Goal: Task Accomplishment & Management: Complete application form

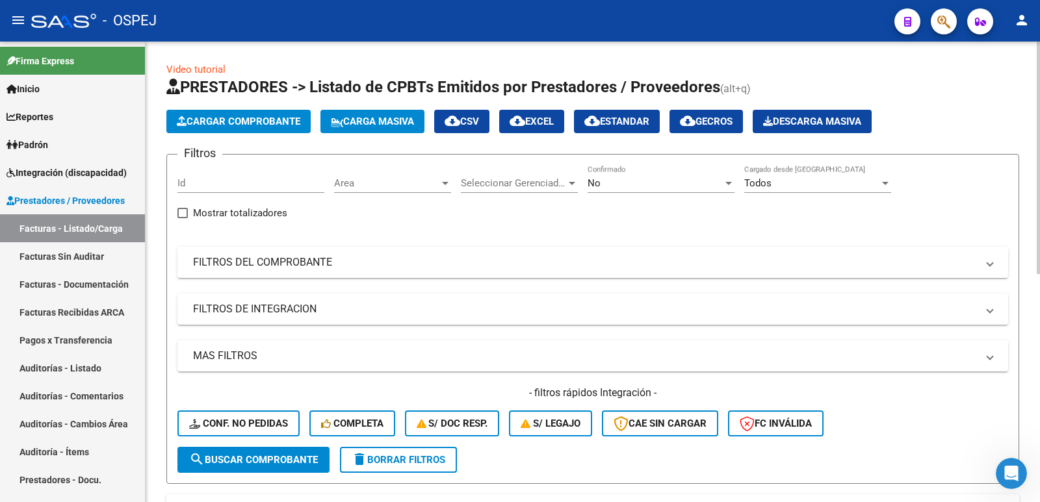
scroll to position [390, 0]
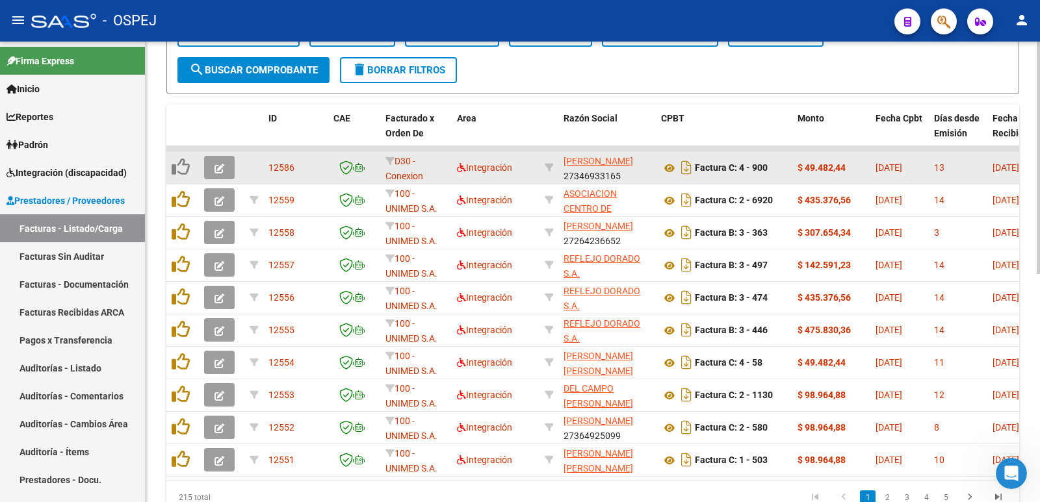
click at [214, 162] on span "button" at bounding box center [219, 168] width 10 height 12
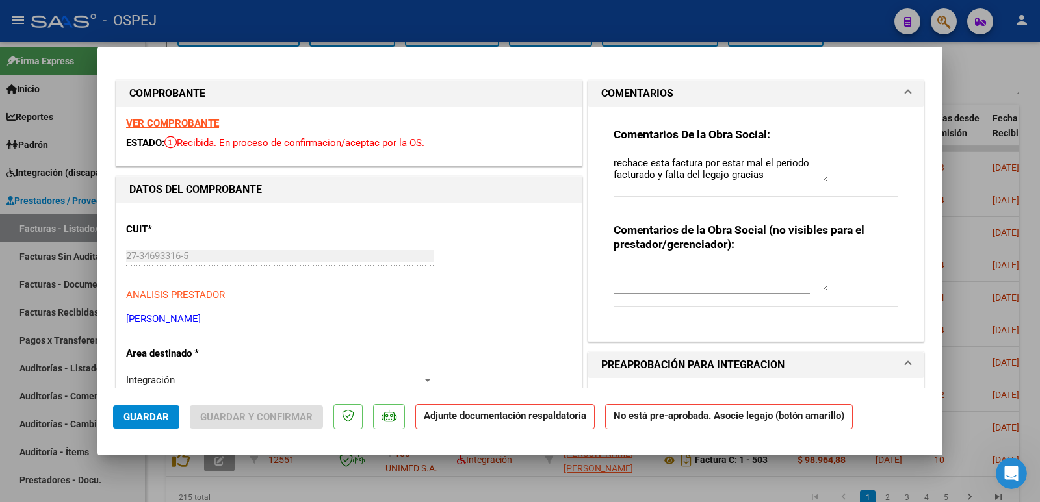
click at [485, 27] on div at bounding box center [520, 251] width 1040 height 502
type input "$ 0,00"
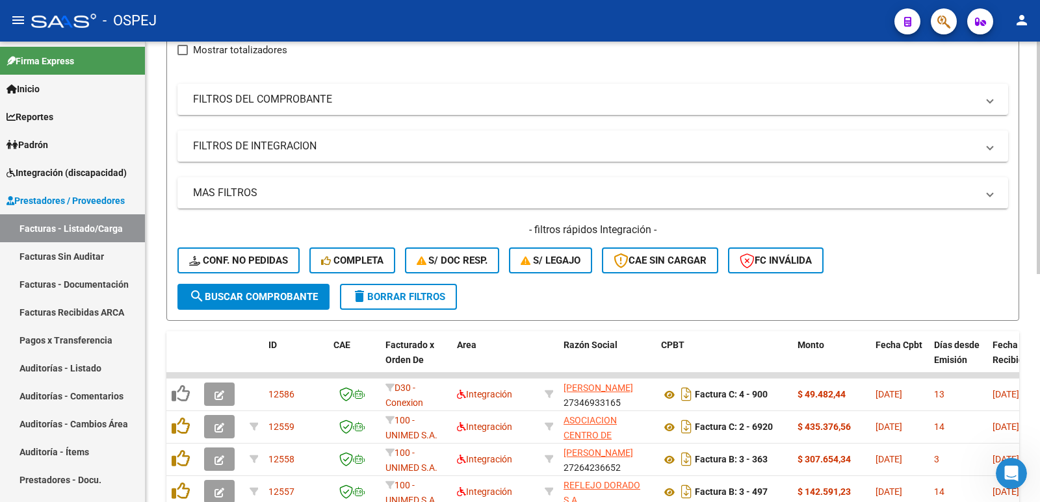
scroll to position [0, 0]
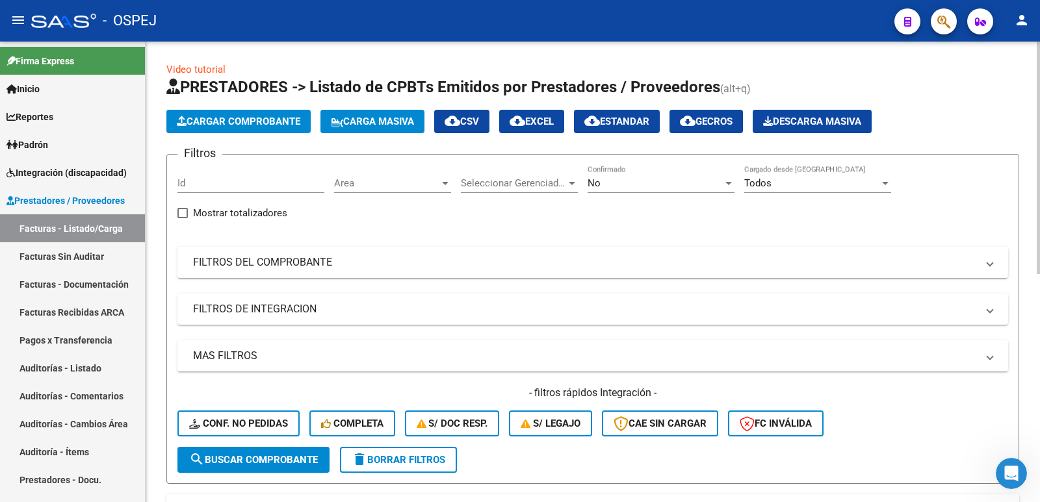
click at [215, 120] on span "Cargar Comprobante" at bounding box center [238, 122] width 123 height 12
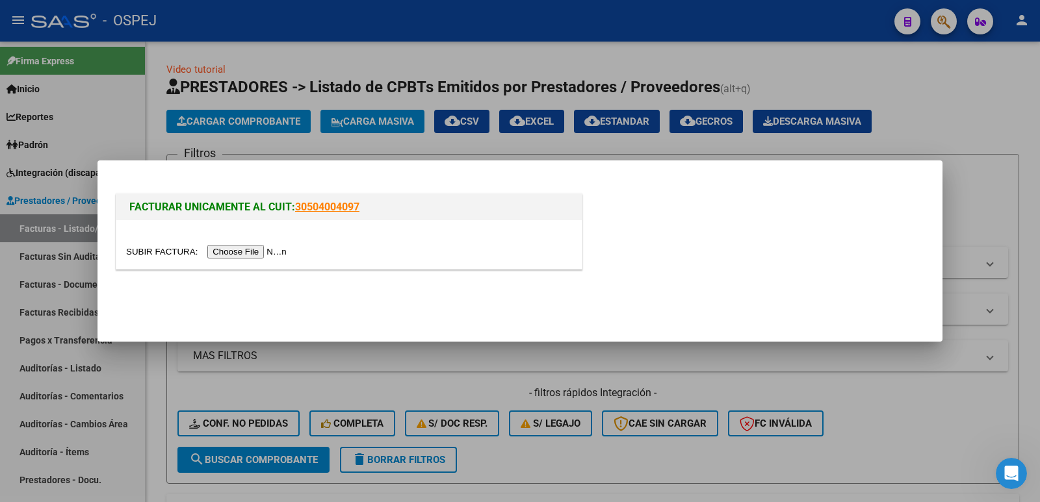
click at [248, 250] on input "file" at bounding box center [208, 252] width 164 height 14
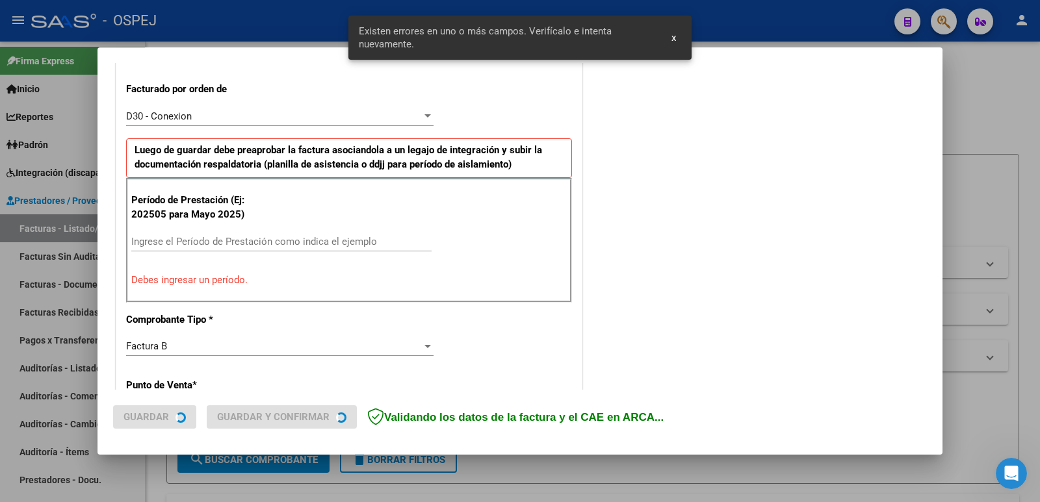
scroll to position [355, 0]
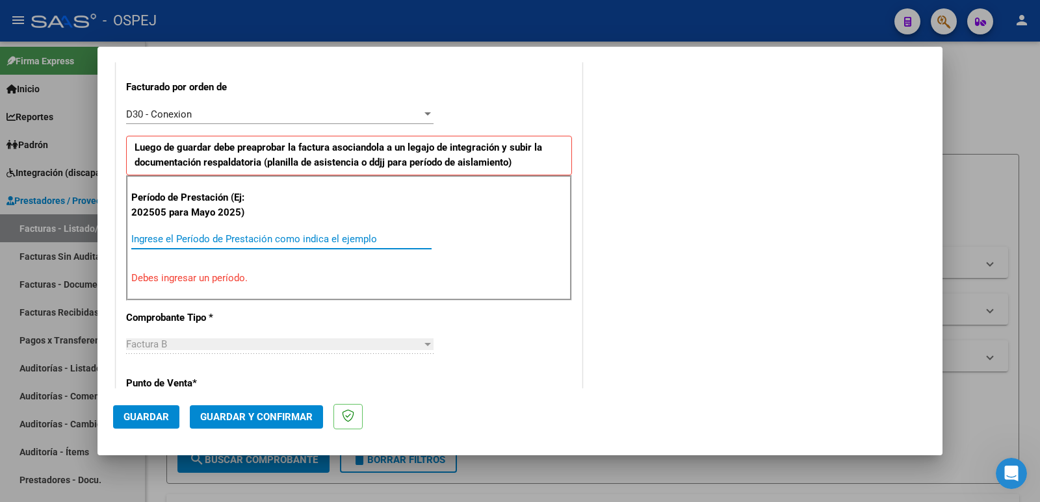
click at [214, 242] on input "Ingrese el Período de Prestación como indica el ejemplo" at bounding box center [281, 239] width 300 height 12
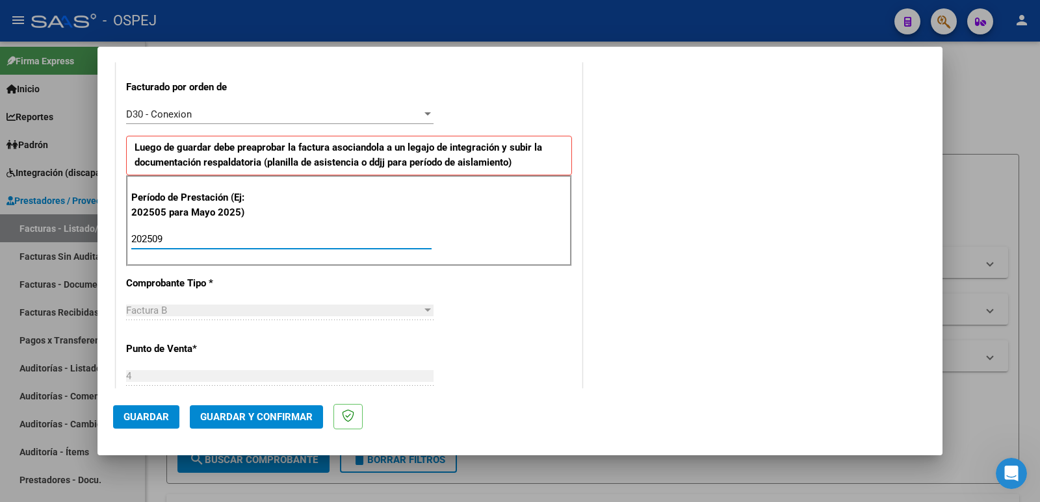
type input "202509"
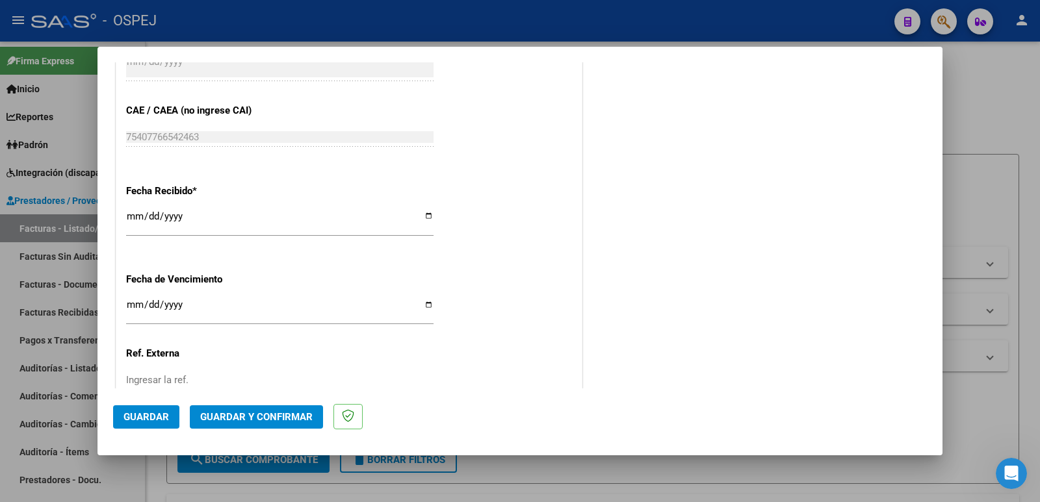
scroll to position [875, 0]
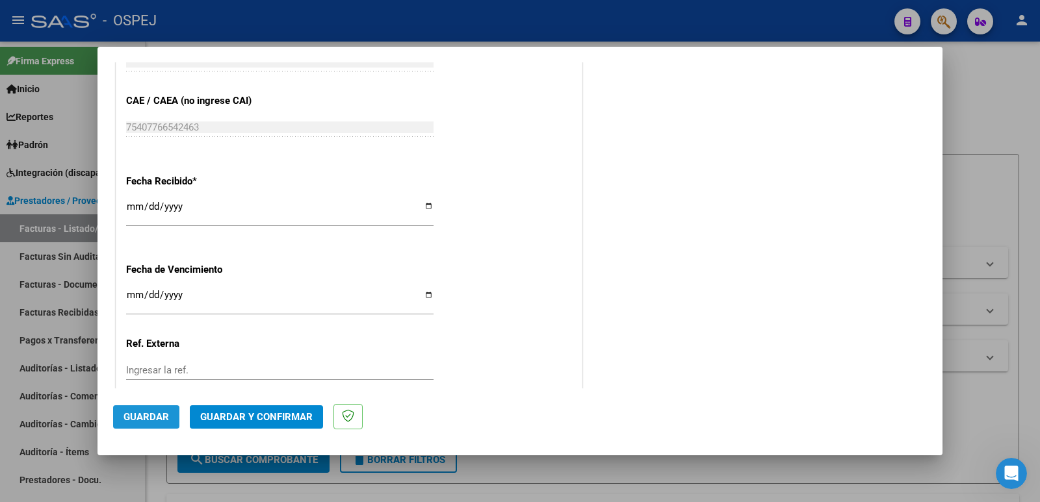
click at [143, 411] on span "Guardar" at bounding box center [145, 417] width 45 height 12
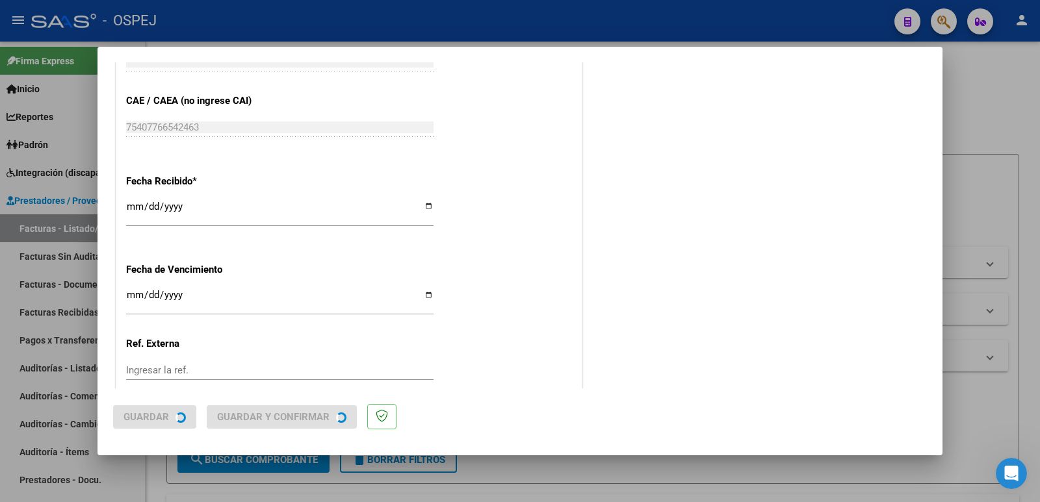
scroll to position [0, 0]
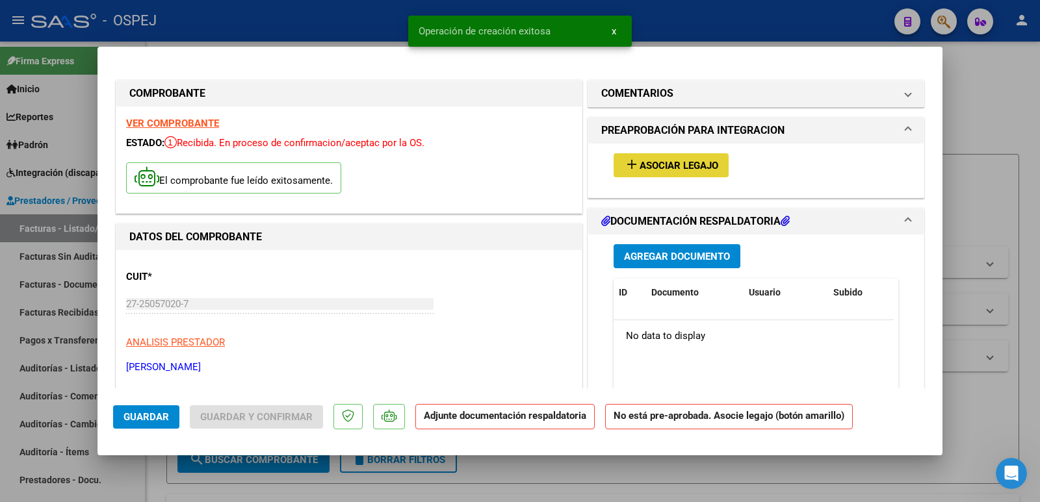
click at [656, 163] on span "Asociar Legajo" at bounding box center [678, 166] width 79 height 12
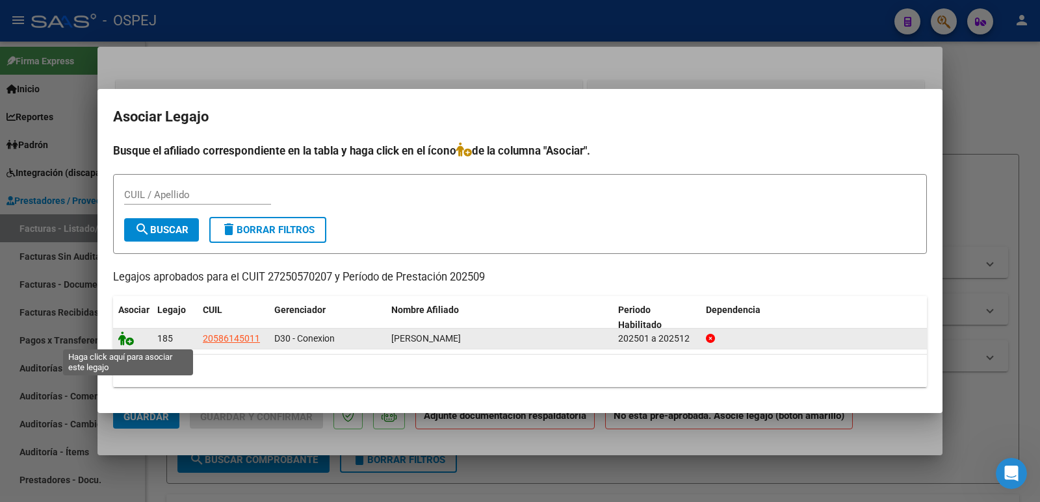
click at [129, 340] on icon at bounding box center [126, 338] width 16 height 14
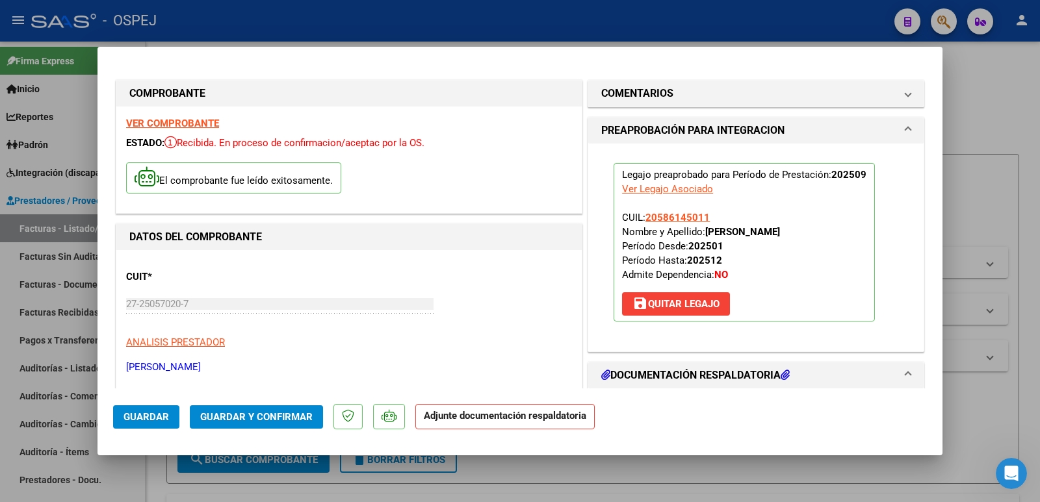
click at [266, 415] on span "Guardar y Confirmar" at bounding box center [256, 417] width 112 height 12
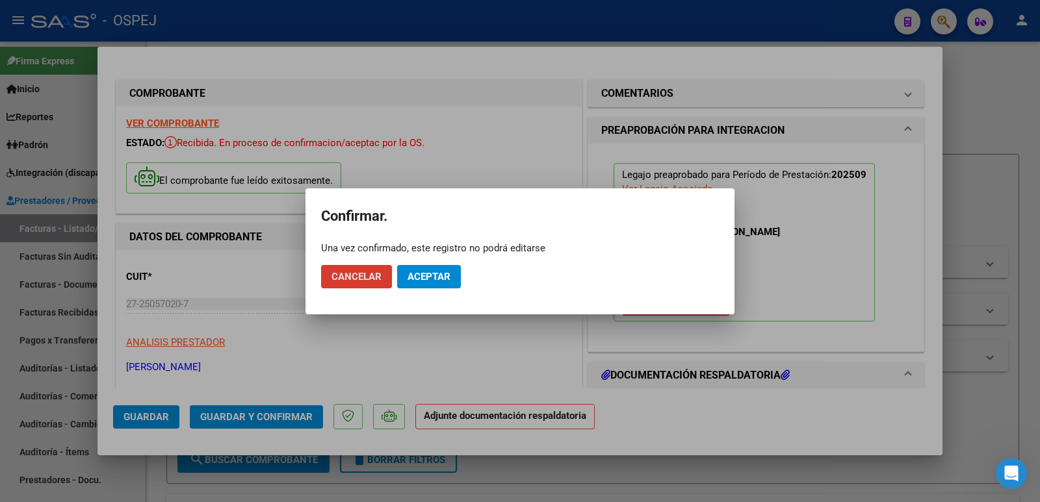
click at [430, 278] on span "Aceptar" at bounding box center [428, 277] width 43 height 12
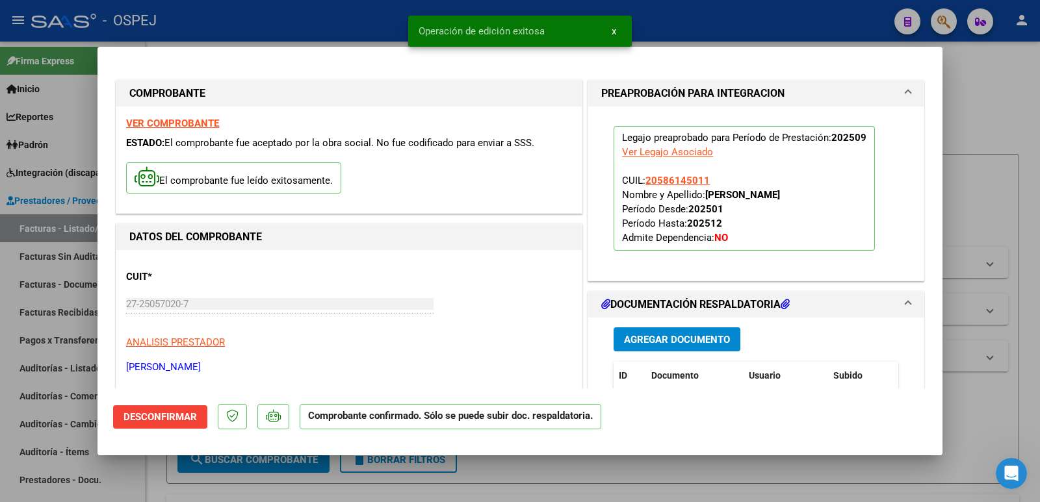
click at [283, 21] on div at bounding box center [520, 251] width 1040 height 502
type input "$ 0,00"
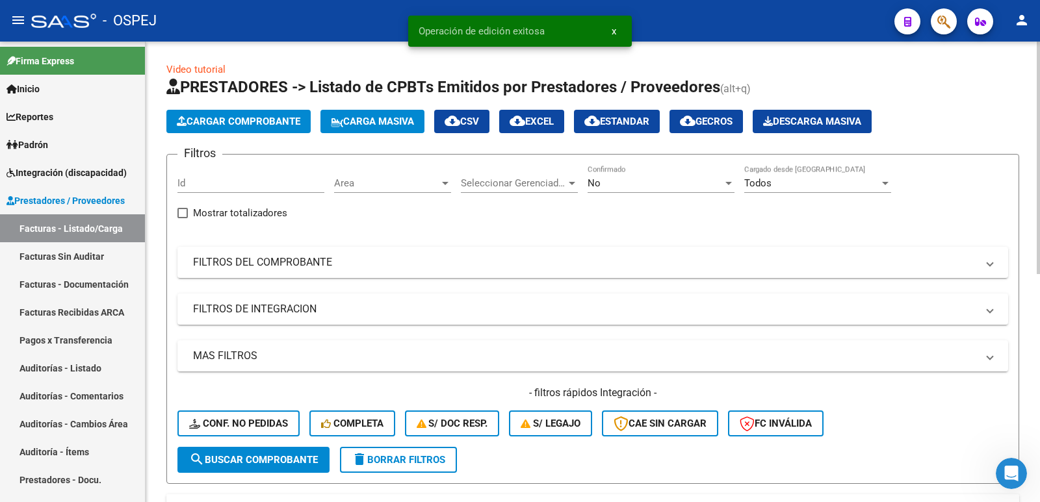
click at [620, 181] on div "No" at bounding box center [654, 183] width 135 height 12
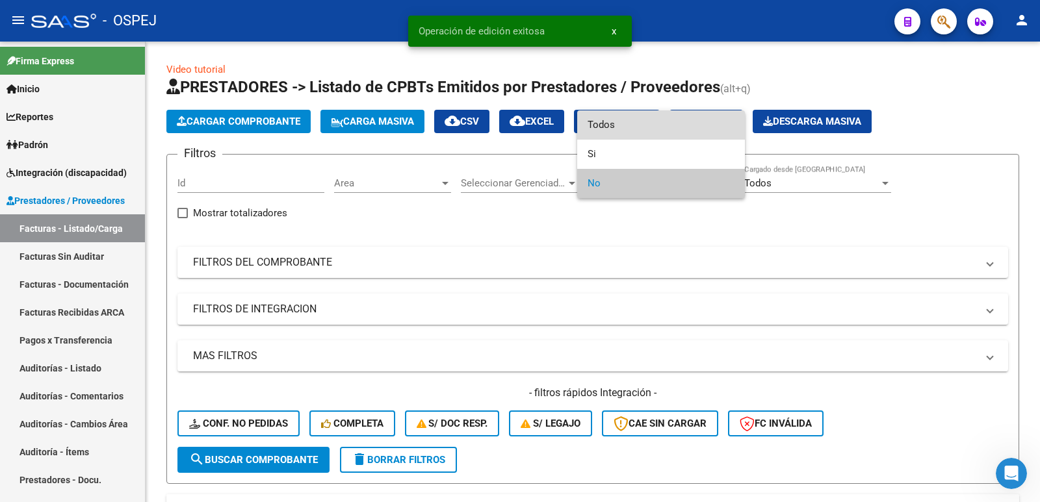
click at [608, 122] on span "Todos" at bounding box center [660, 124] width 147 height 29
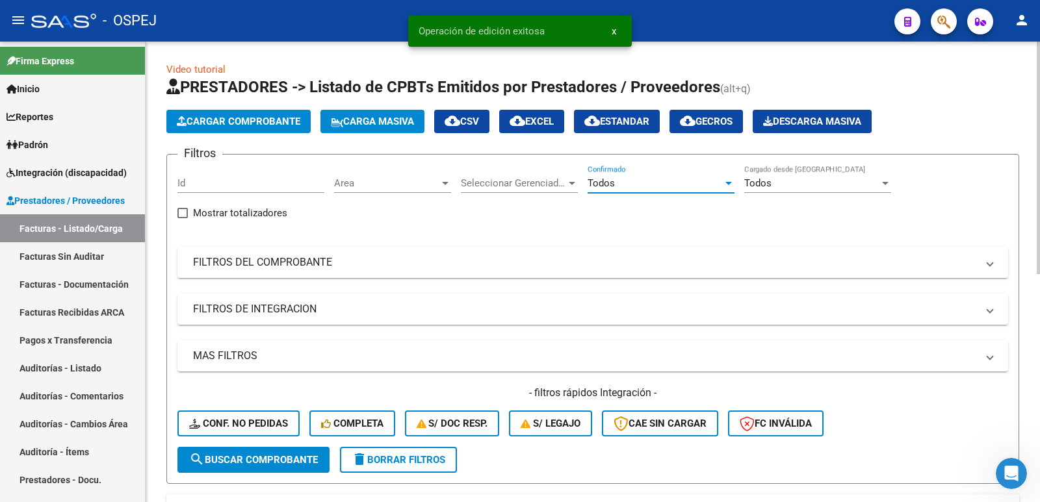
click at [275, 461] on span "search Buscar Comprobante" at bounding box center [253, 460] width 129 height 12
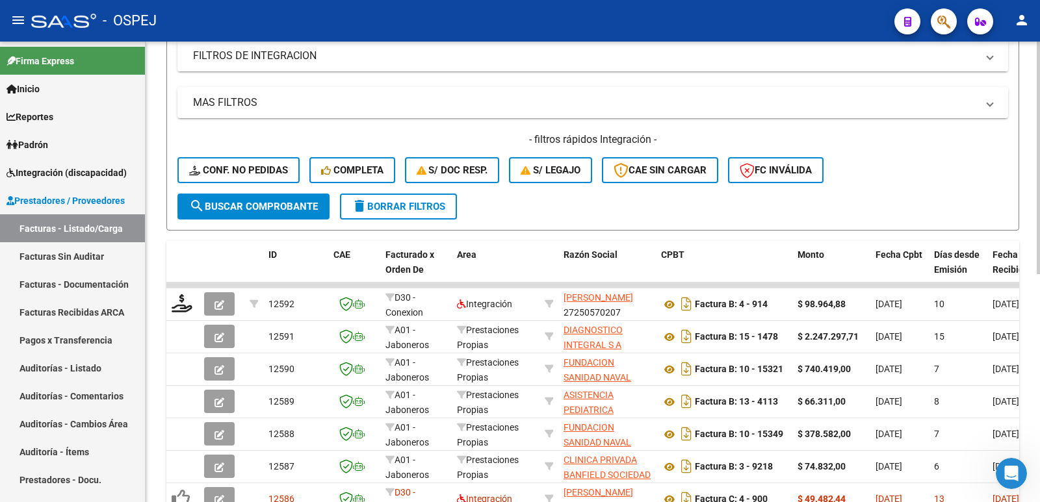
scroll to position [260, 0]
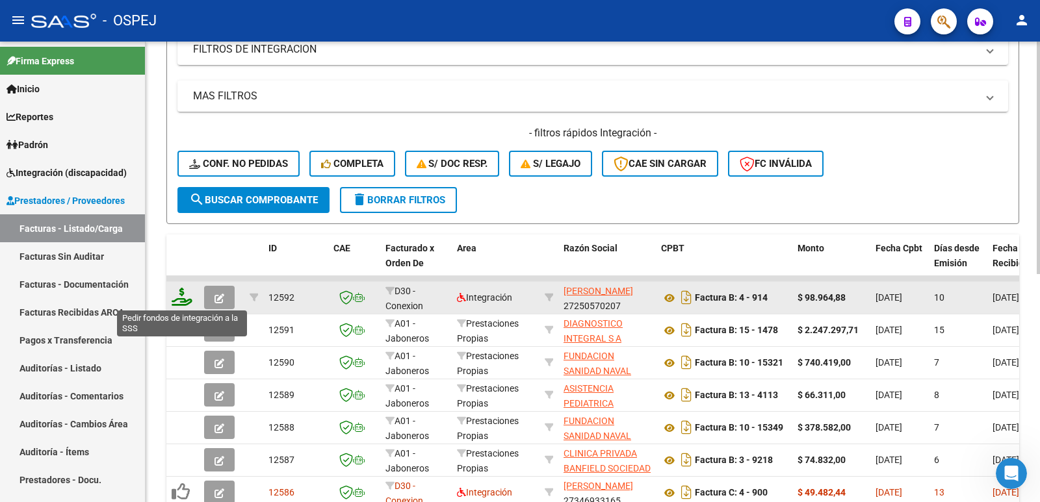
click at [177, 300] on icon at bounding box center [182, 297] width 21 height 18
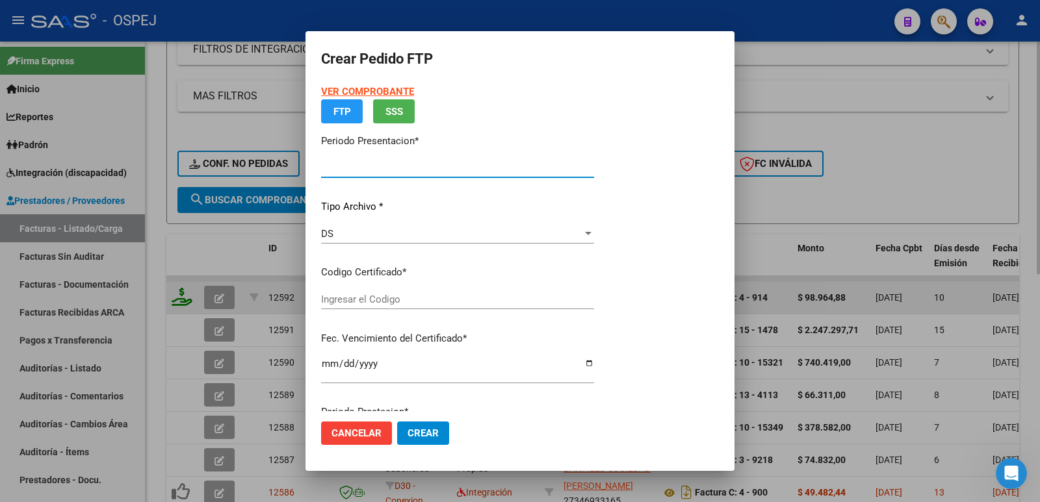
type input "202509"
type input "$ 98.964,88"
type input "arg02000586145012023080320280803bs"
type input "[DATE]"
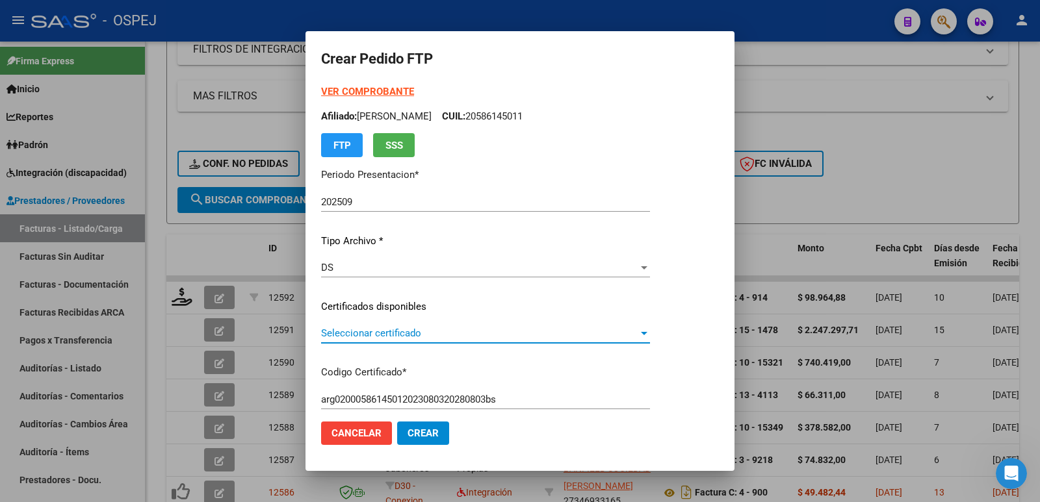
click at [366, 337] on span "Seleccionar certificado" at bounding box center [479, 334] width 317 height 12
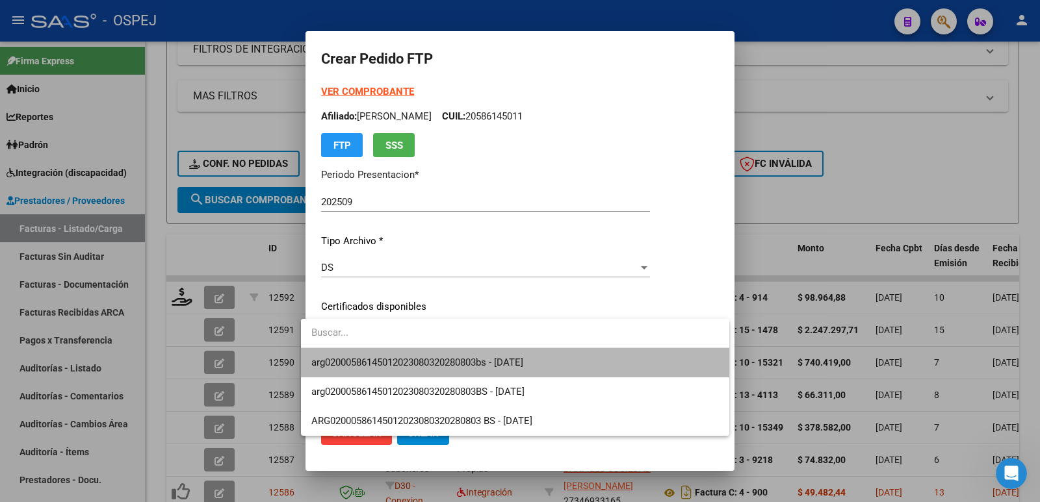
click at [381, 353] on span "arg02000586145012023080320280803bs - [DATE]" at bounding box center [514, 362] width 407 height 29
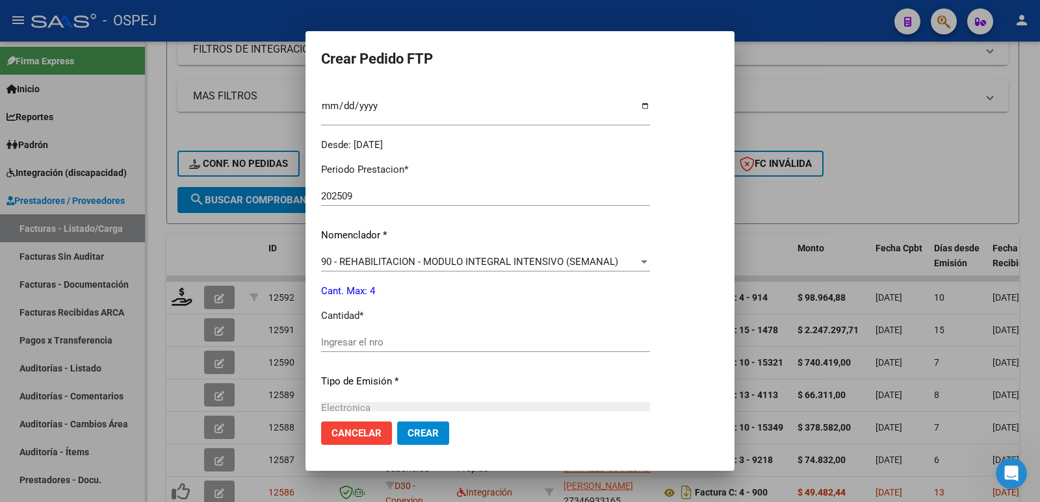
scroll to position [390, 0]
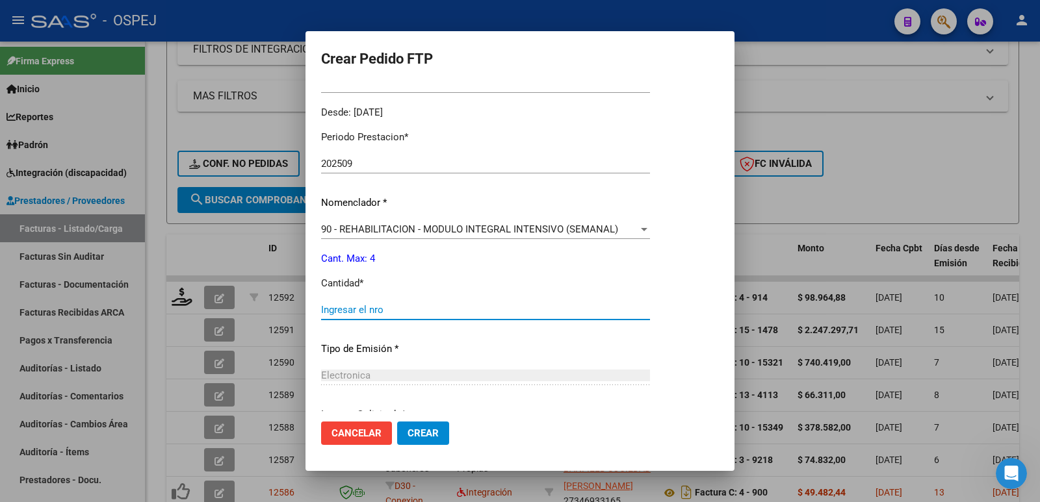
click at [424, 311] on input "Ingresar el nro" at bounding box center [485, 310] width 329 height 12
type input "4"
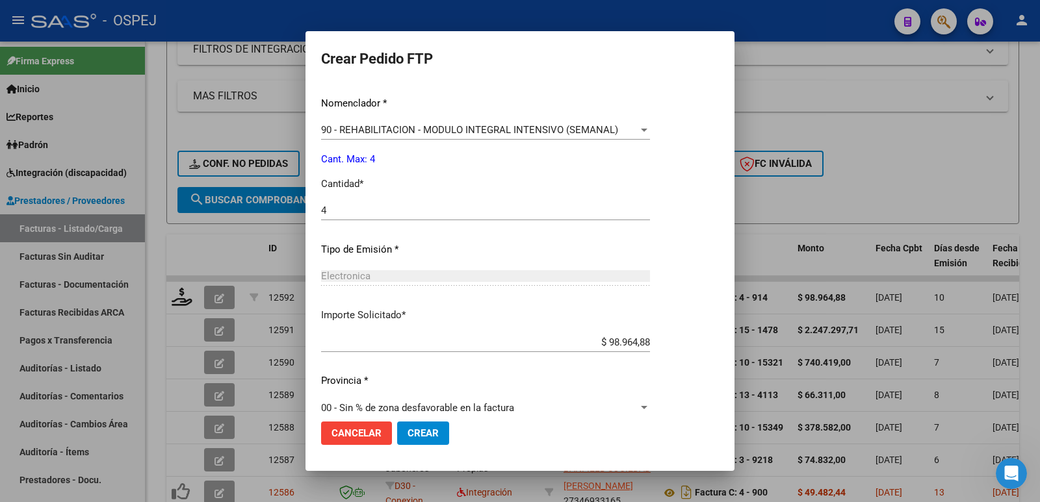
scroll to position [508, 0]
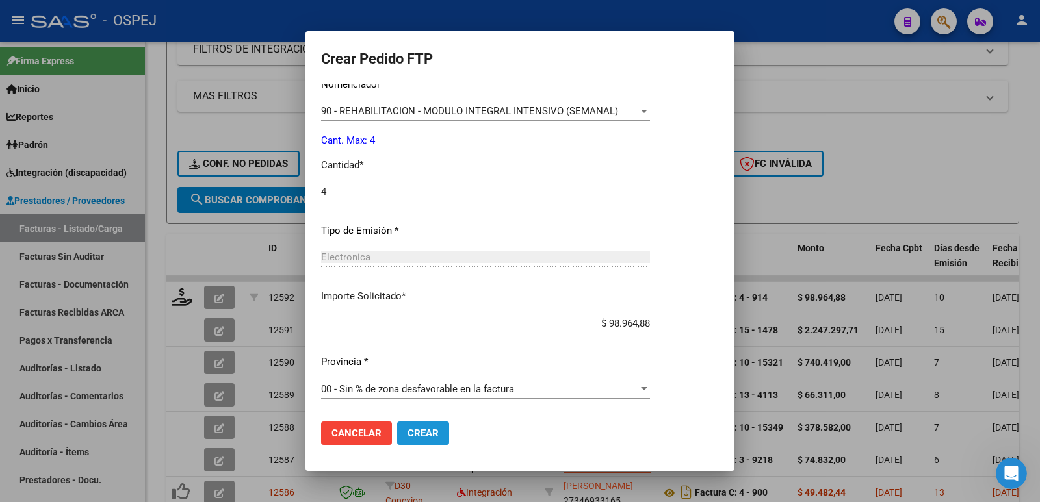
click at [411, 436] on span "Crear" at bounding box center [422, 434] width 31 height 12
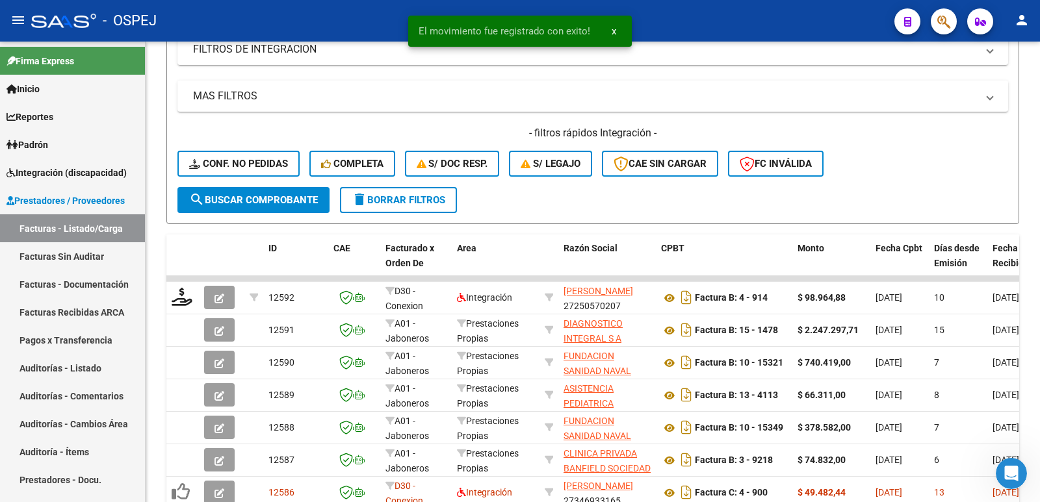
scroll to position [0, 0]
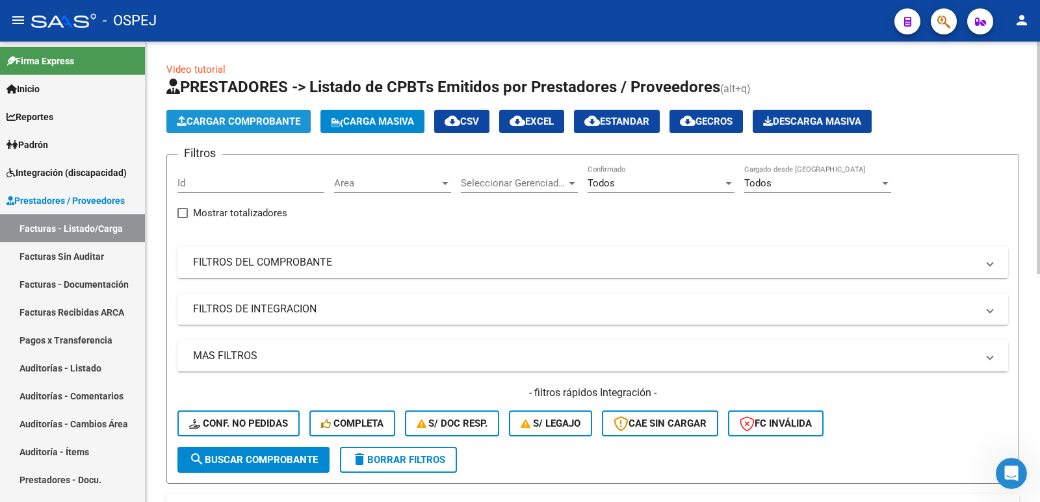
click at [230, 126] on span "Cargar Comprobante" at bounding box center [238, 122] width 123 height 12
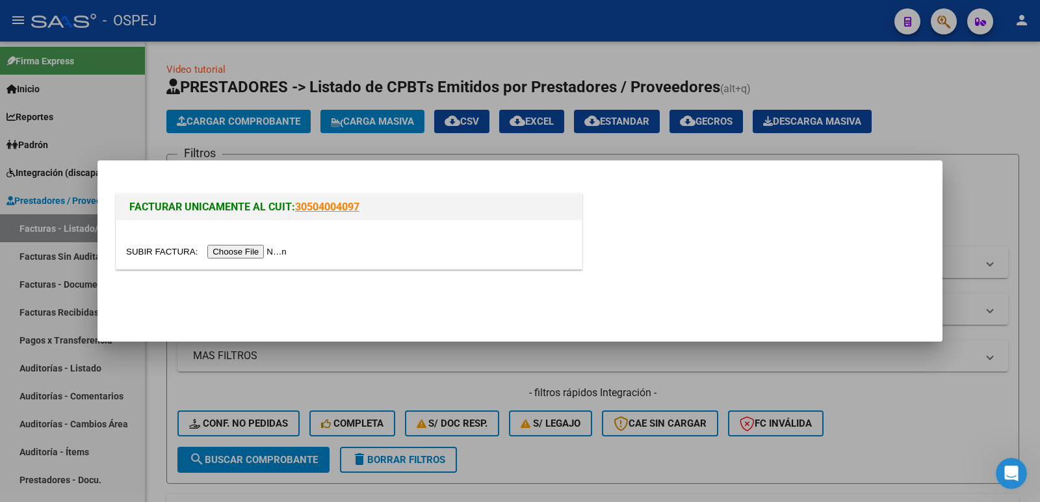
click at [265, 251] on input "file" at bounding box center [208, 252] width 164 height 14
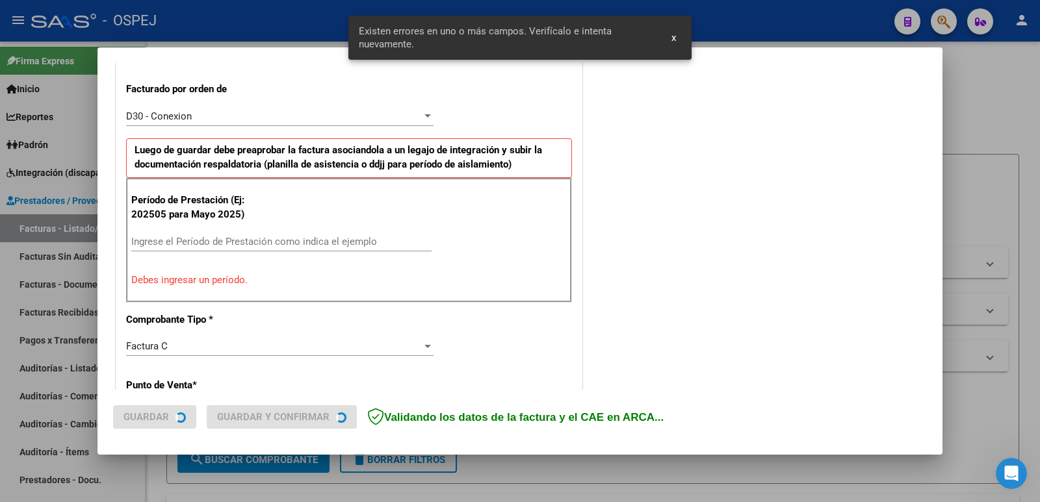
scroll to position [355, 0]
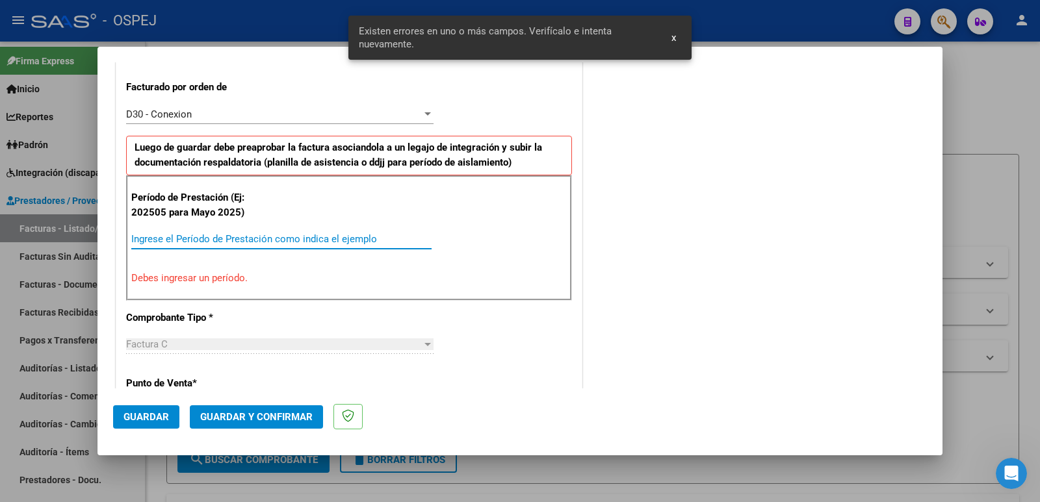
click at [226, 236] on input "Ingrese el Período de Prestación como indica el ejemplo" at bounding box center [281, 239] width 300 height 12
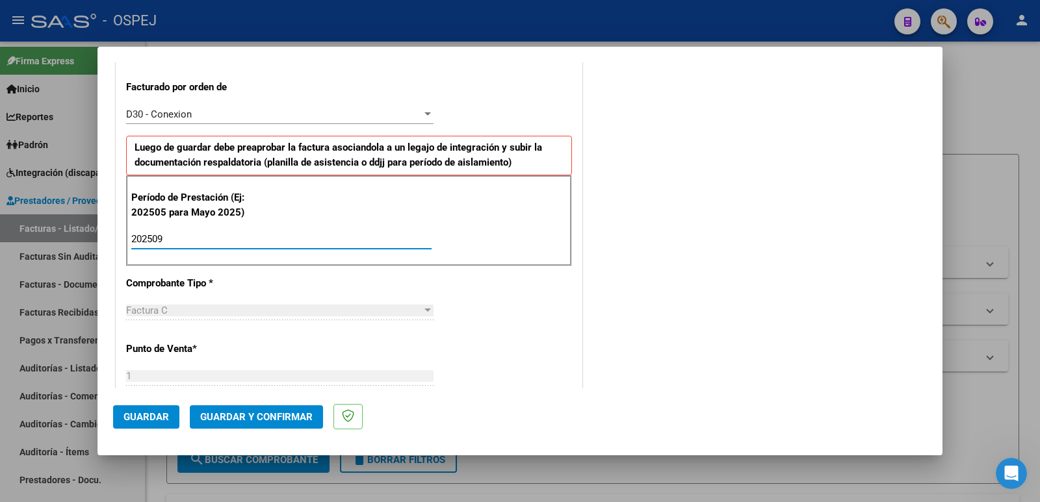
type input "202509"
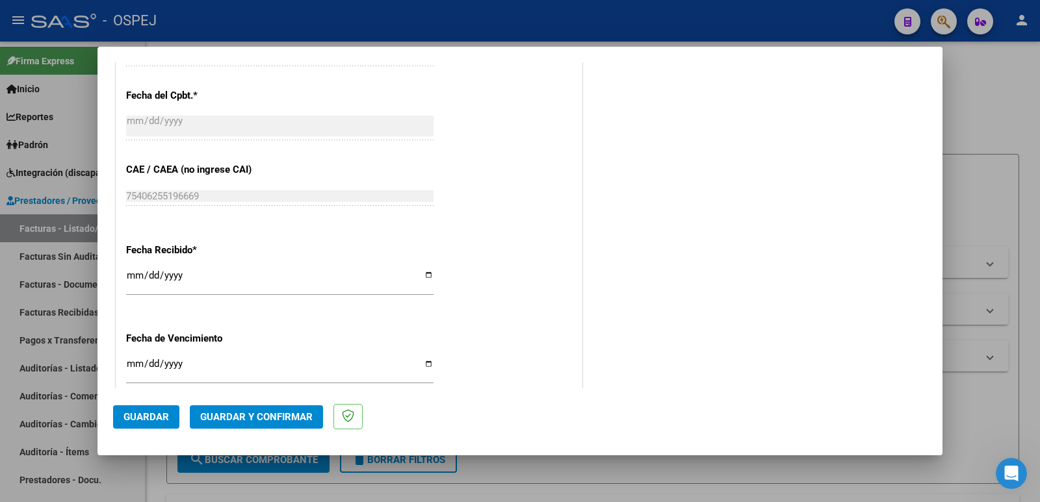
scroll to position [810, 0]
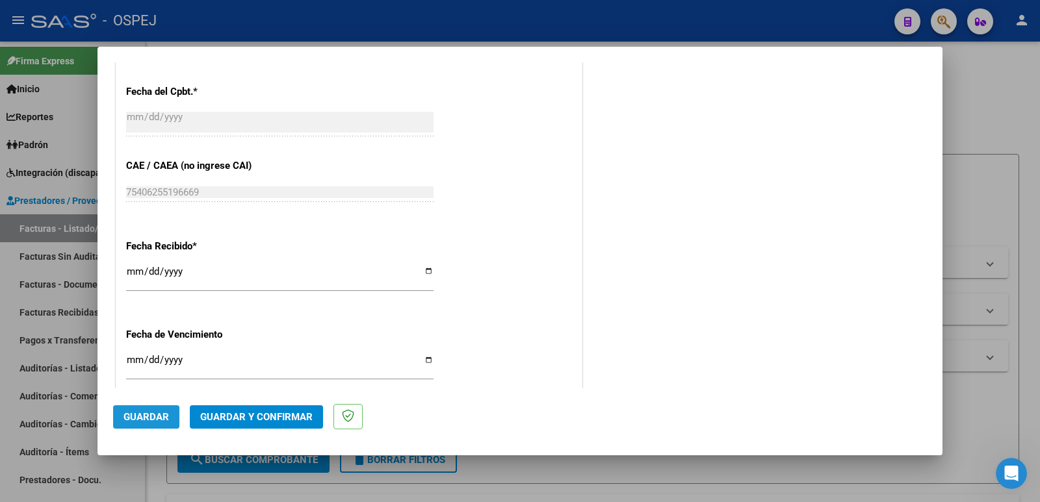
click at [140, 418] on span "Guardar" at bounding box center [145, 417] width 45 height 12
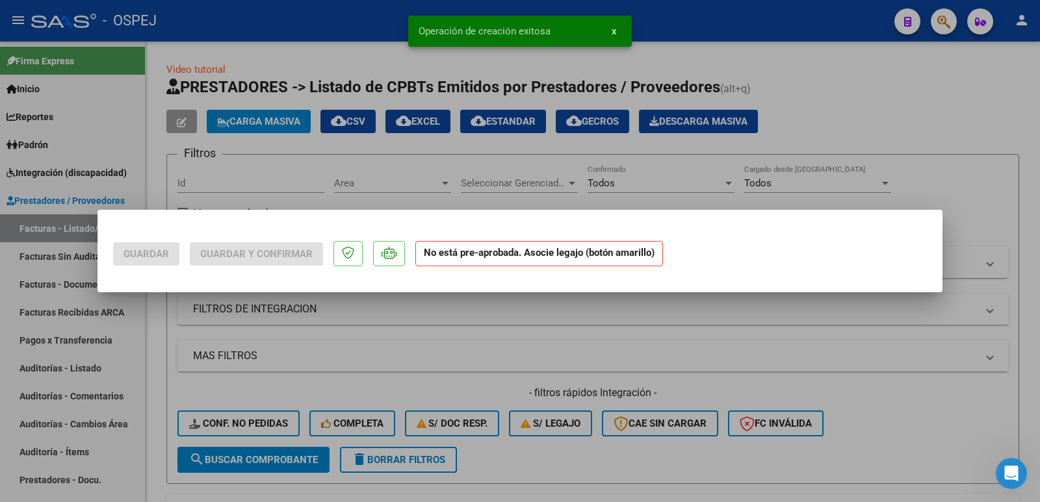
scroll to position [0, 0]
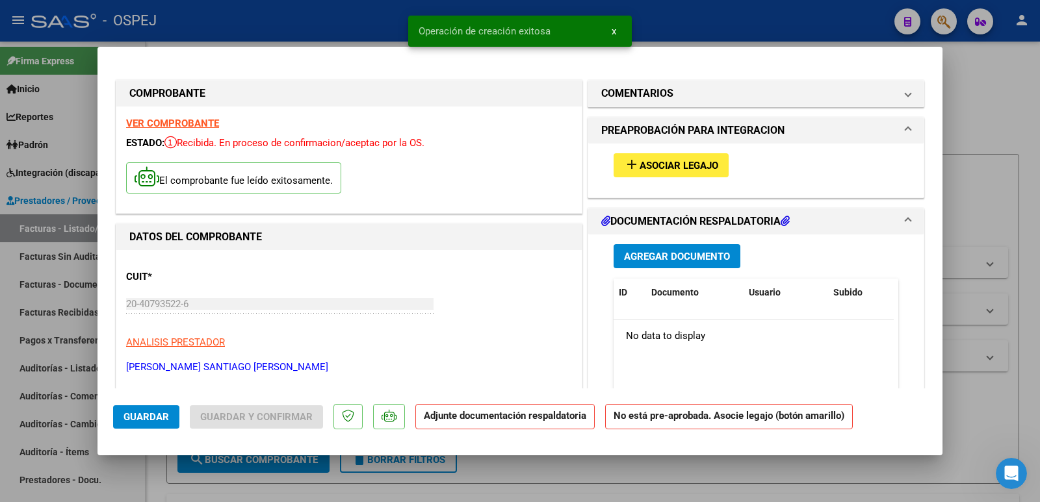
click at [662, 170] on span "Asociar Legajo" at bounding box center [678, 166] width 79 height 12
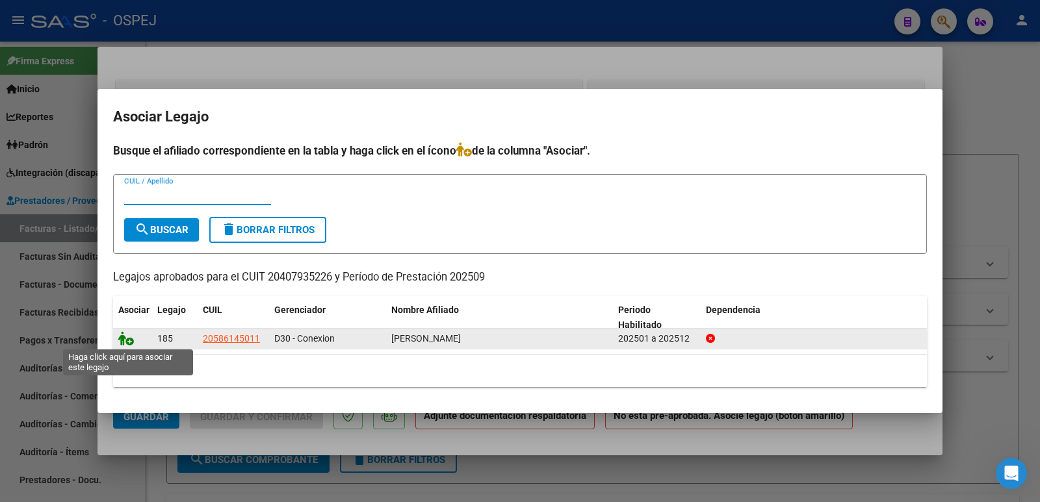
click at [127, 337] on icon at bounding box center [126, 338] width 16 height 14
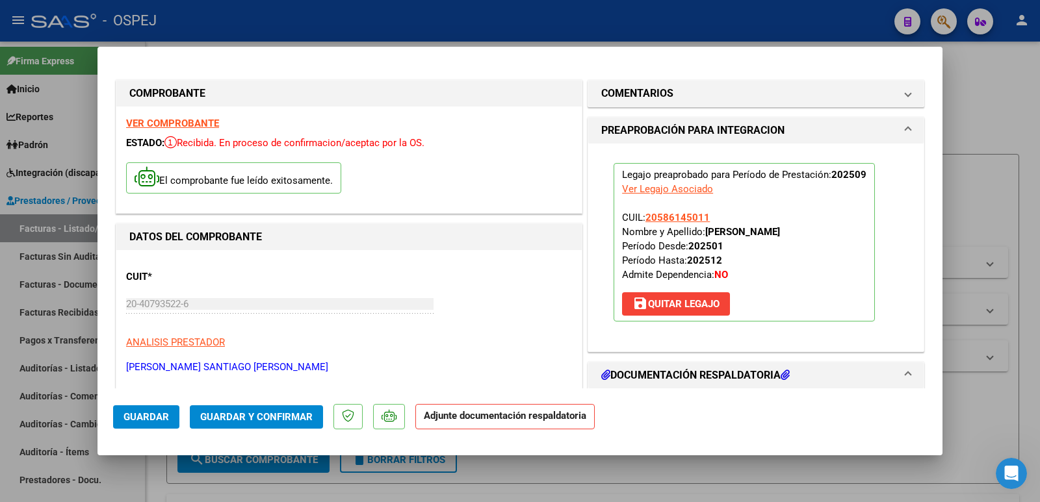
click at [247, 18] on div at bounding box center [520, 251] width 1040 height 502
type input "$ 0,00"
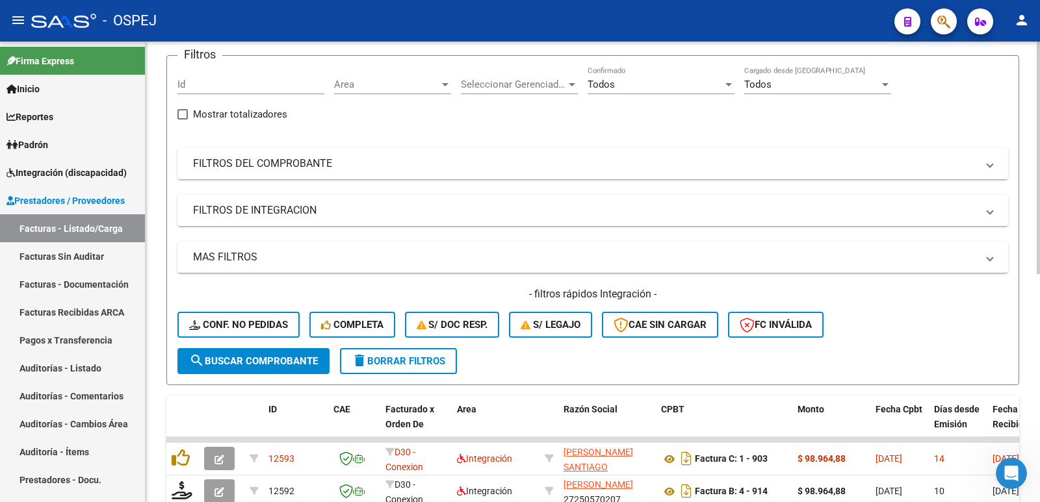
scroll to position [195, 0]
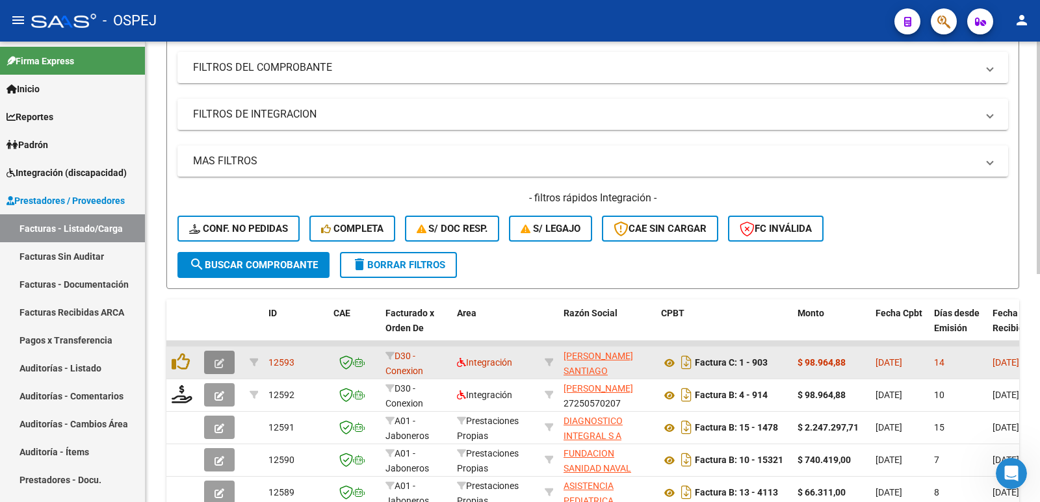
click at [214, 363] on button "button" at bounding box center [219, 362] width 31 height 23
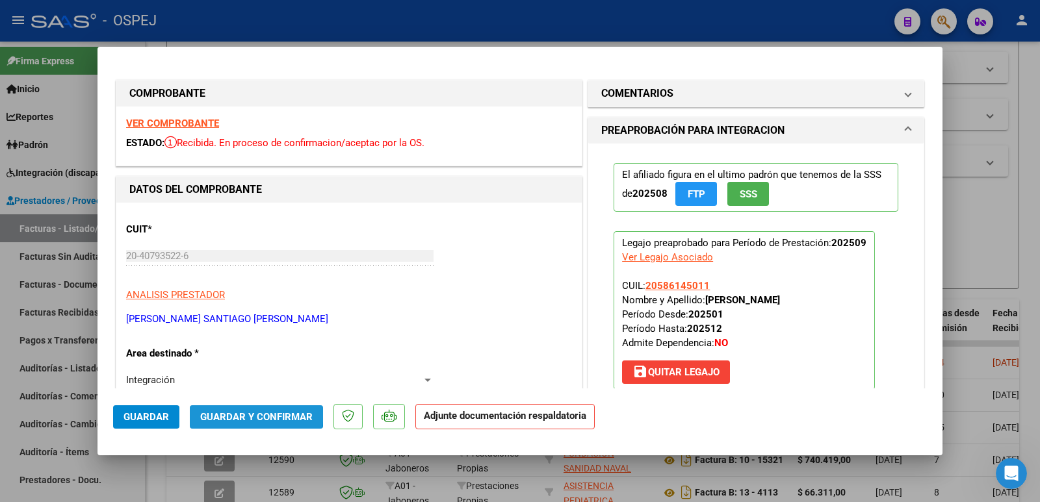
click at [242, 412] on span "Guardar y Confirmar" at bounding box center [256, 417] width 112 height 12
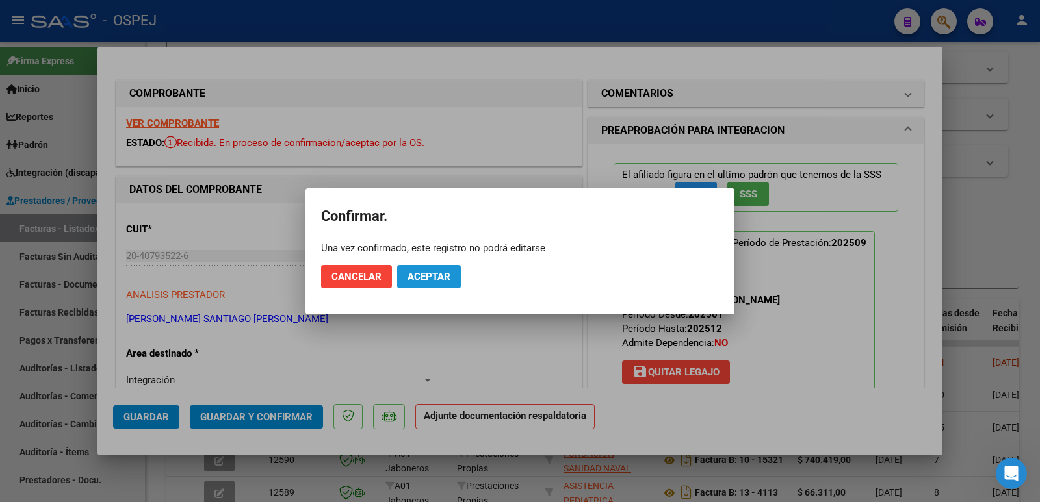
click at [424, 281] on span "Aceptar" at bounding box center [428, 277] width 43 height 12
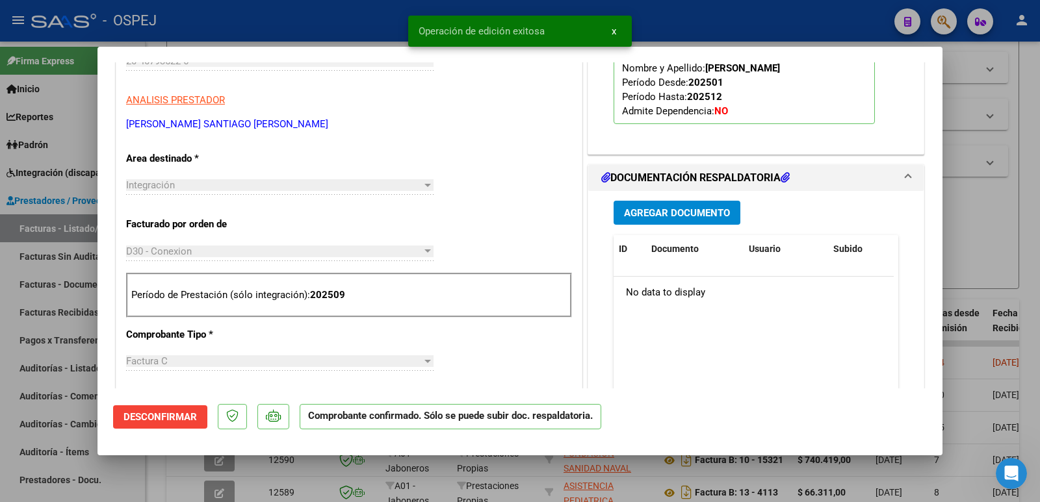
click at [353, 27] on div at bounding box center [520, 251] width 1040 height 502
type input "$ 0,00"
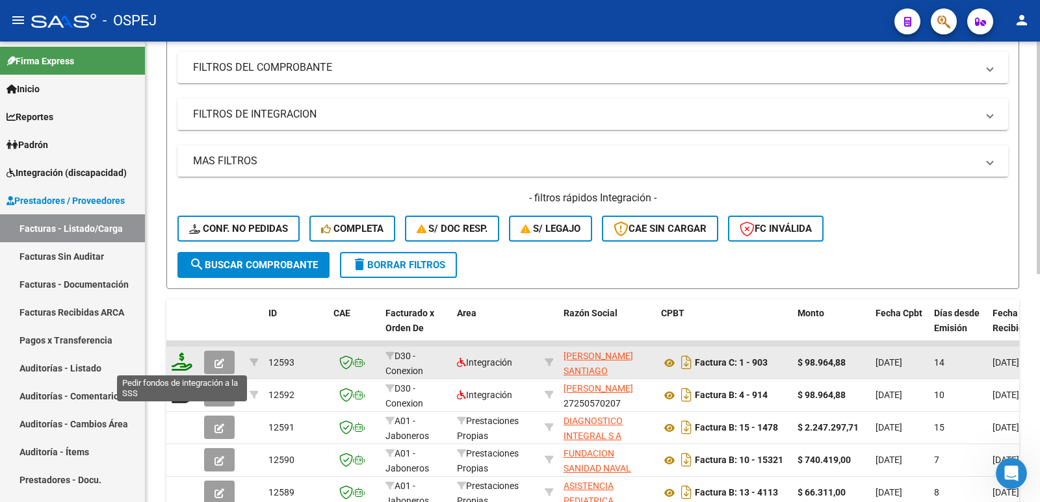
click at [184, 368] on icon at bounding box center [182, 362] width 21 height 18
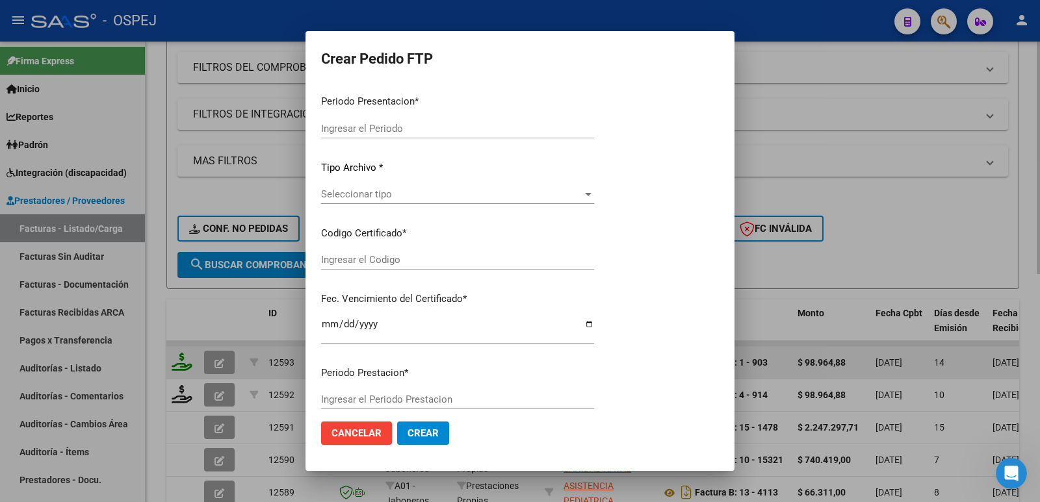
type input "202509"
type input "$ 98.964,88"
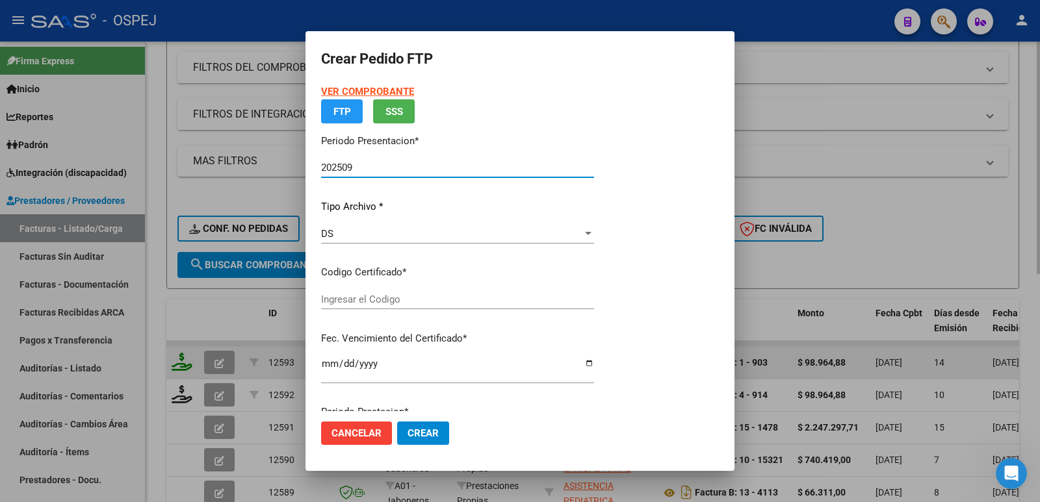
type input "arg02000586145012023080320280803bs"
type input "[DATE]"
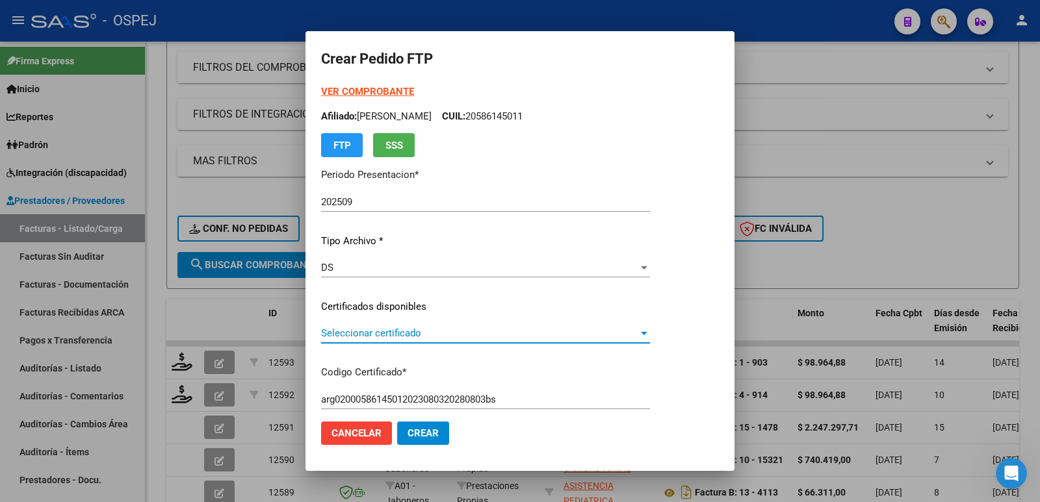
click at [399, 335] on span "Seleccionar certificado" at bounding box center [479, 334] width 317 height 12
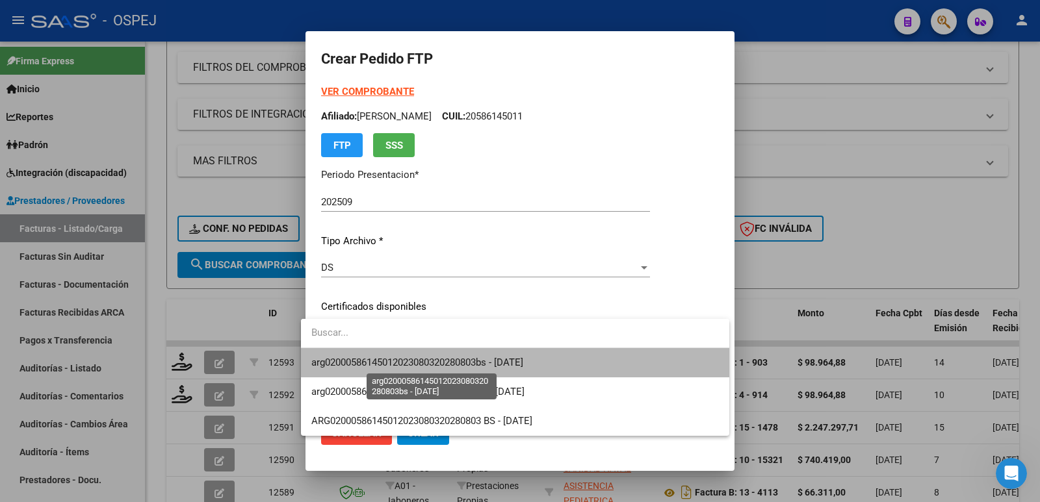
click at [402, 362] on span "arg02000586145012023080320280803bs - [DATE]" at bounding box center [417, 363] width 212 height 12
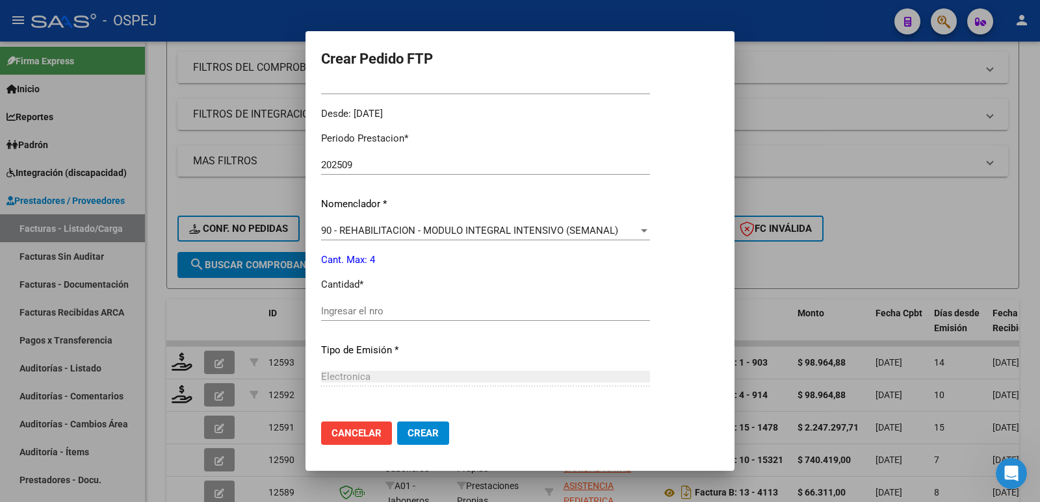
scroll to position [390, 0]
click at [405, 313] on input "Ingresar el nro" at bounding box center [485, 310] width 329 height 12
type input "4"
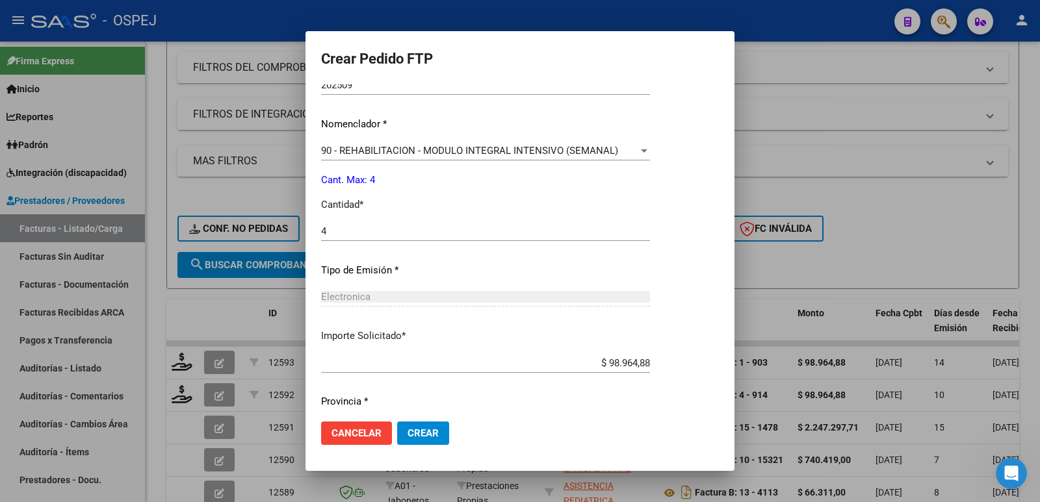
scroll to position [508, 0]
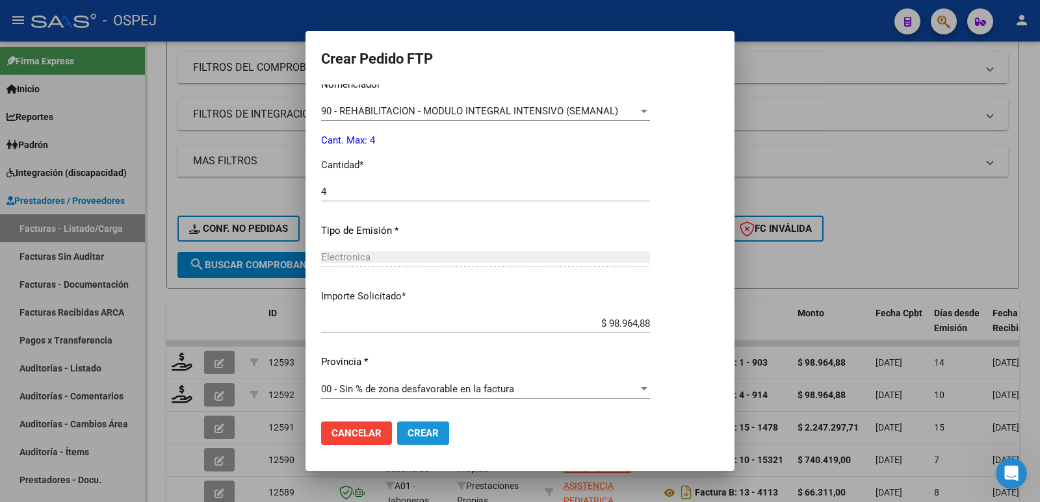
click at [407, 436] on span "Crear" at bounding box center [422, 434] width 31 height 12
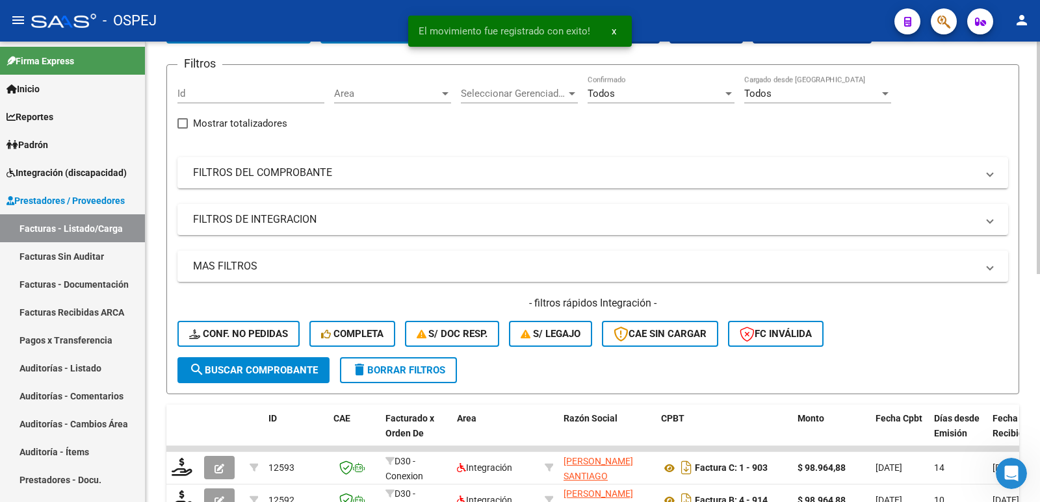
scroll to position [0, 0]
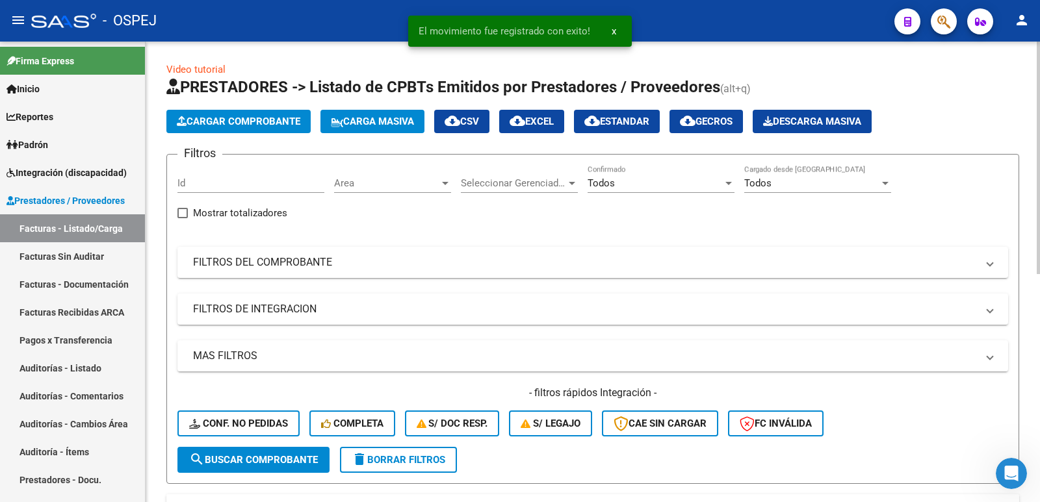
click at [257, 128] on button "Cargar Comprobante" at bounding box center [238, 121] width 144 height 23
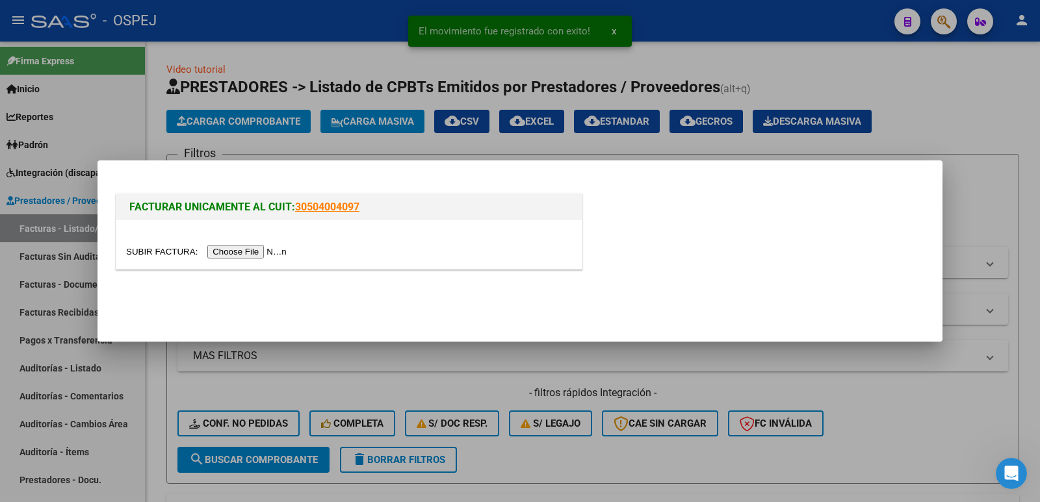
click at [254, 251] on input "file" at bounding box center [208, 252] width 164 height 14
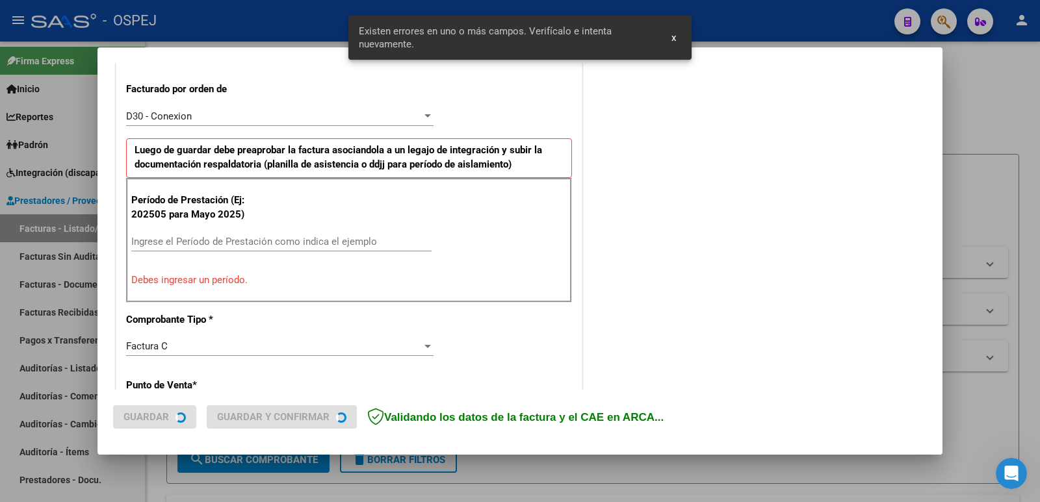
scroll to position [355, 0]
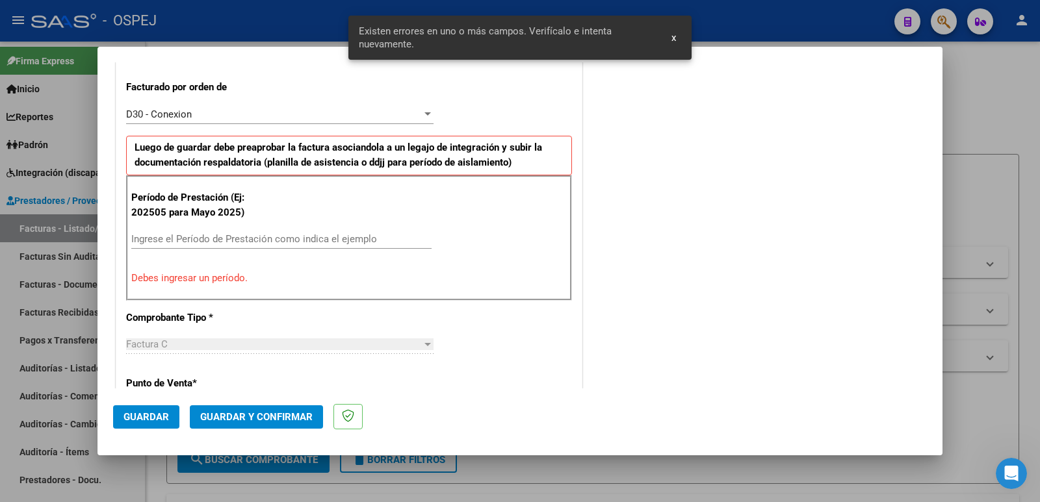
click at [245, 242] on input "Ingrese el Período de Prestación como indica el ejemplo" at bounding box center [281, 239] width 300 height 12
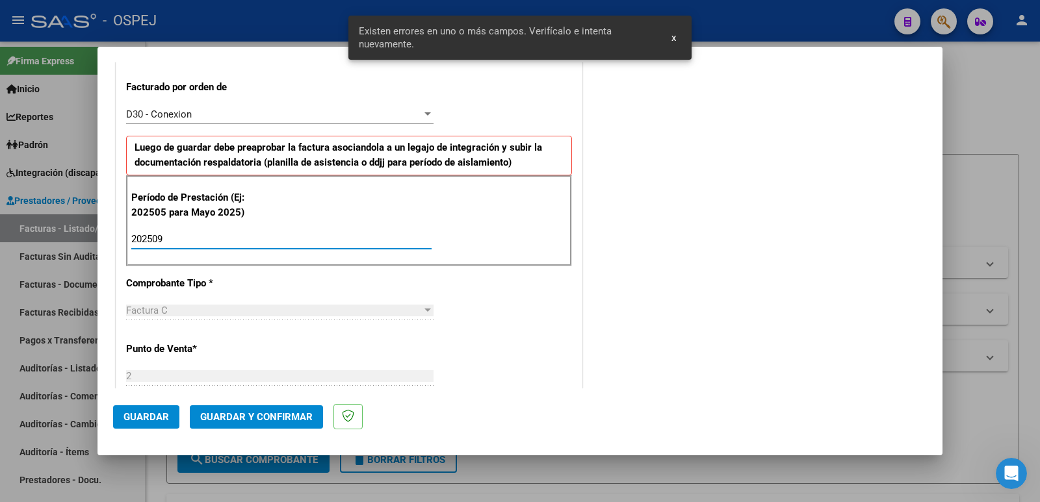
type input "202509"
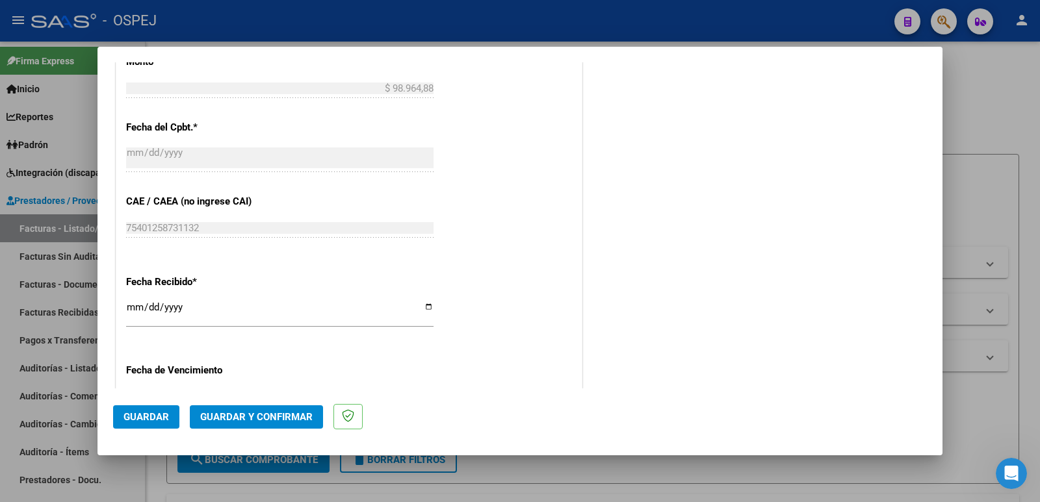
scroll to position [810, 0]
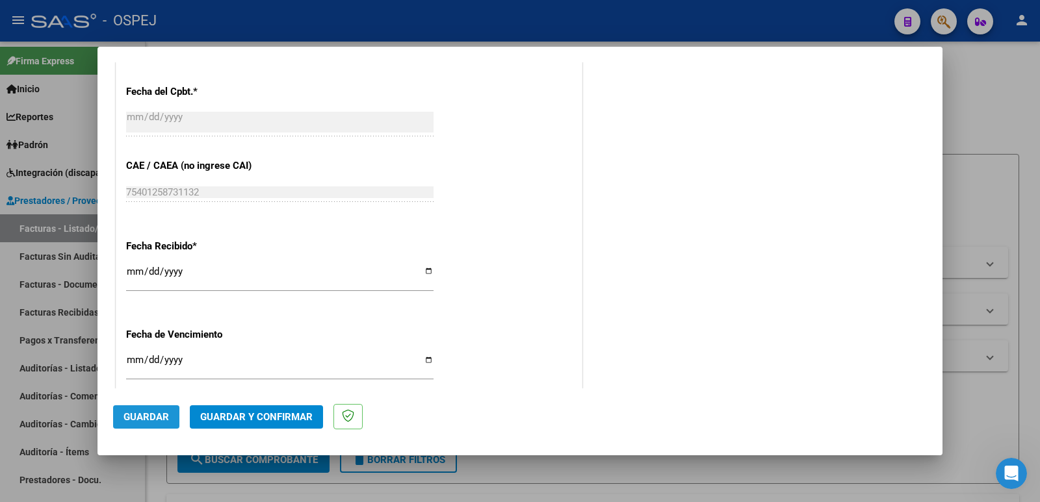
click at [138, 417] on span "Guardar" at bounding box center [145, 417] width 45 height 12
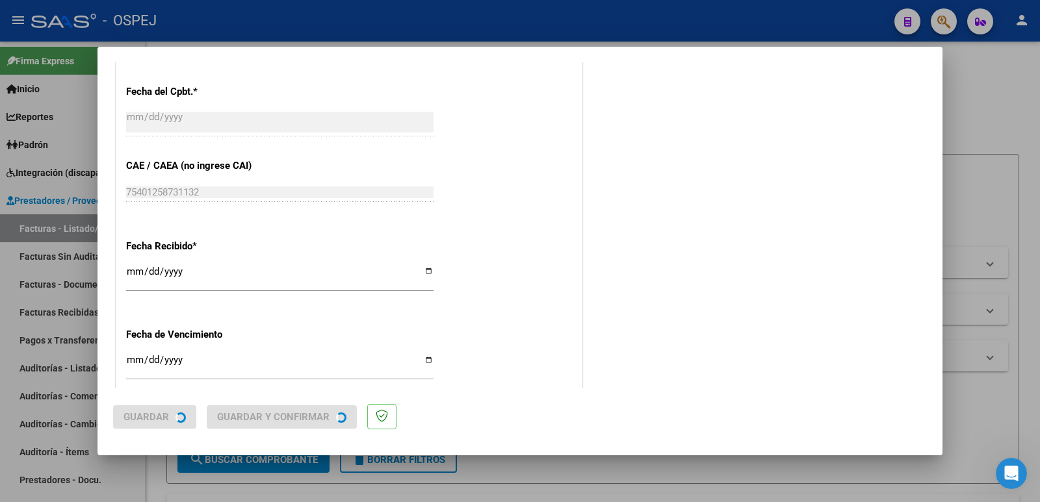
scroll to position [0, 0]
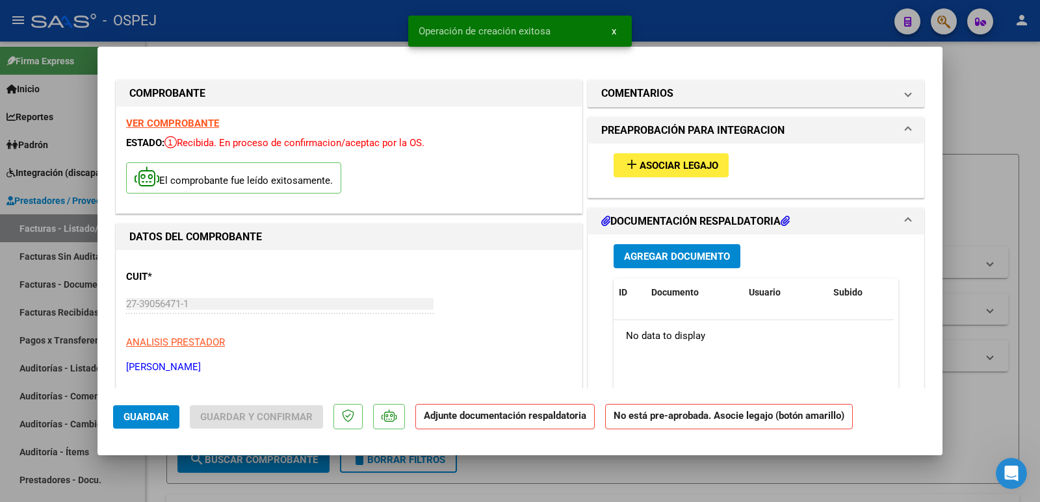
click at [661, 171] on span "Asociar Legajo" at bounding box center [678, 166] width 79 height 12
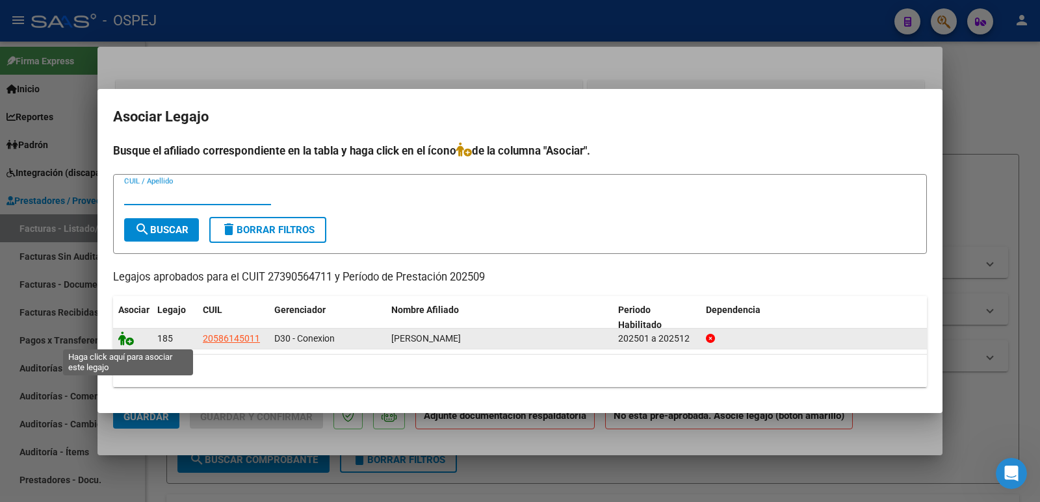
click at [124, 339] on icon at bounding box center [126, 338] width 16 height 14
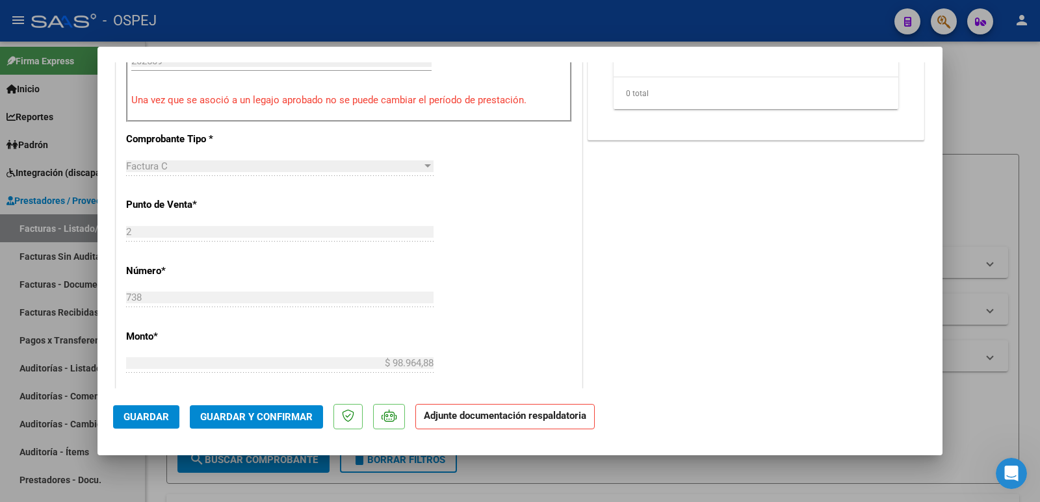
scroll to position [520, 0]
click at [249, 419] on span "Guardar y Confirmar" at bounding box center [256, 417] width 112 height 12
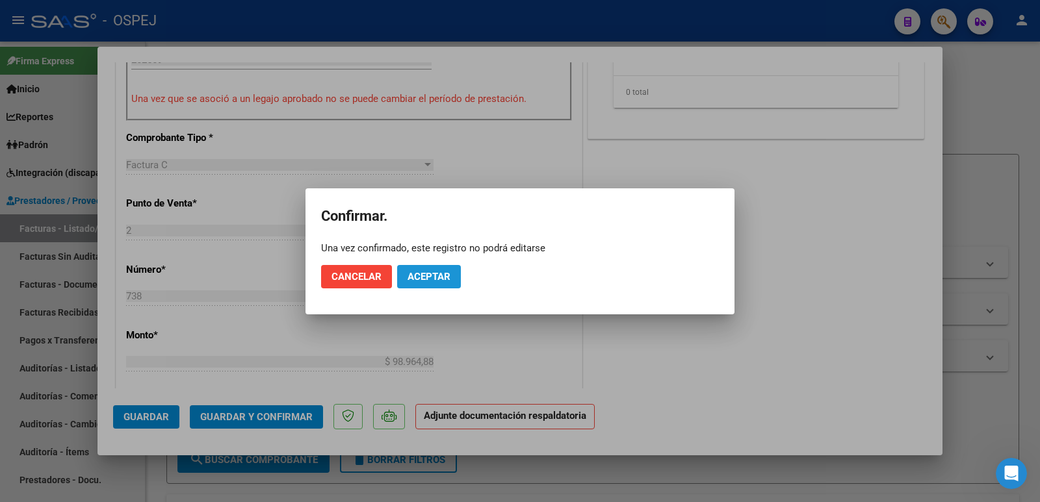
click at [441, 277] on span "Aceptar" at bounding box center [428, 277] width 43 height 12
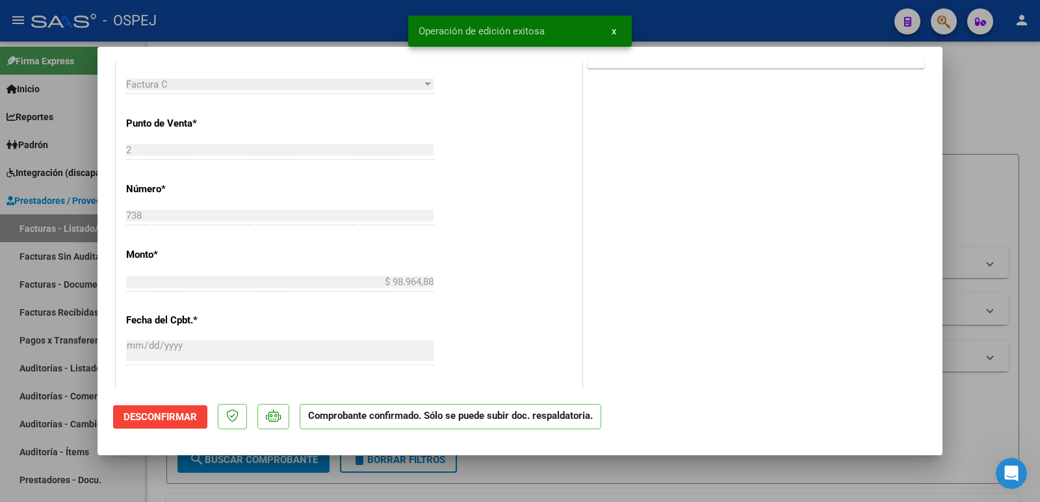
click at [341, 24] on div at bounding box center [520, 251] width 1040 height 502
type input "$ 0,00"
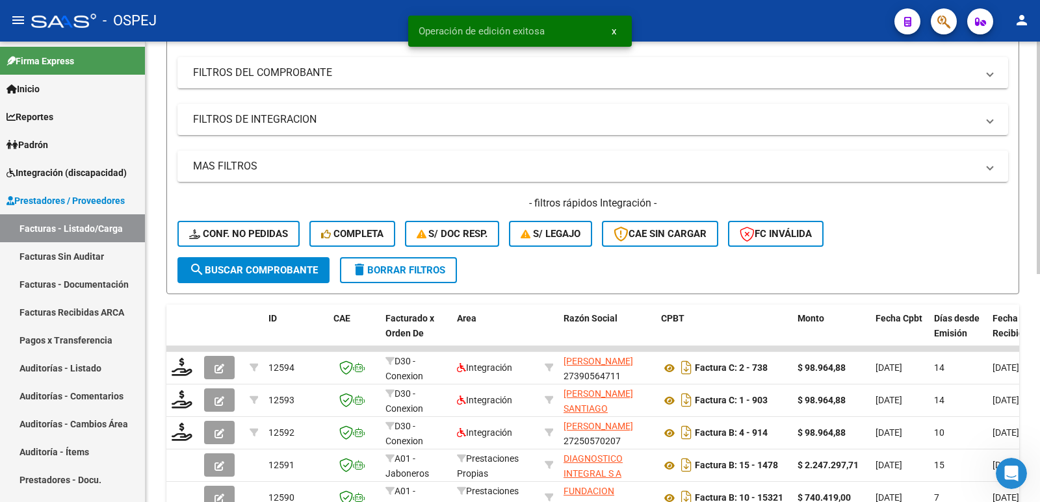
scroll to position [195, 0]
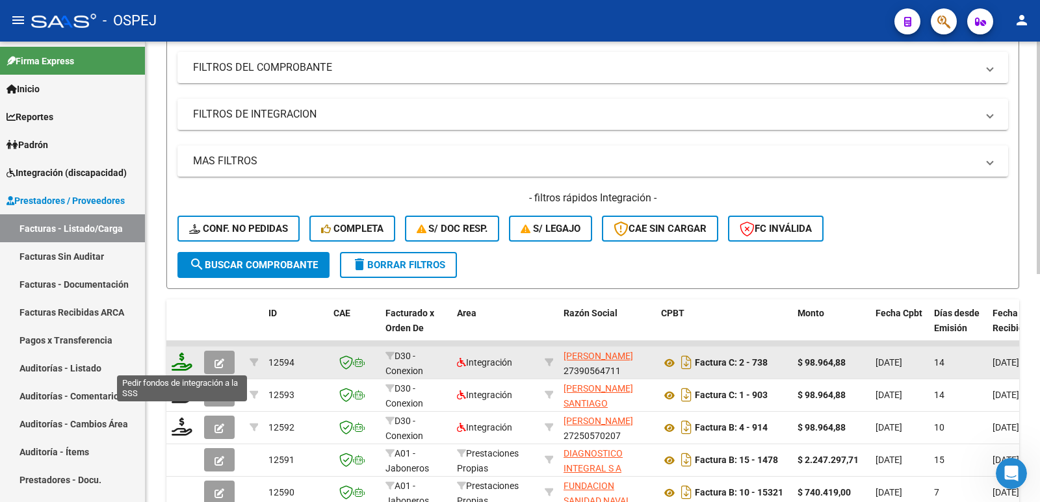
click at [188, 361] on icon at bounding box center [182, 362] width 21 height 18
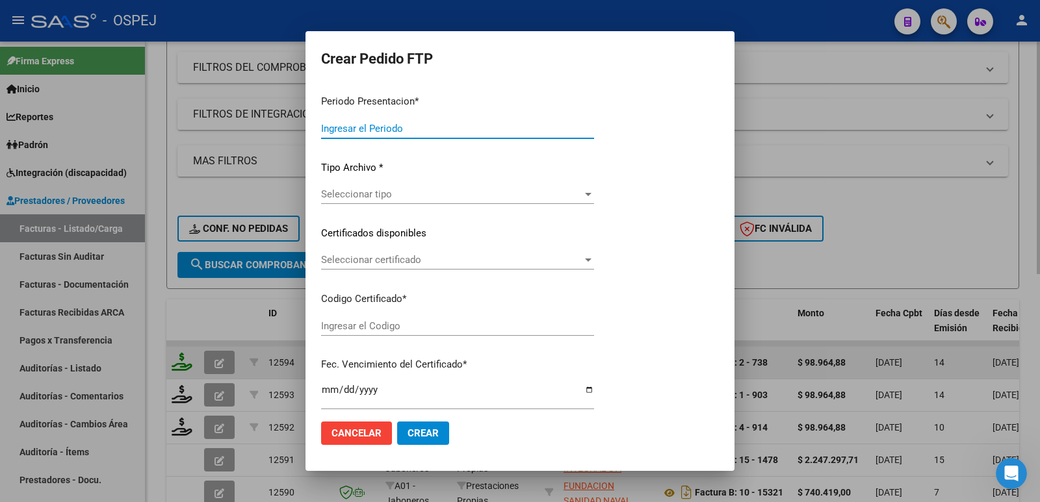
type input "202509"
type input "$ 98.964,88"
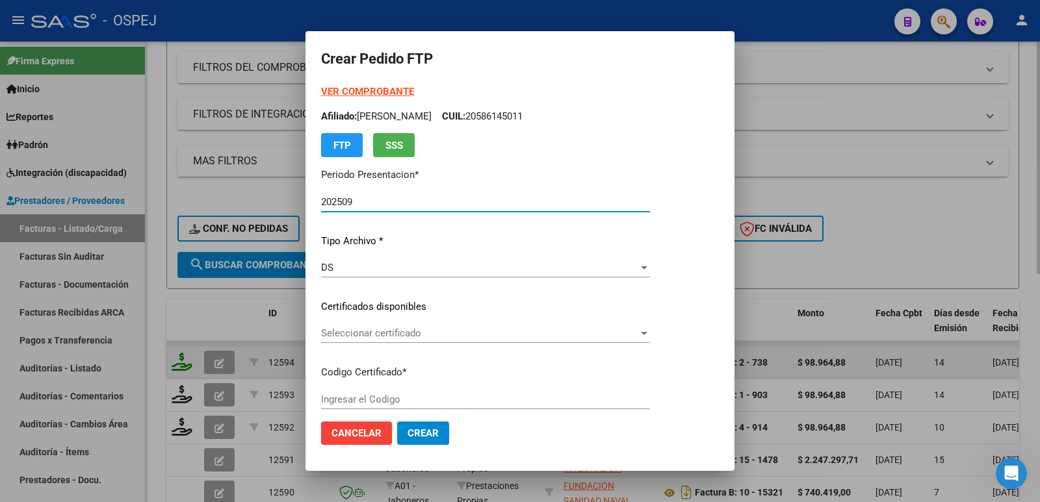
type input "arg02000586145012023080320280803bs"
type input "[DATE]"
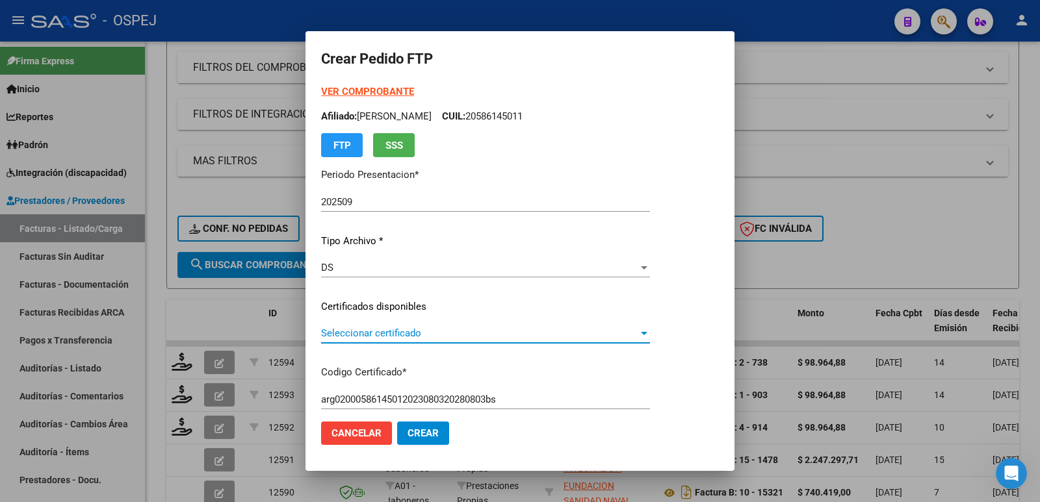
click at [453, 337] on span "Seleccionar certificado" at bounding box center [479, 334] width 317 height 12
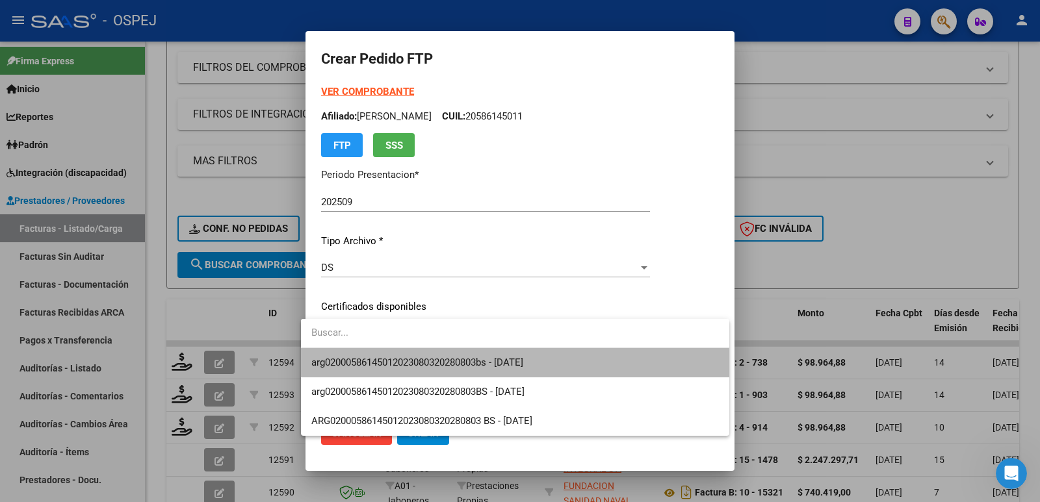
click at [452, 369] on span "arg02000586145012023080320280803bs - [DATE]" at bounding box center [514, 362] width 407 height 29
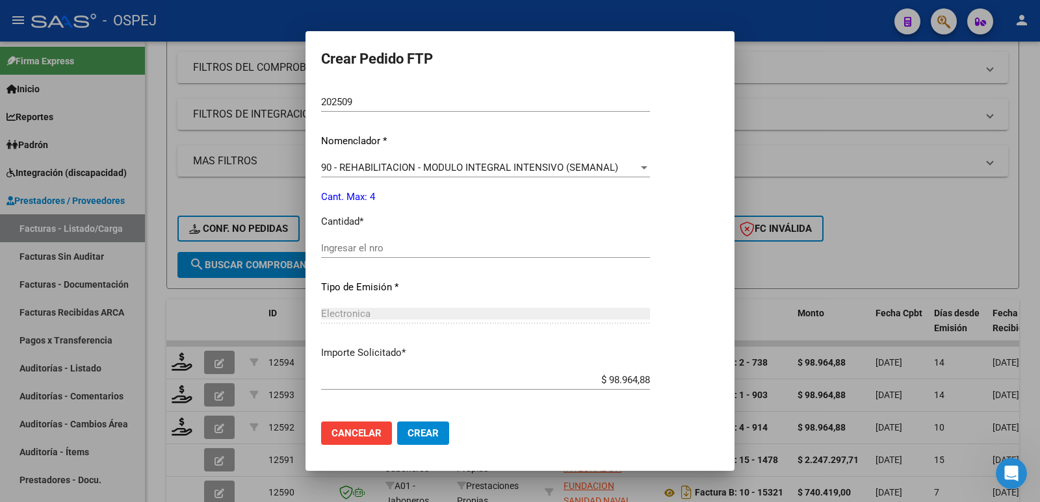
scroll to position [455, 0]
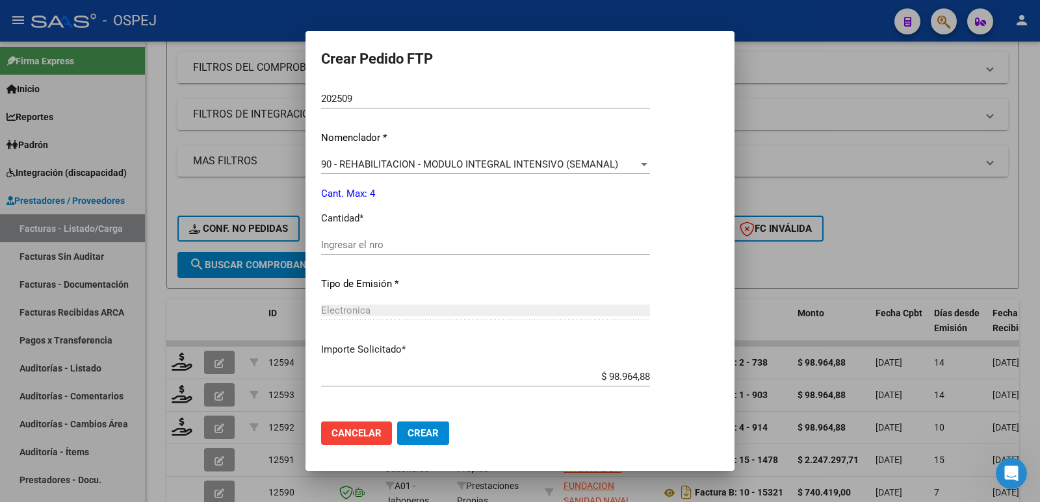
click at [450, 248] on input "Ingresar el nro" at bounding box center [485, 245] width 329 height 12
type input "4"
click at [409, 426] on button "Crear" at bounding box center [423, 433] width 52 height 23
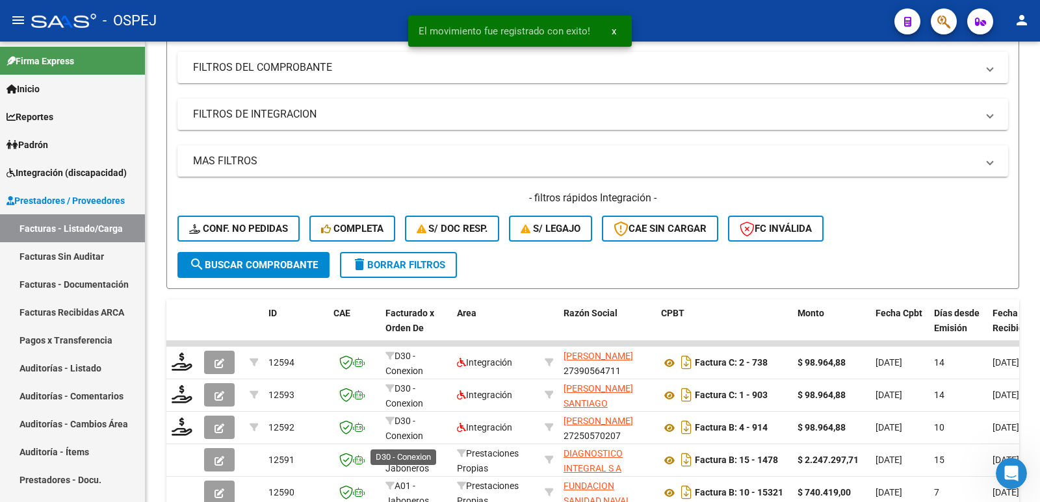
scroll to position [0, 0]
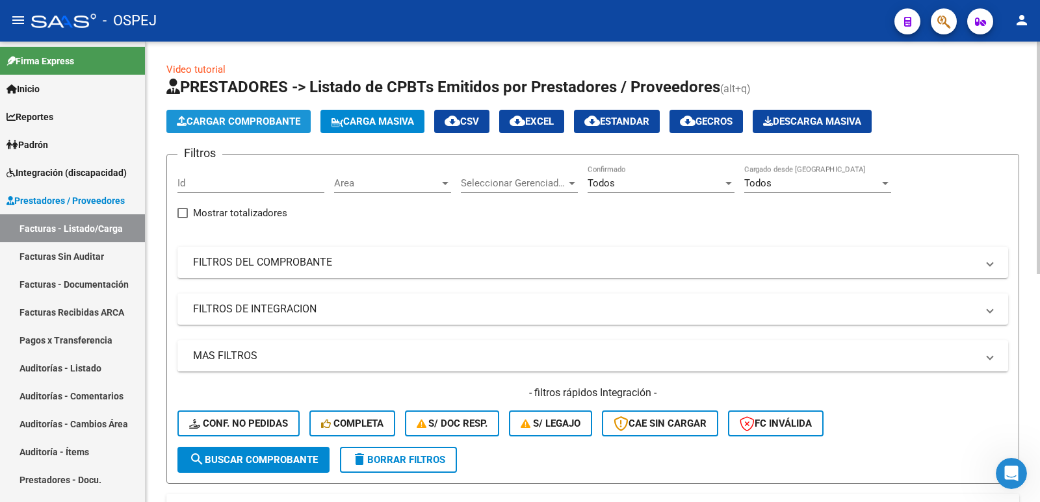
click at [202, 118] on span "Cargar Comprobante" at bounding box center [238, 122] width 123 height 12
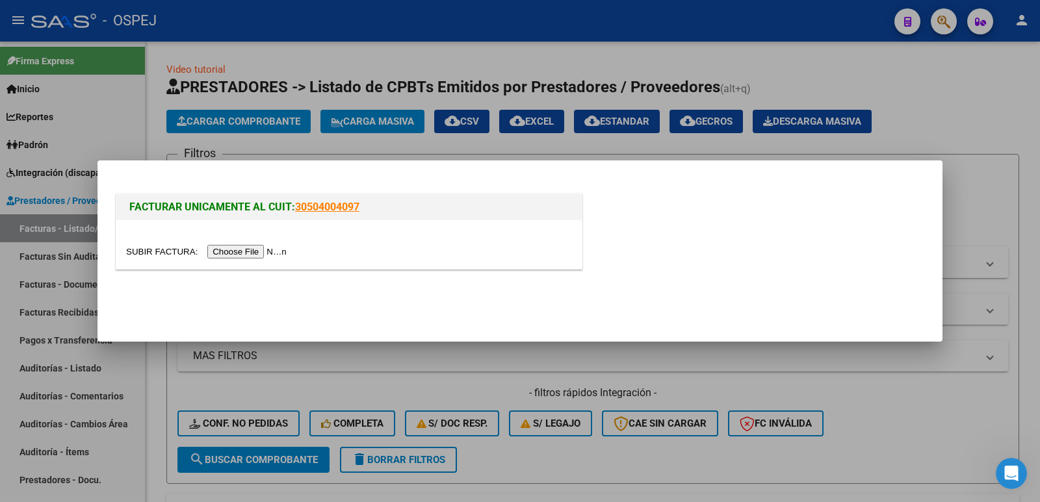
click at [253, 251] on input "file" at bounding box center [208, 252] width 164 height 14
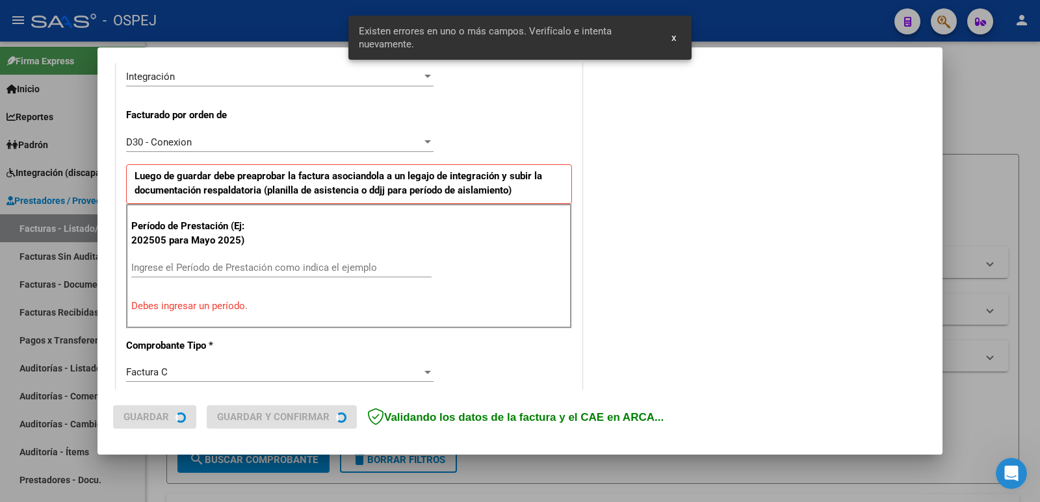
scroll to position [355, 0]
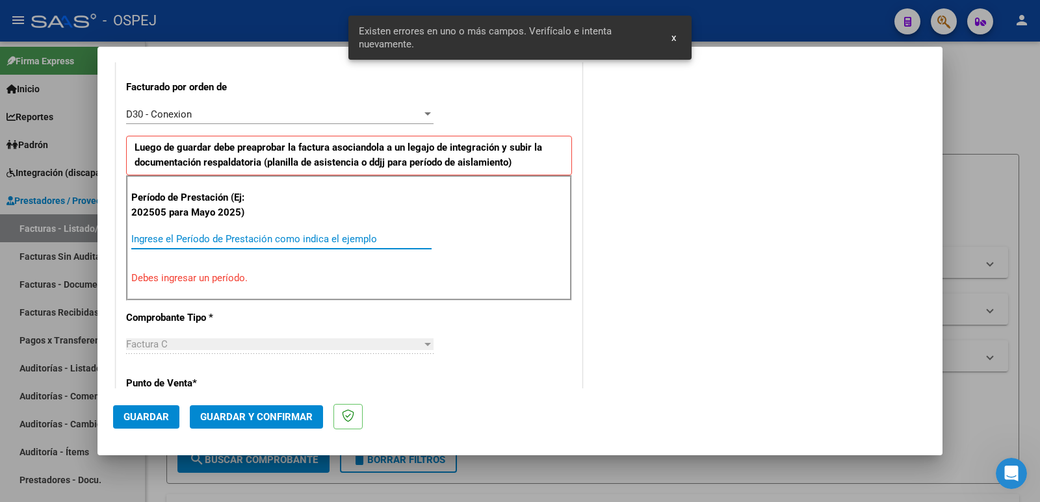
click at [287, 237] on input "Ingrese el Período de Prestación como indica el ejemplo" at bounding box center [281, 239] width 300 height 12
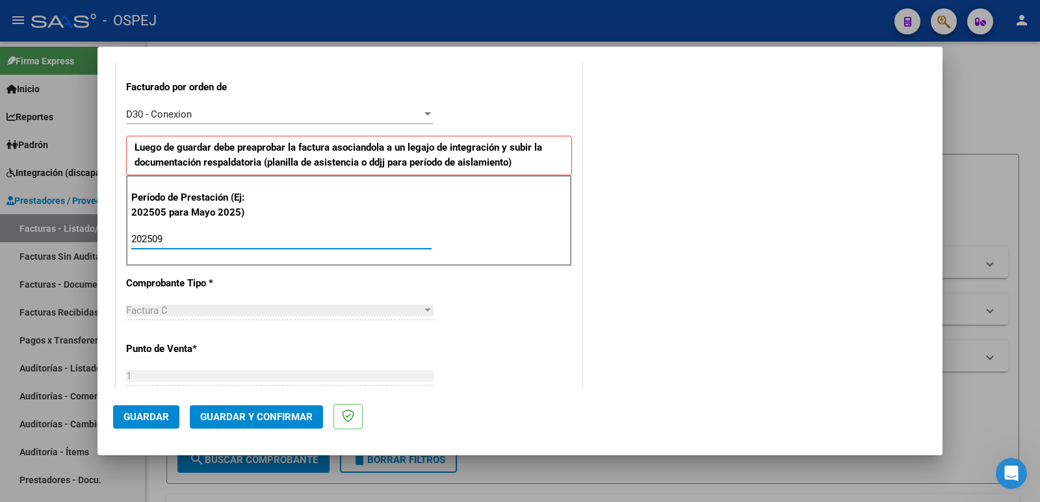
type input "202509"
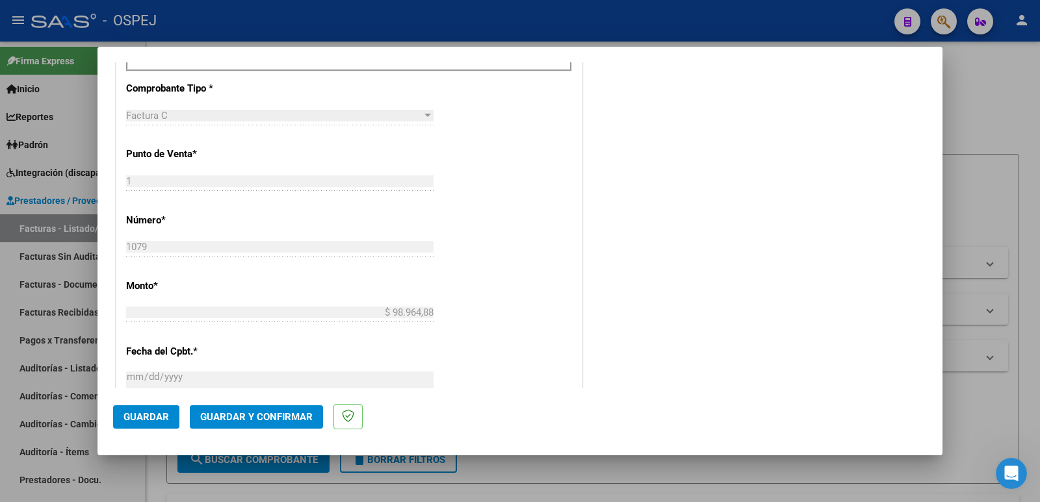
scroll to position [745, 0]
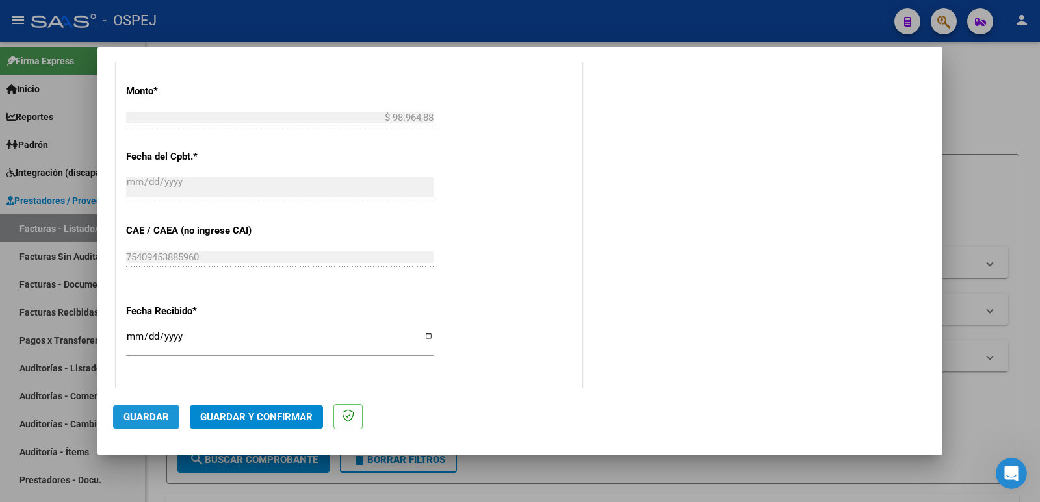
click at [137, 410] on button "Guardar" at bounding box center [146, 416] width 66 height 23
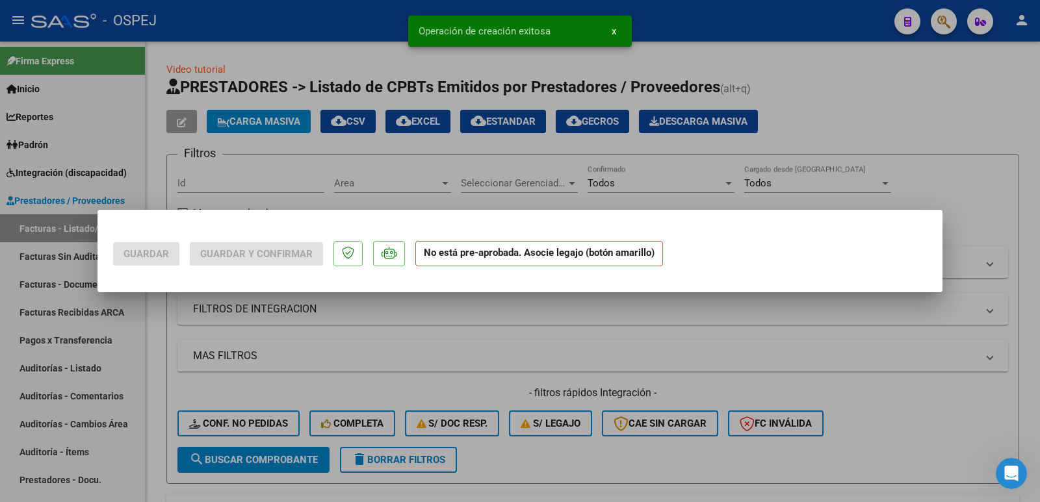
scroll to position [0, 0]
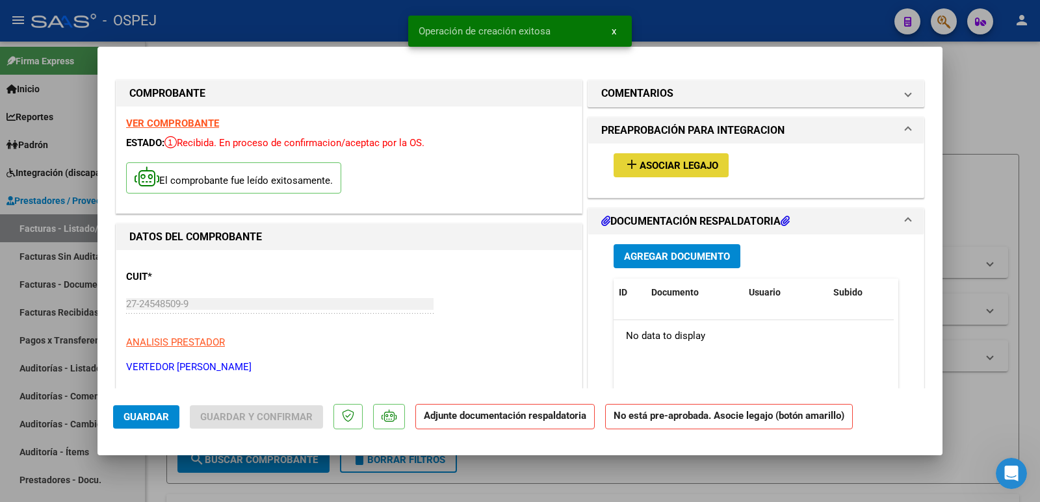
click at [661, 166] on span "Asociar Legajo" at bounding box center [678, 166] width 79 height 12
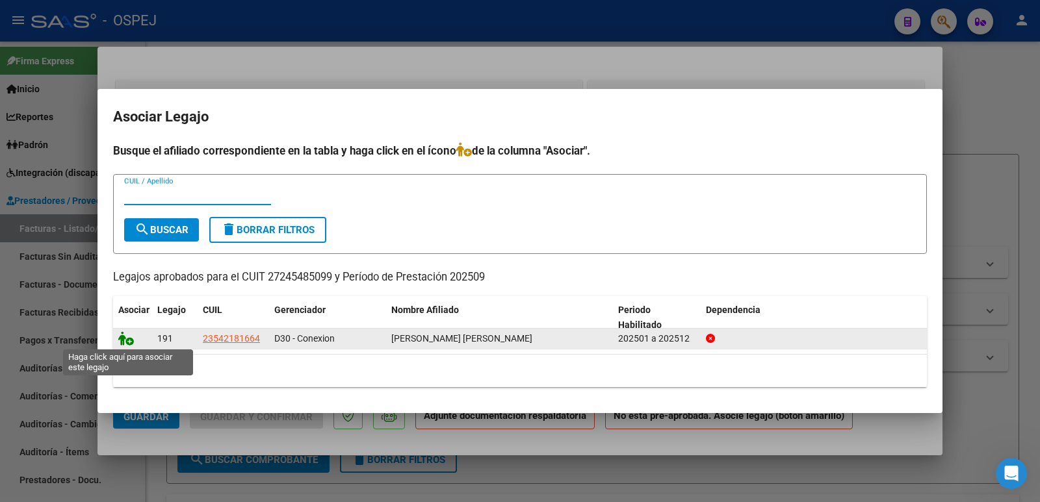
click at [129, 343] on icon at bounding box center [126, 338] width 16 height 14
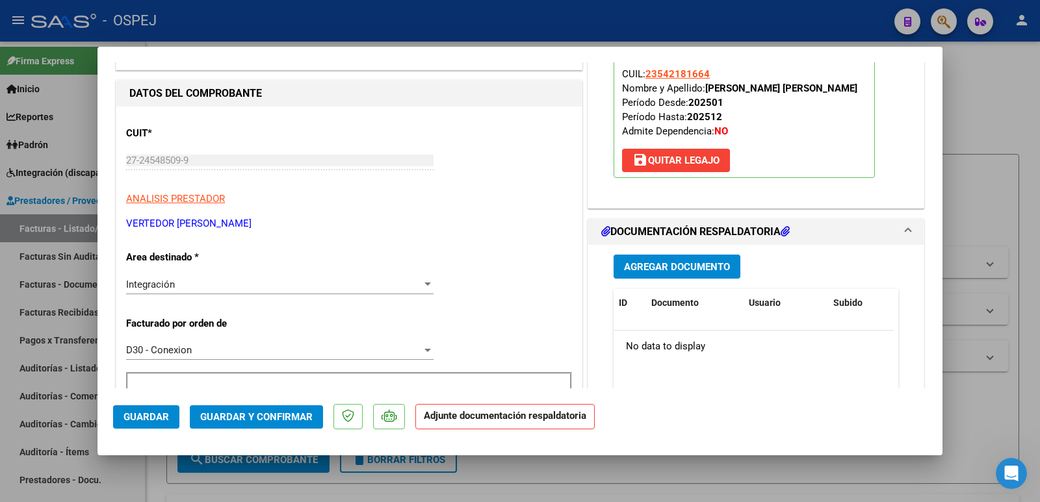
scroll to position [195, 0]
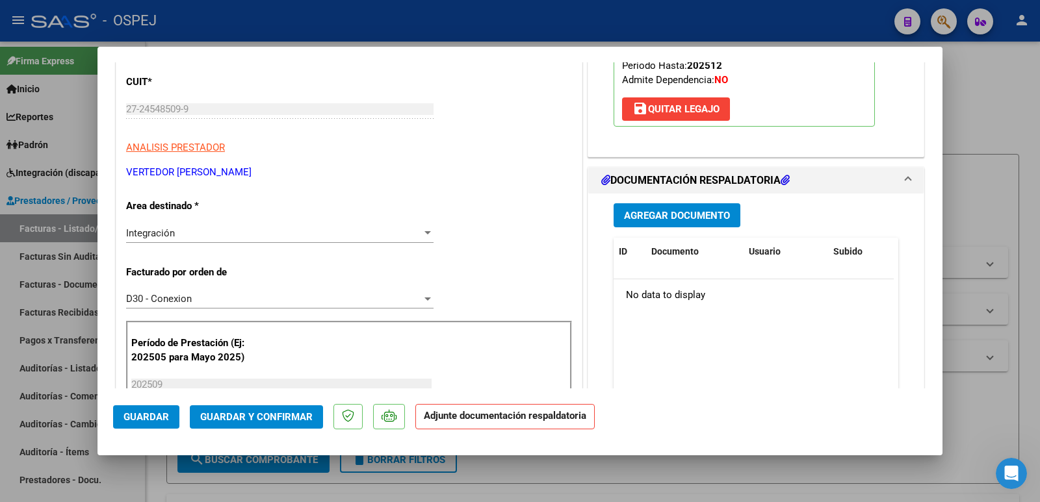
click at [242, 415] on span "Guardar y Confirmar" at bounding box center [256, 417] width 112 height 12
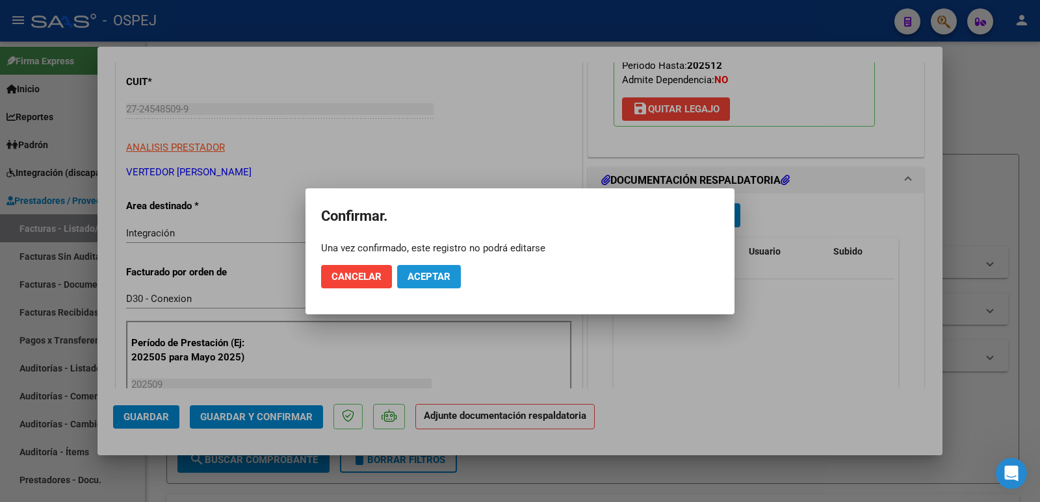
click at [415, 277] on span "Aceptar" at bounding box center [428, 277] width 43 height 12
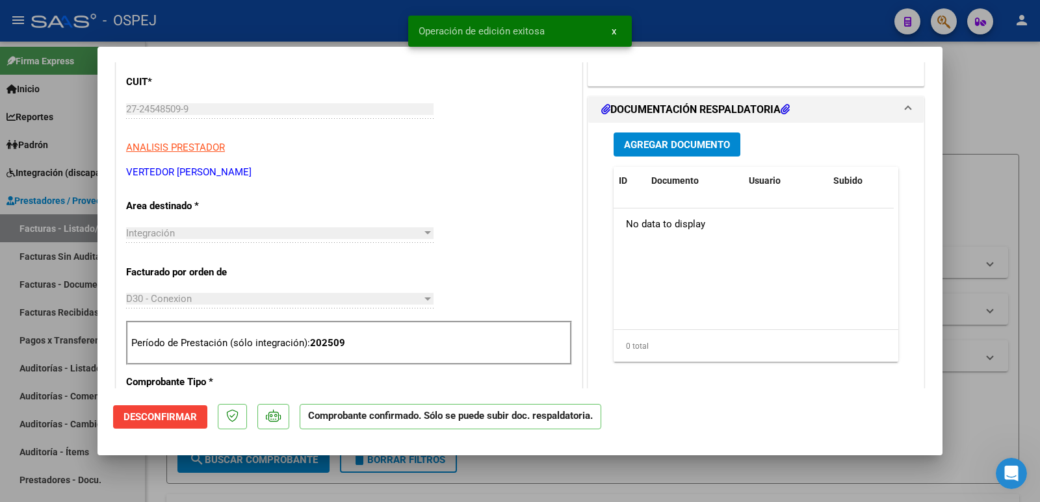
click at [331, 23] on div at bounding box center [520, 251] width 1040 height 502
type input "$ 0,00"
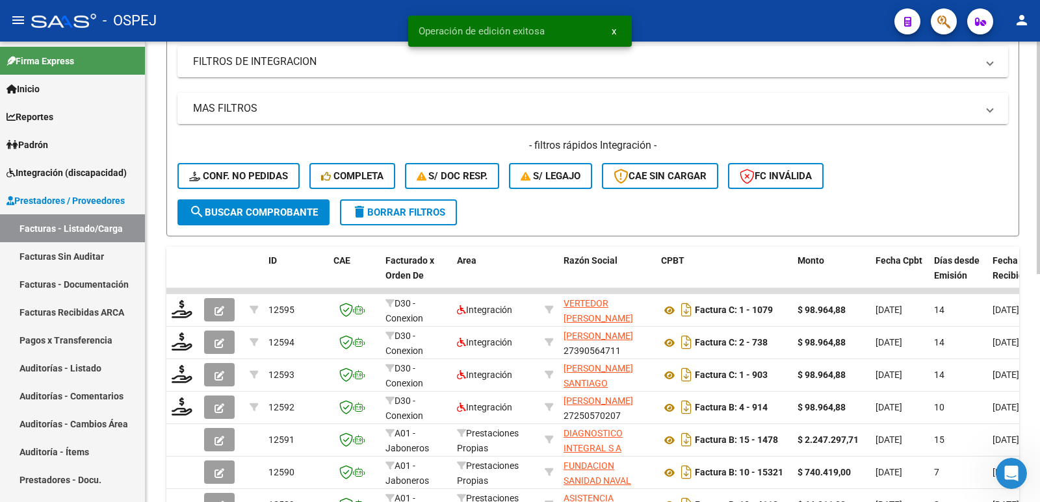
scroll to position [260, 0]
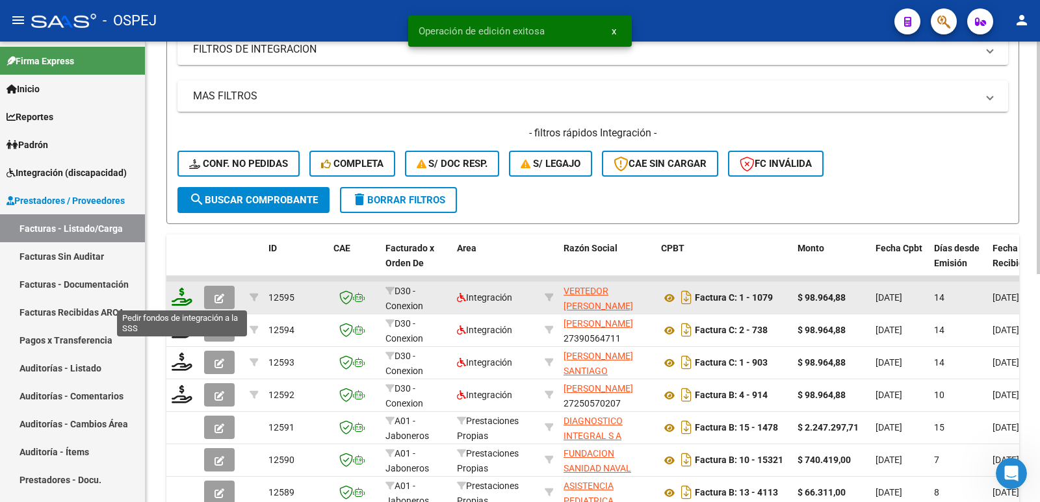
click at [177, 303] on icon at bounding box center [182, 297] width 21 height 18
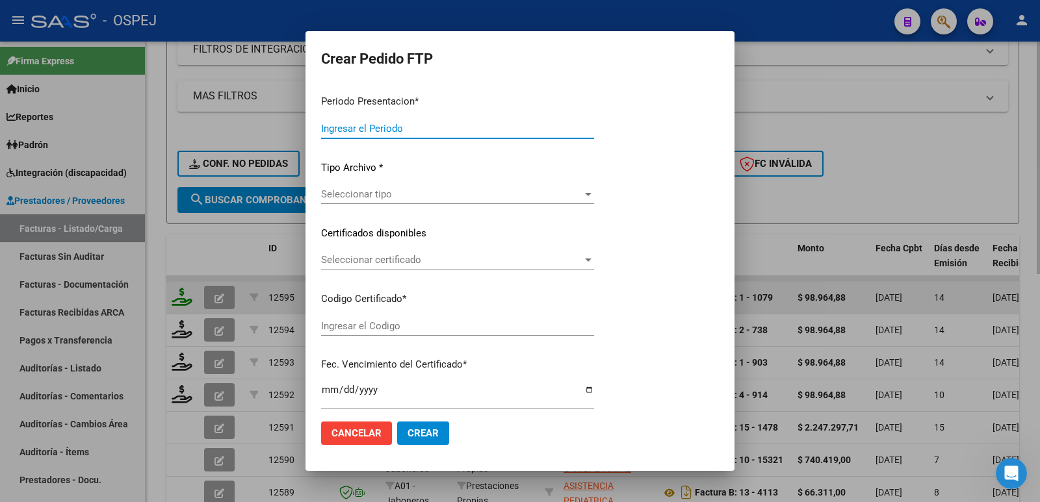
type input "202509"
type input "$ 98.964,88"
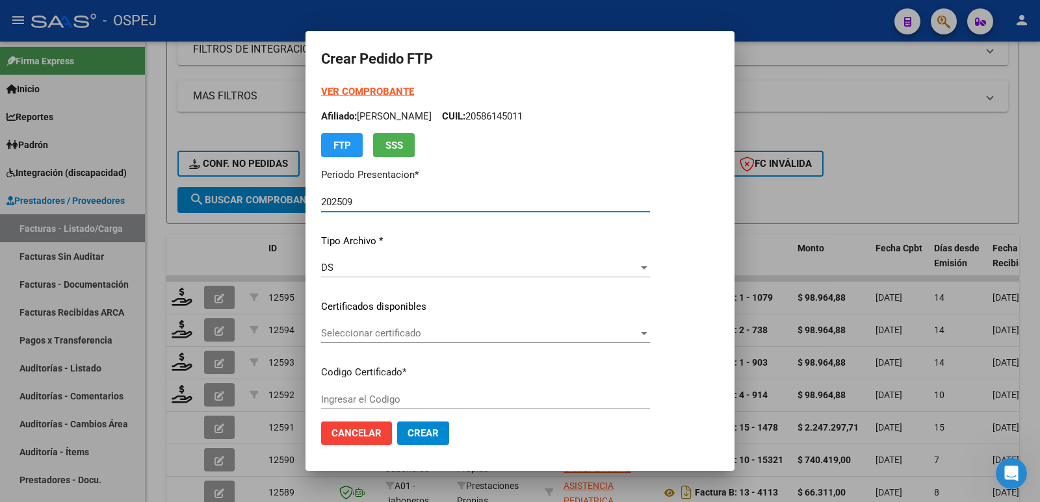
type input "arg01000542181662024091820390918"
type input "[DATE]"
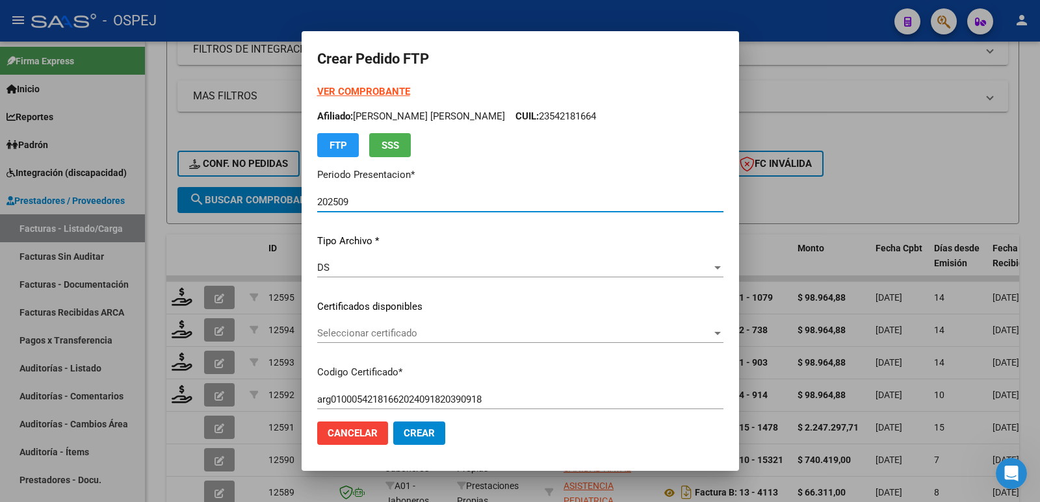
click at [437, 333] on span "Seleccionar certificado" at bounding box center [514, 334] width 394 height 12
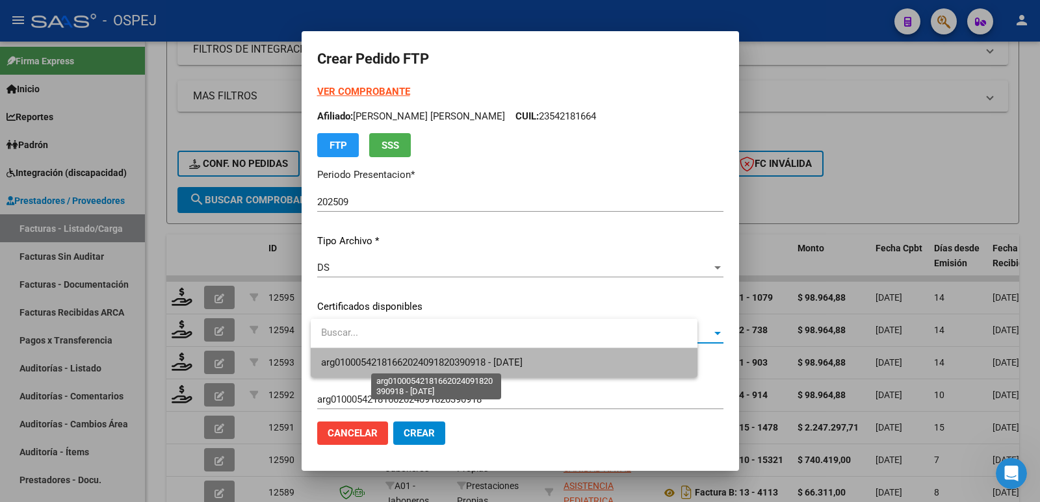
click at [437, 357] on span "arg01000542181662024091820390918 - [DATE]" at bounding box center [421, 363] width 201 height 12
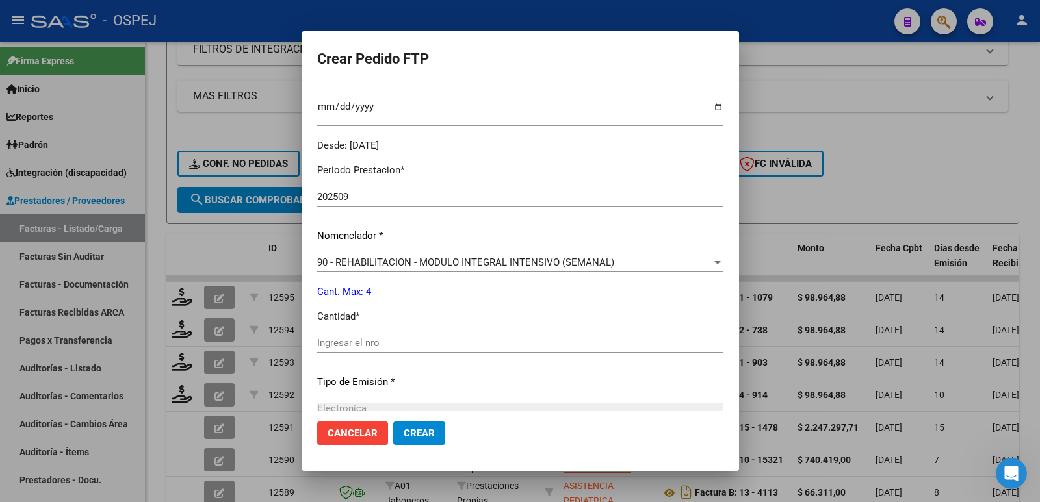
scroll to position [455, 0]
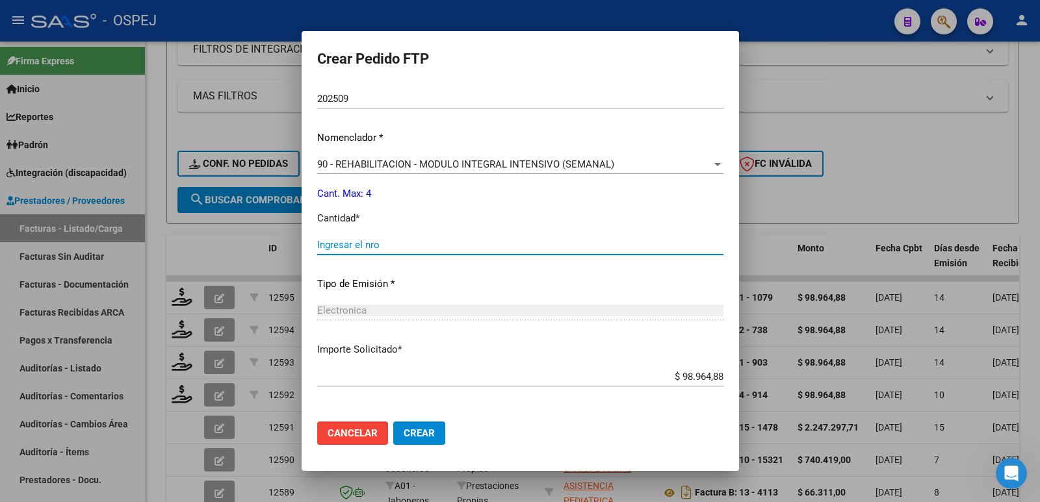
click at [381, 247] on input "Ingresar el nro" at bounding box center [520, 245] width 406 height 12
type input "4"
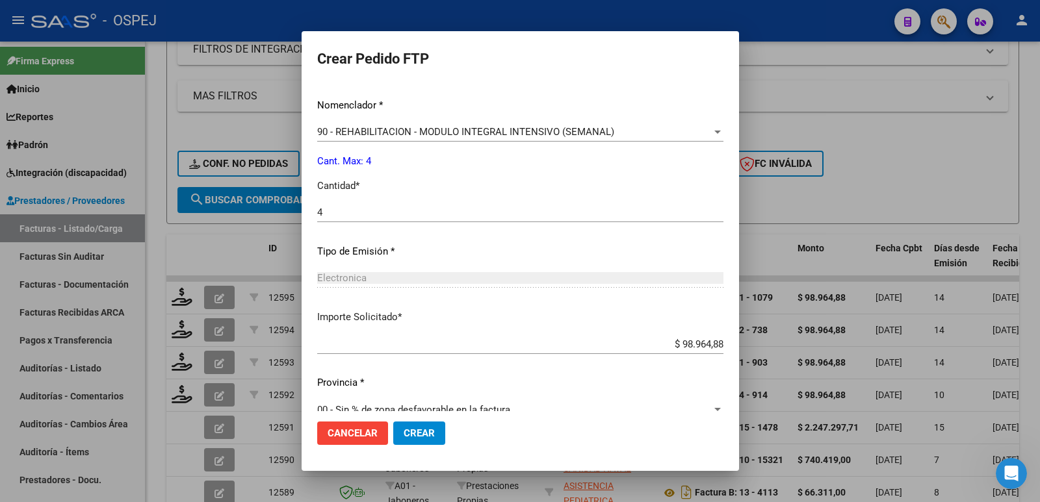
scroll to position [508, 0]
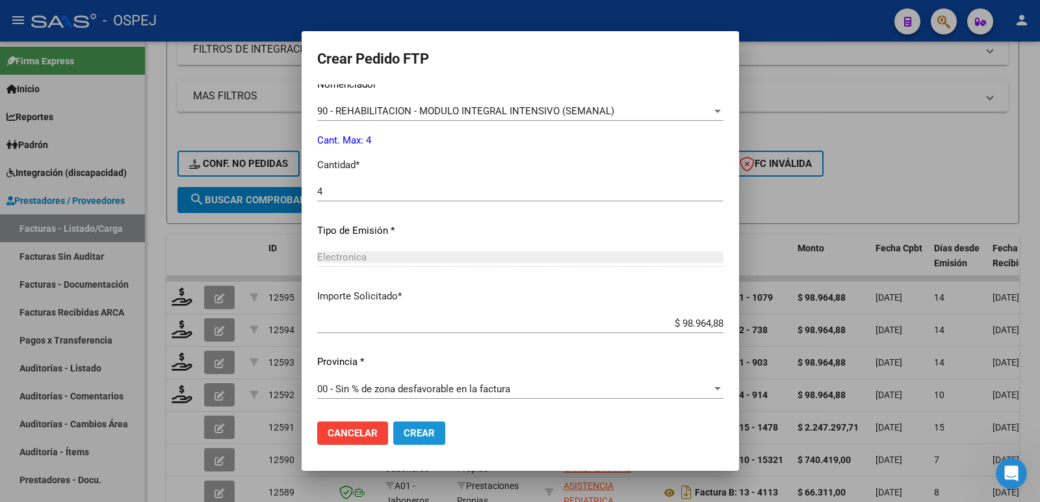
click at [426, 434] on span "Crear" at bounding box center [419, 434] width 31 height 12
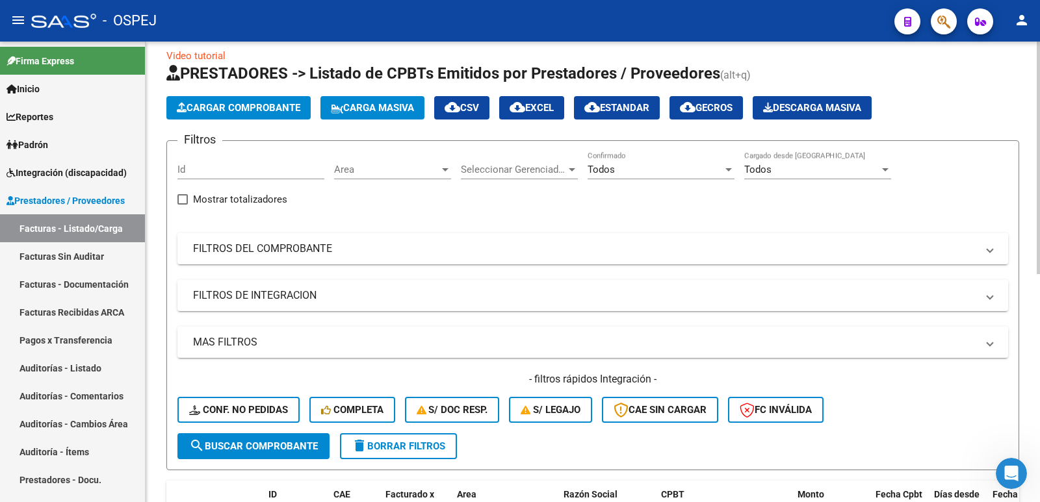
scroll to position [0, 0]
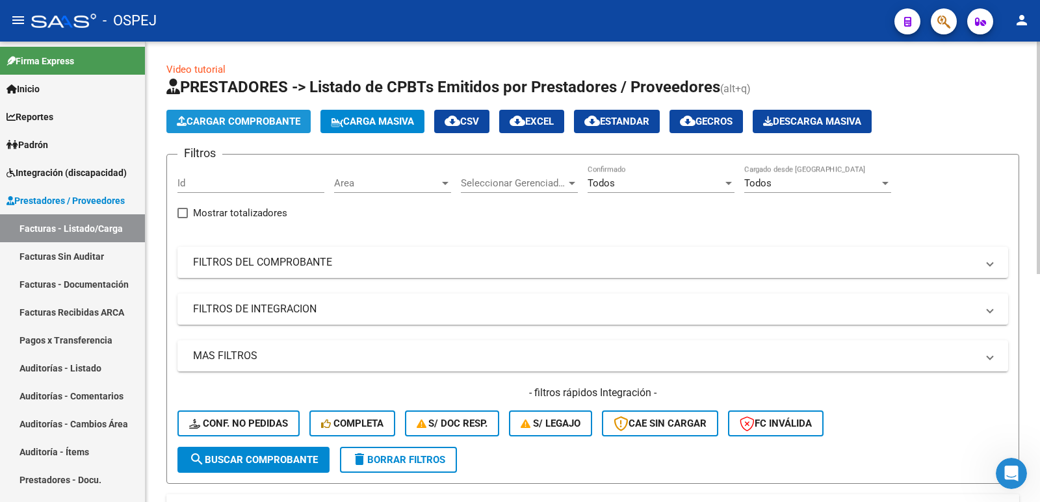
click at [194, 120] on span "Cargar Comprobante" at bounding box center [238, 122] width 123 height 12
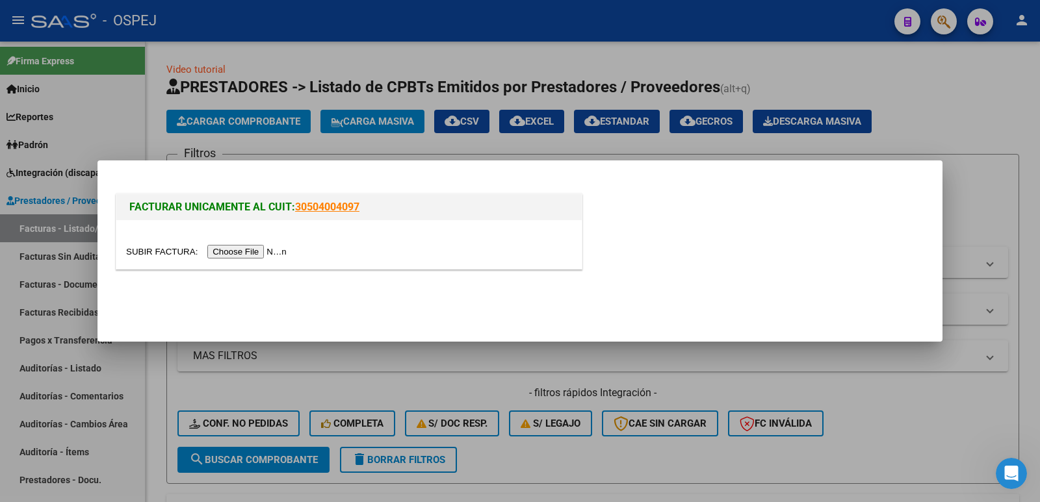
click at [261, 251] on input "file" at bounding box center [208, 252] width 164 height 14
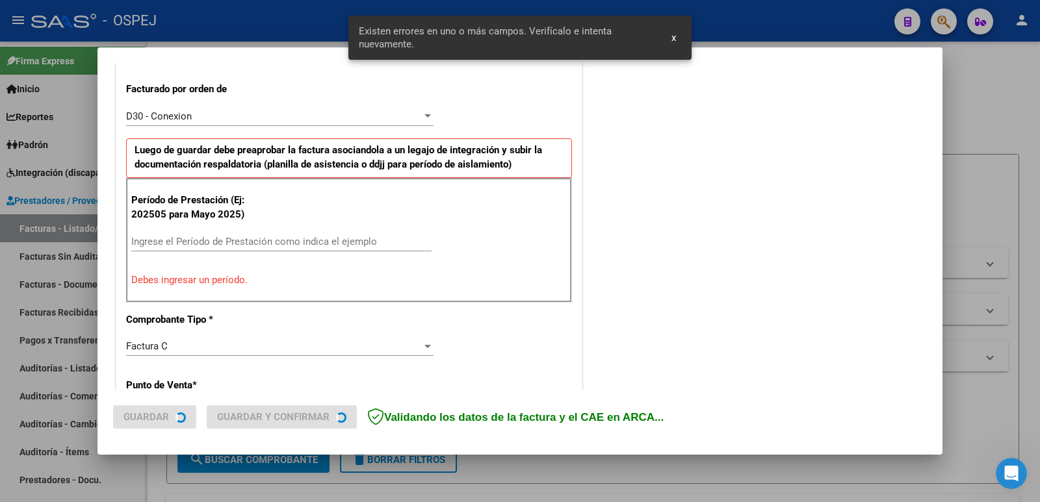
scroll to position [355, 0]
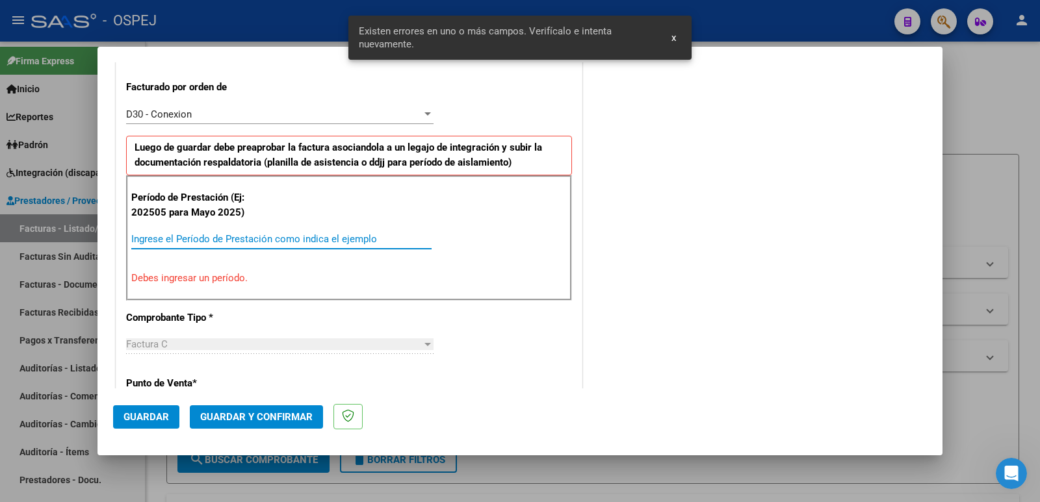
click at [389, 236] on input "Ingrese el Período de Prestación como indica el ejemplo" at bounding box center [281, 239] width 300 height 12
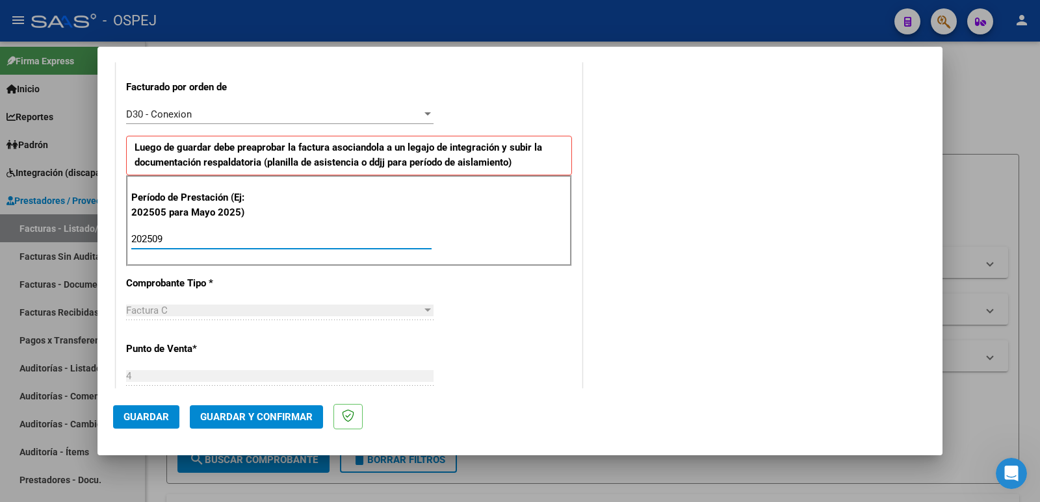
type input "202509"
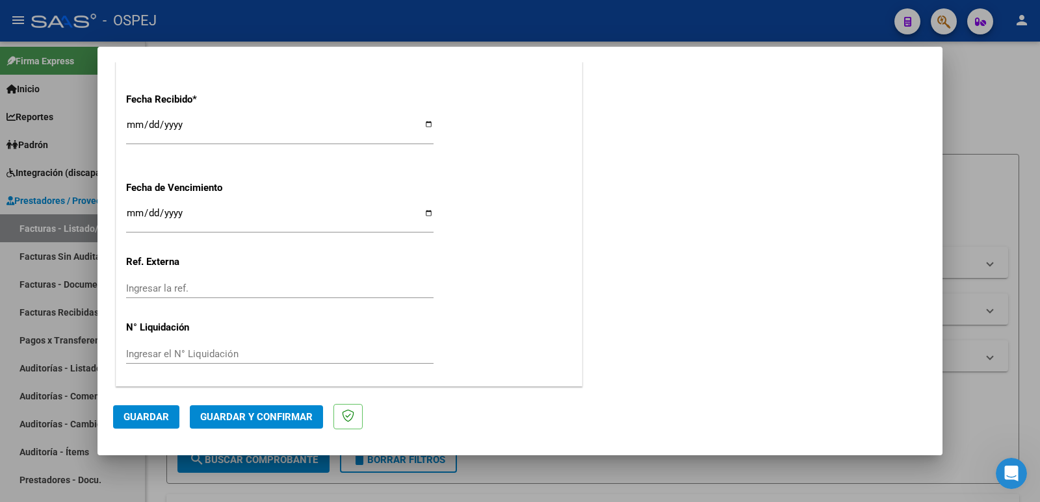
scroll to position [957, 0]
click at [157, 414] on span "Guardar" at bounding box center [145, 417] width 45 height 12
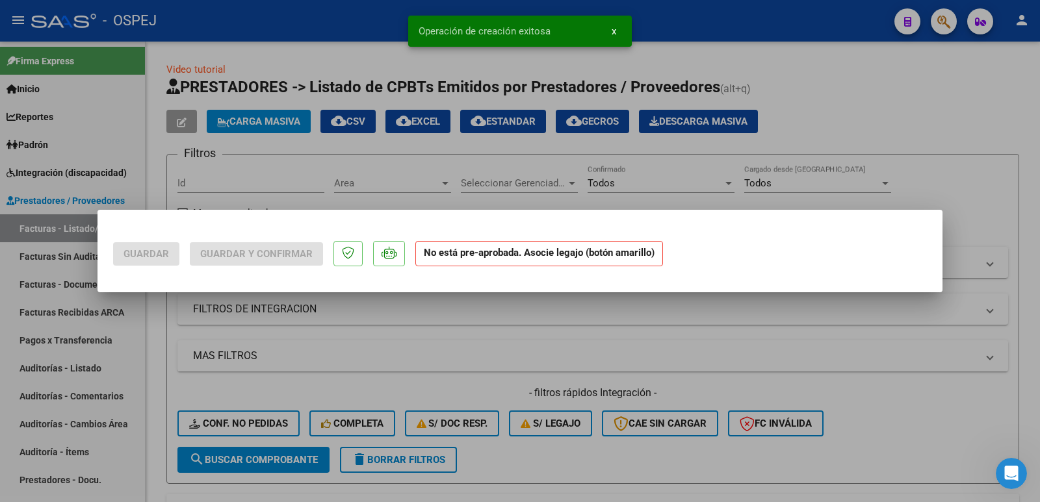
scroll to position [0, 0]
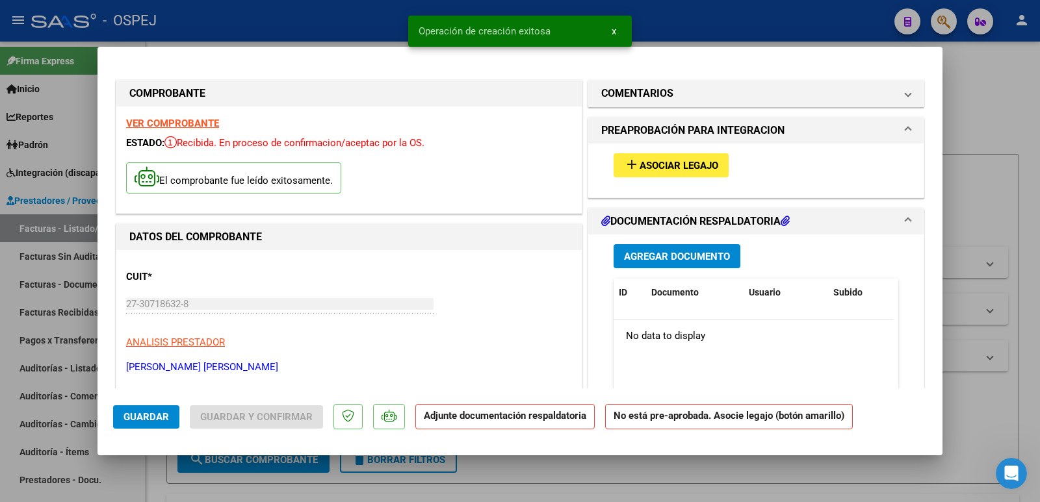
click at [641, 171] on span "Asociar Legajo" at bounding box center [678, 166] width 79 height 12
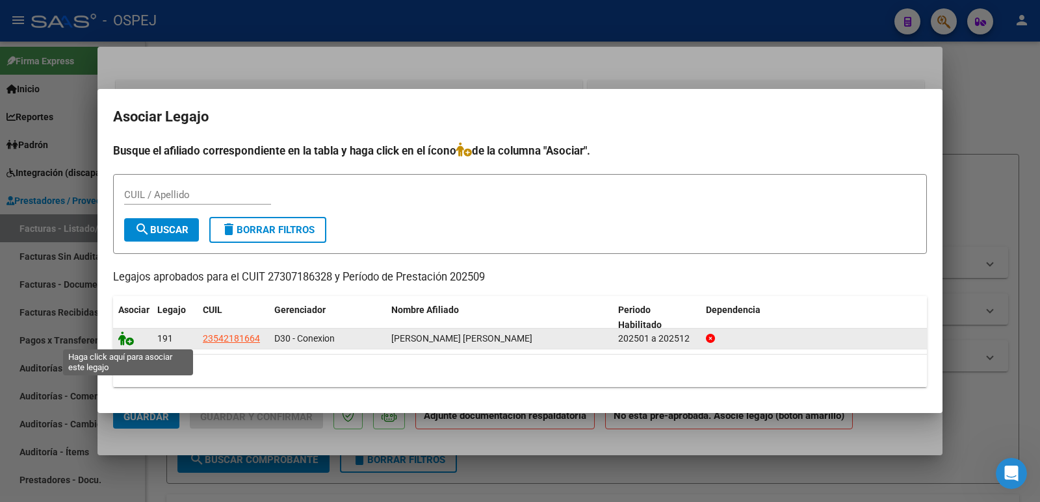
click at [128, 343] on icon at bounding box center [126, 338] width 16 height 14
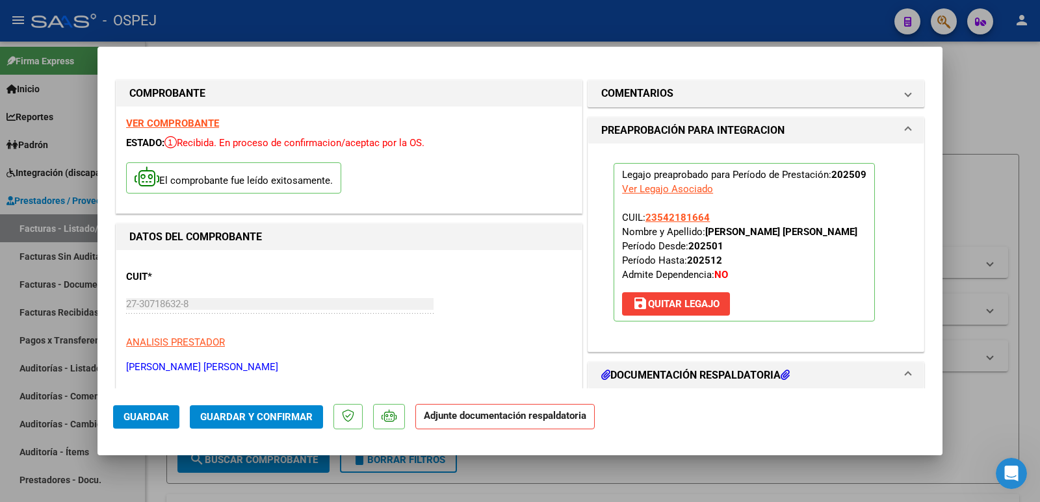
click at [232, 416] on span "Guardar y Confirmar" at bounding box center [256, 417] width 112 height 12
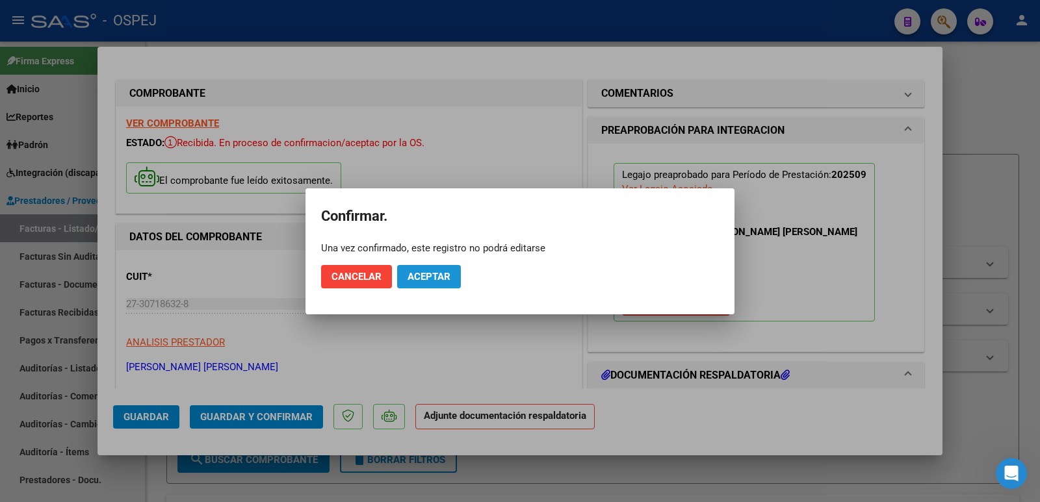
click at [428, 274] on span "Aceptar" at bounding box center [428, 277] width 43 height 12
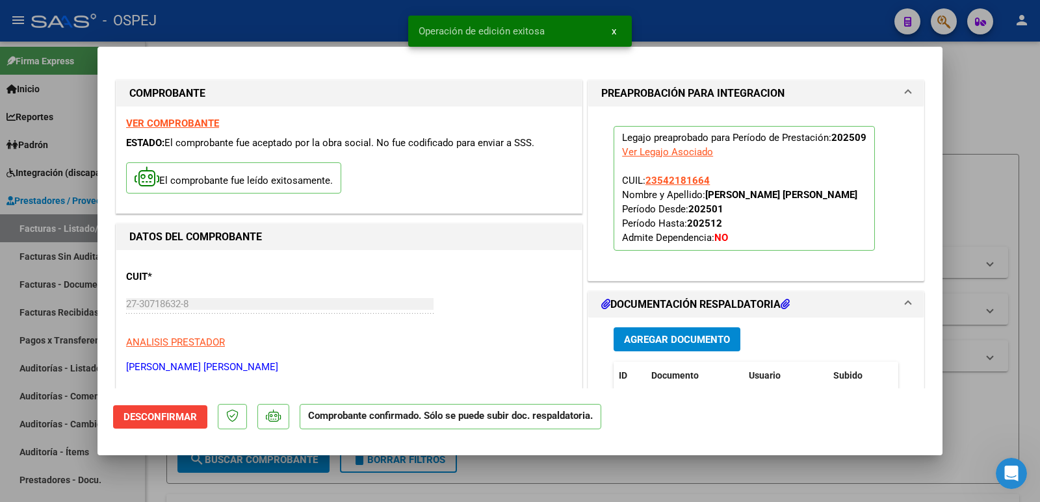
click at [377, 23] on div at bounding box center [520, 251] width 1040 height 502
type input "$ 0,00"
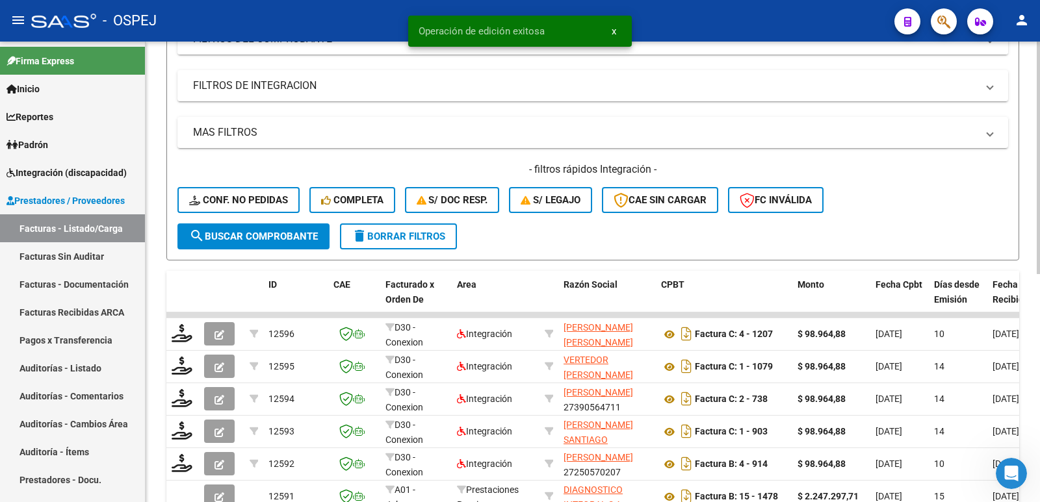
scroll to position [260, 0]
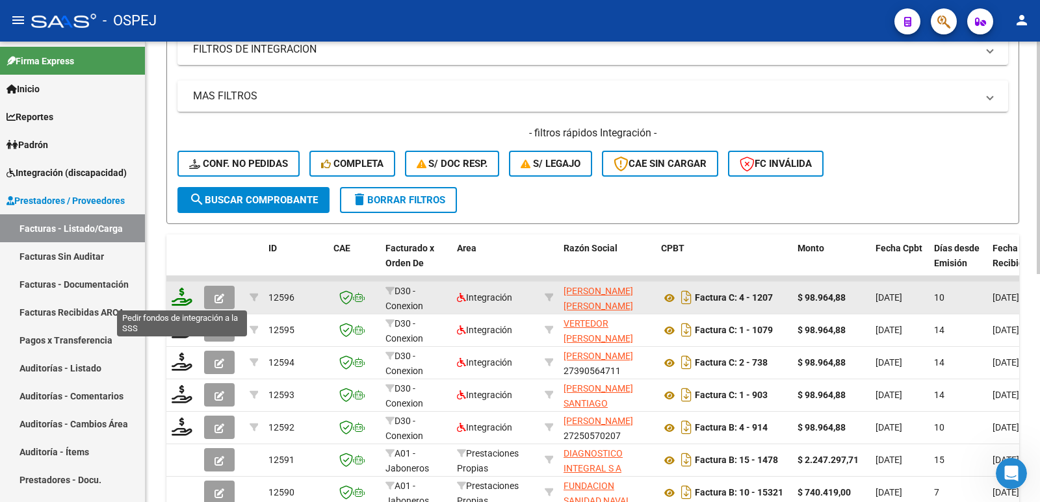
click at [185, 303] on icon at bounding box center [182, 297] width 21 height 18
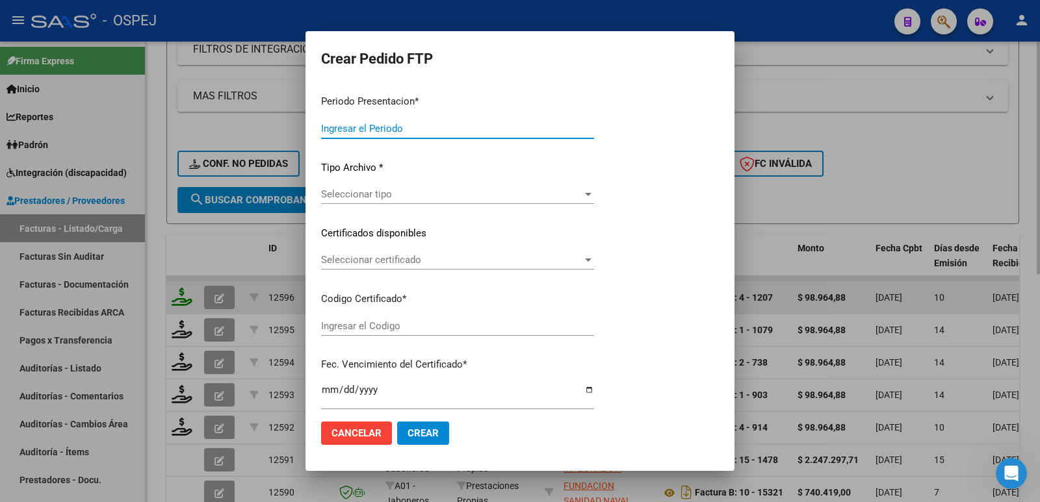
type input "202509"
type input "$ 98.964,88"
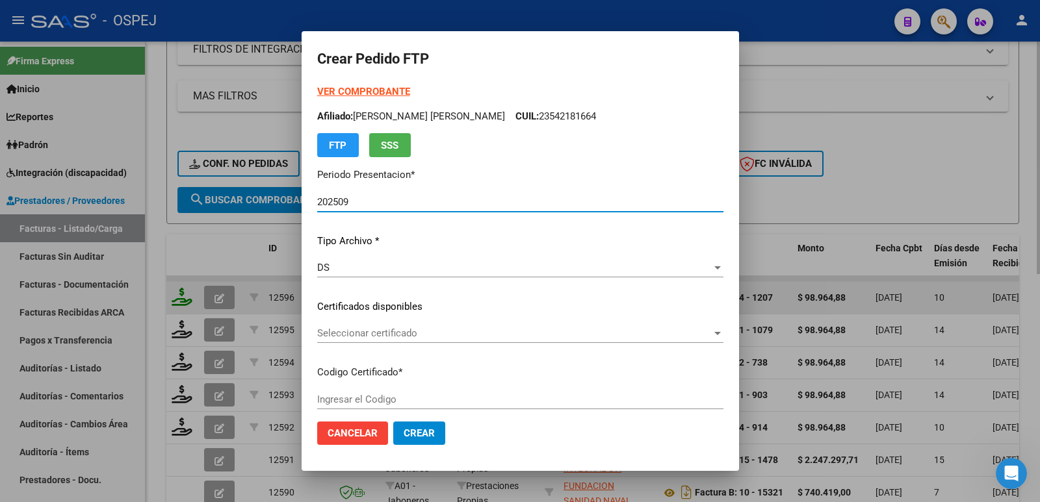
type input "arg01000542181662024091820390918"
type input "[DATE]"
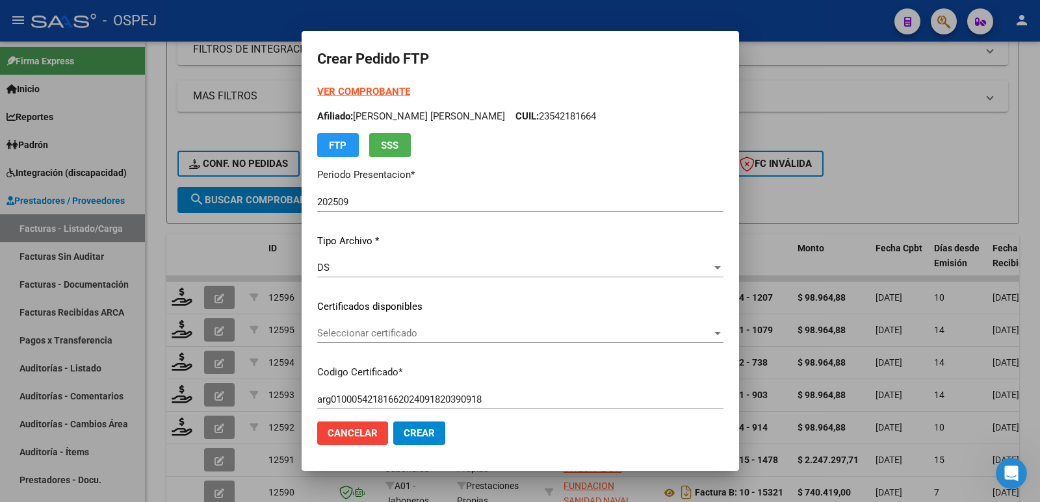
click at [383, 327] on div "Seleccionar certificado Seleccionar certificado" at bounding box center [520, 333] width 406 height 19
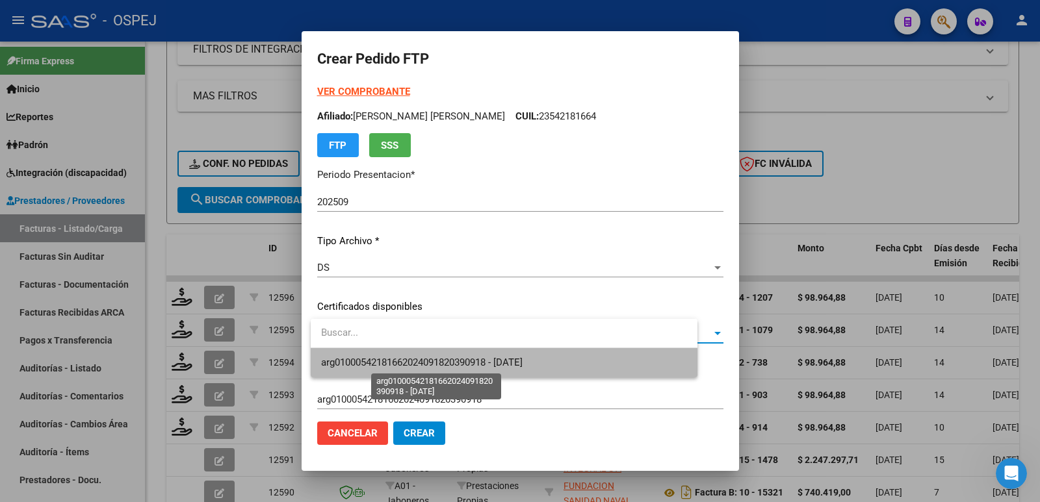
click at [394, 361] on span "arg01000542181662024091820390918 - [DATE]" at bounding box center [421, 363] width 201 height 12
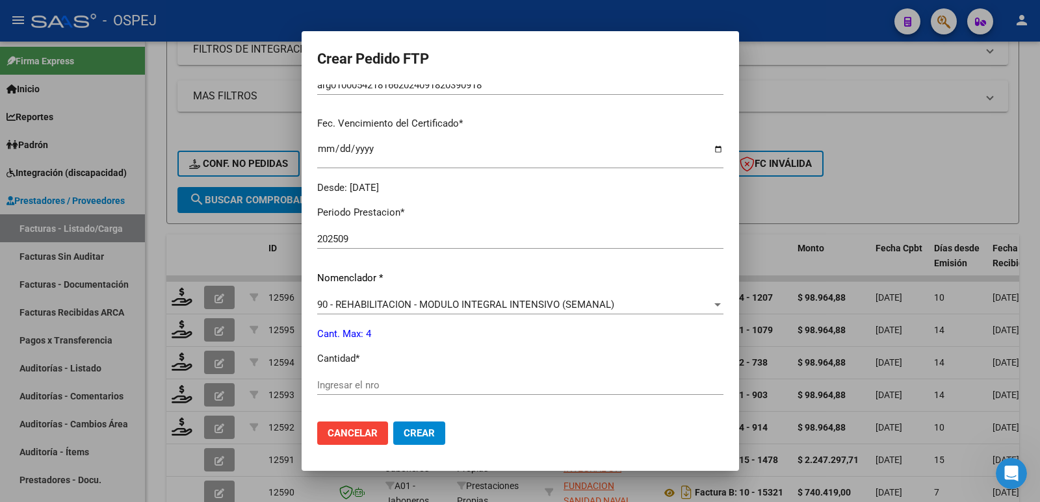
scroll to position [325, 0]
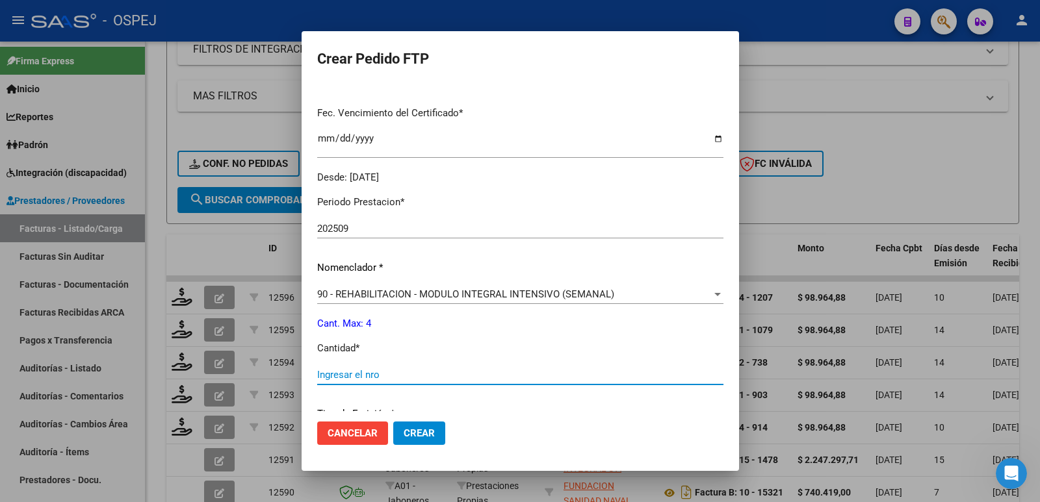
click at [384, 376] on input "Ingresar el nro" at bounding box center [520, 375] width 406 height 12
type input "4"
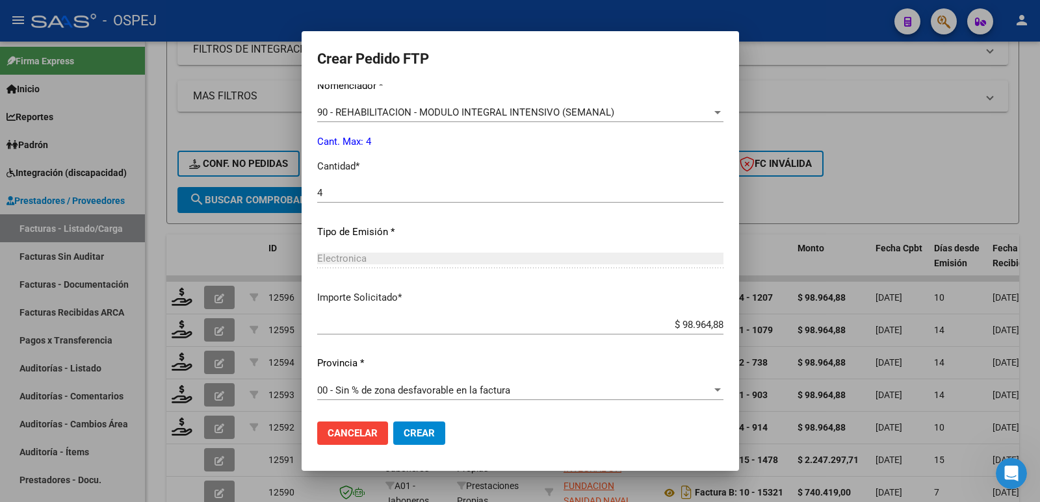
scroll to position [508, 0]
click at [434, 440] on button "Crear" at bounding box center [419, 433] width 52 height 23
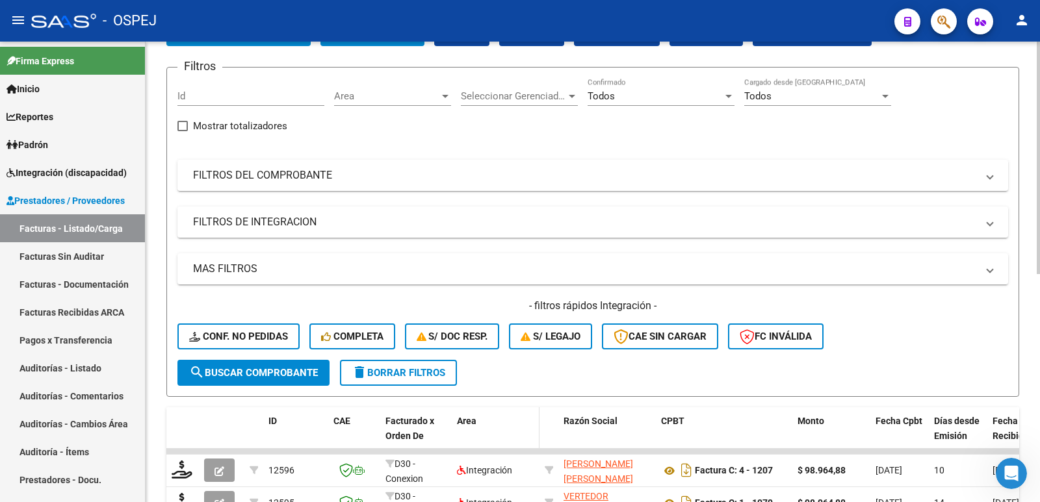
scroll to position [0, 0]
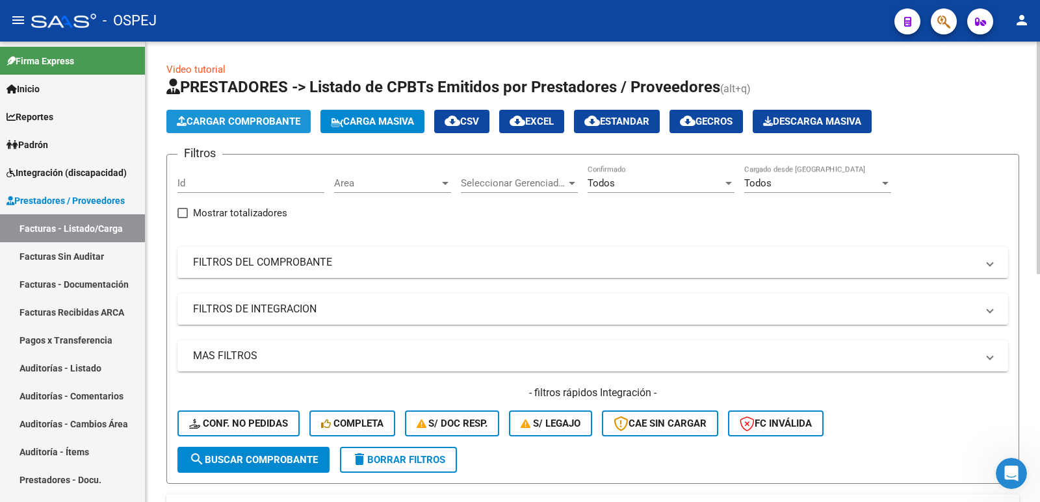
click at [275, 120] on span "Cargar Comprobante" at bounding box center [238, 122] width 123 height 12
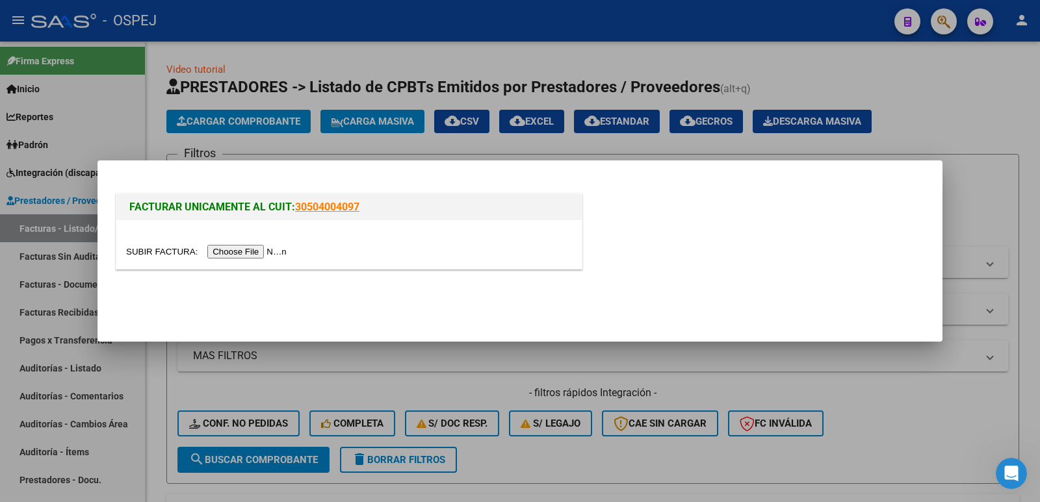
click at [231, 251] on input "file" at bounding box center [208, 252] width 164 height 14
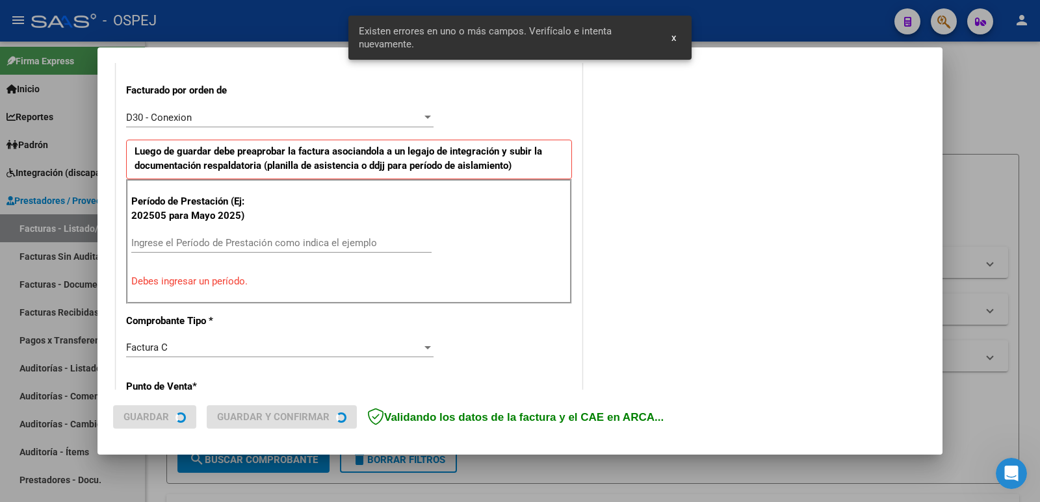
scroll to position [355, 0]
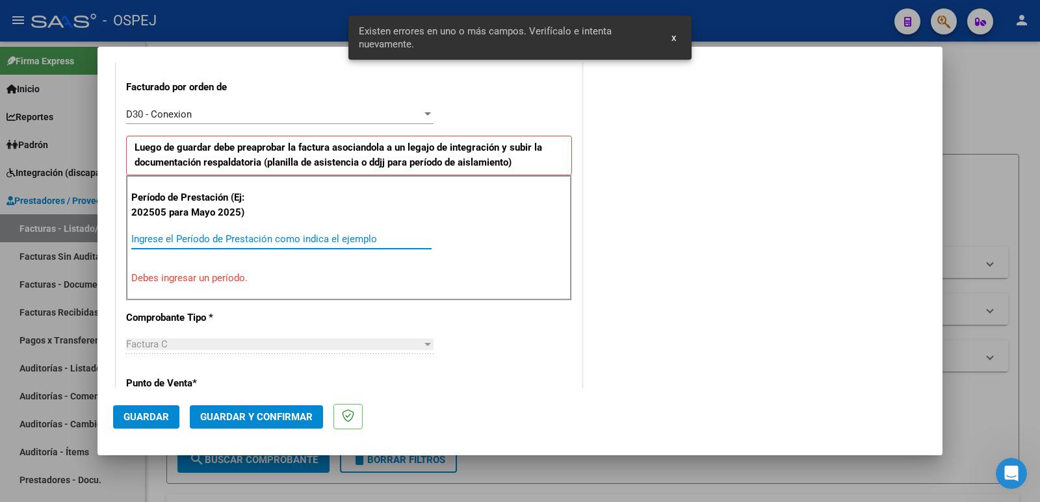
click at [170, 238] on input "Ingrese el Período de Prestación como indica el ejemplo" at bounding box center [281, 239] width 300 height 12
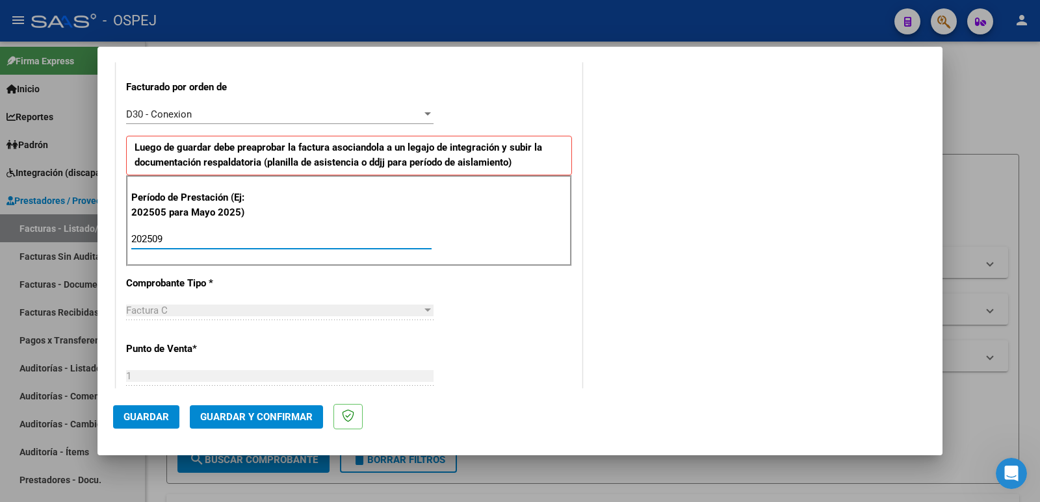
type input "202509"
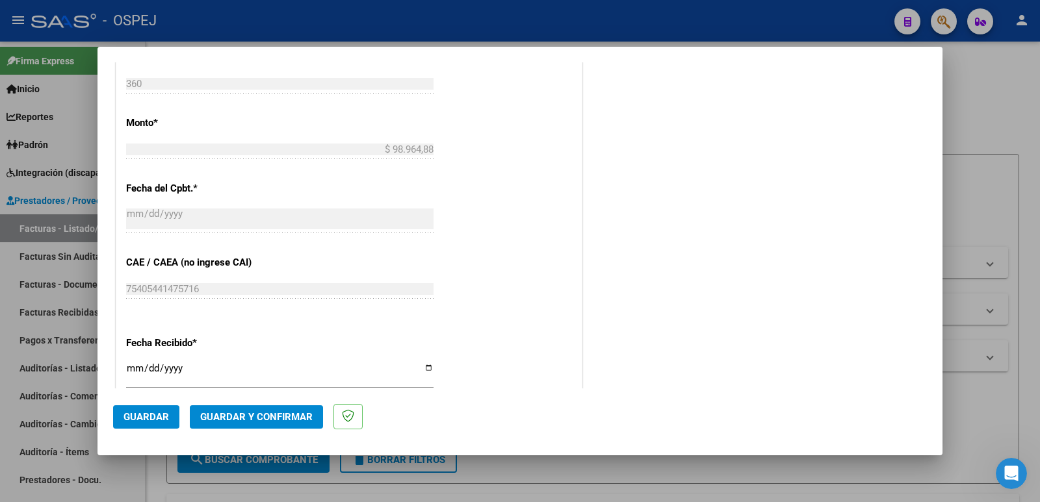
scroll to position [745, 0]
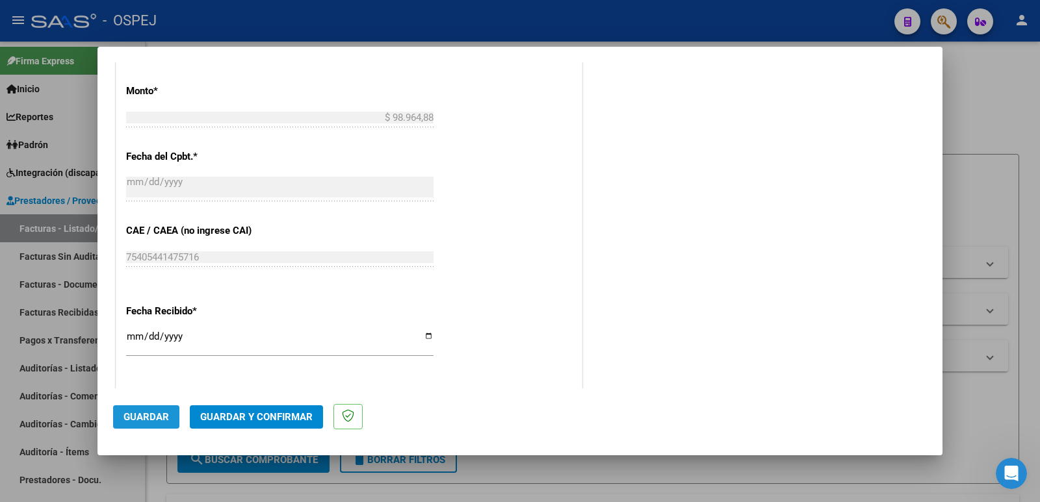
click at [165, 424] on button "Guardar" at bounding box center [146, 416] width 66 height 23
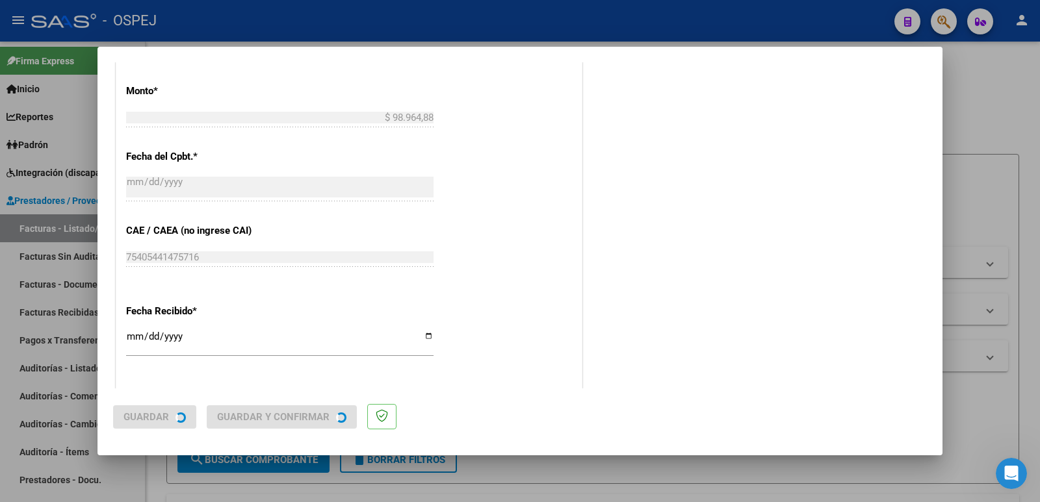
scroll to position [0, 0]
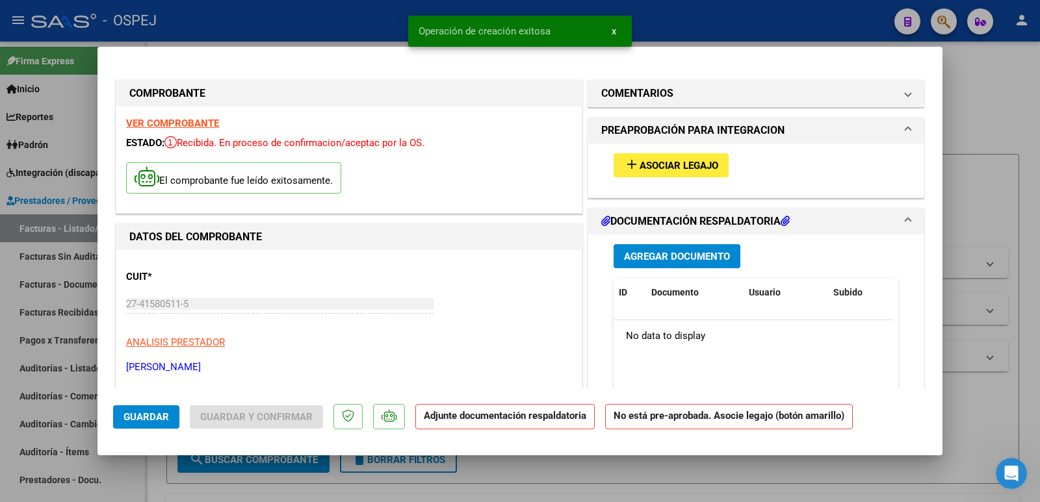
click at [685, 162] on span "Asociar Legajo" at bounding box center [678, 166] width 79 height 12
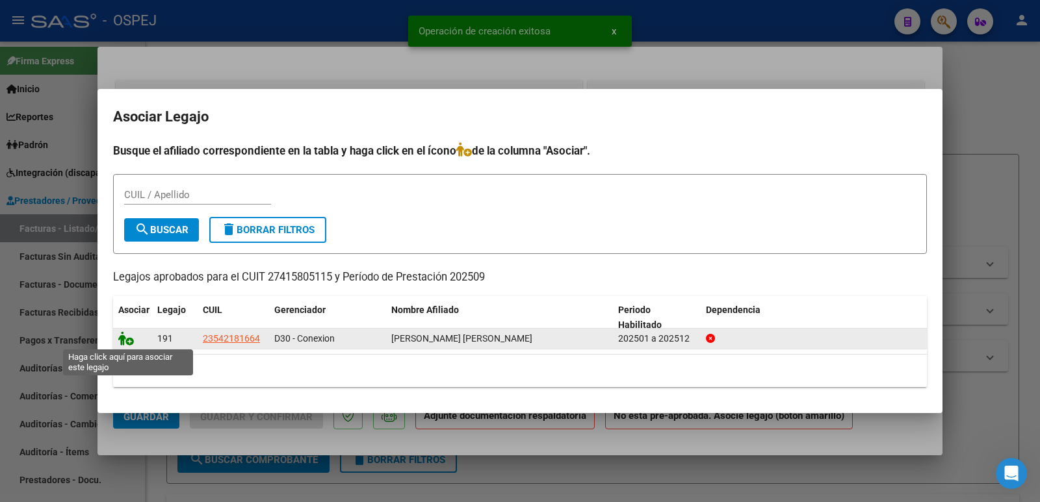
click at [119, 337] on icon at bounding box center [126, 338] width 16 height 14
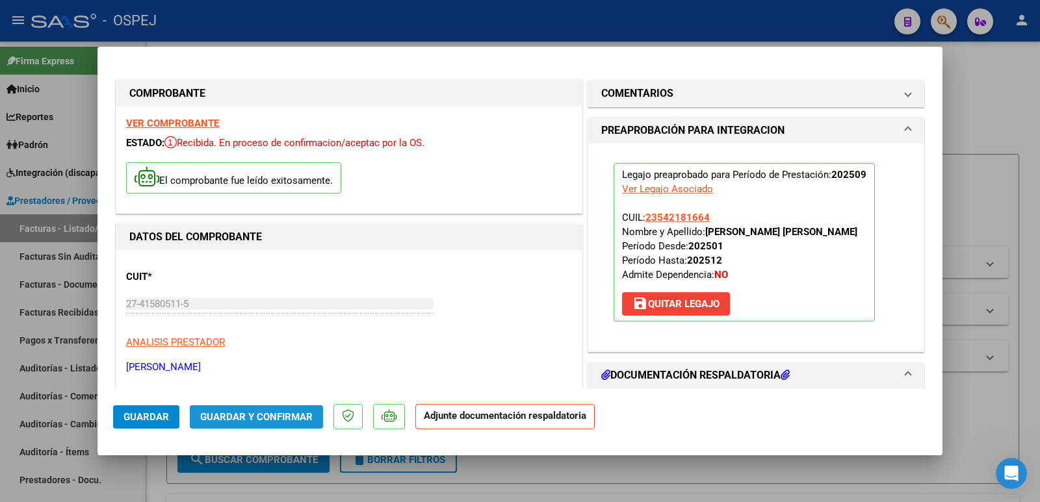
click at [276, 412] on span "Guardar y Confirmar" at bounding box center [256, 417] width 112 height 12
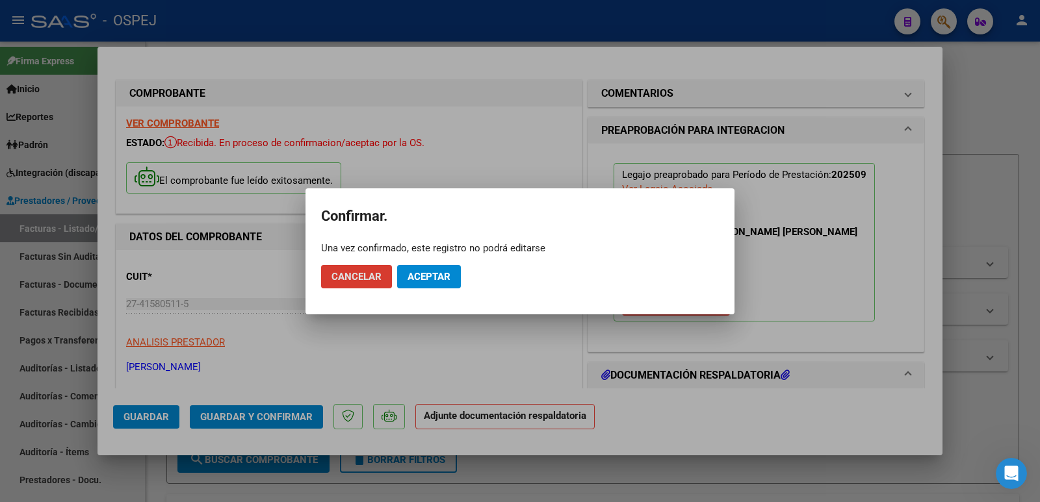
click at [435, 279] on span "Aceptar" at bounding box center [428, 277] width 43 height 12
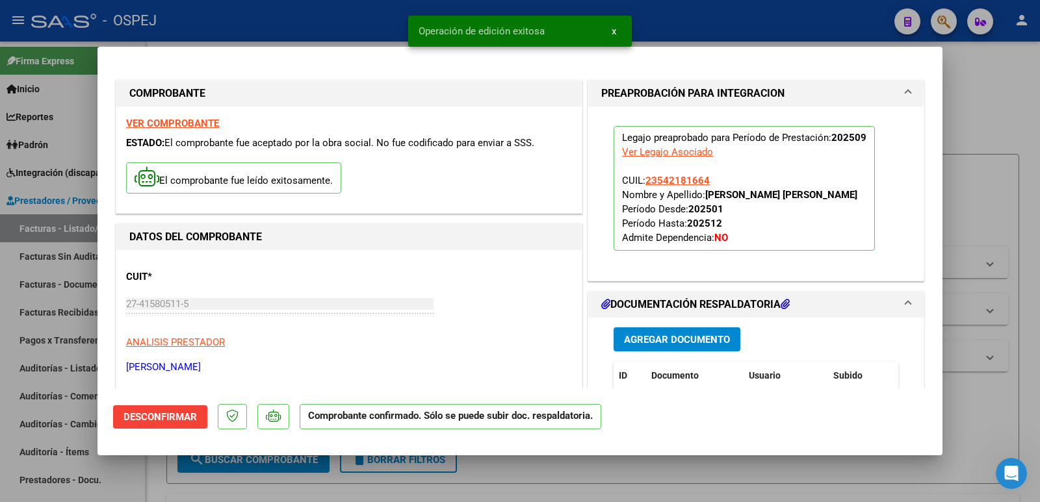
click at [331, 23] on div at bounding box center [520, 251] width 1040 height 502
type input "$ 0,00"
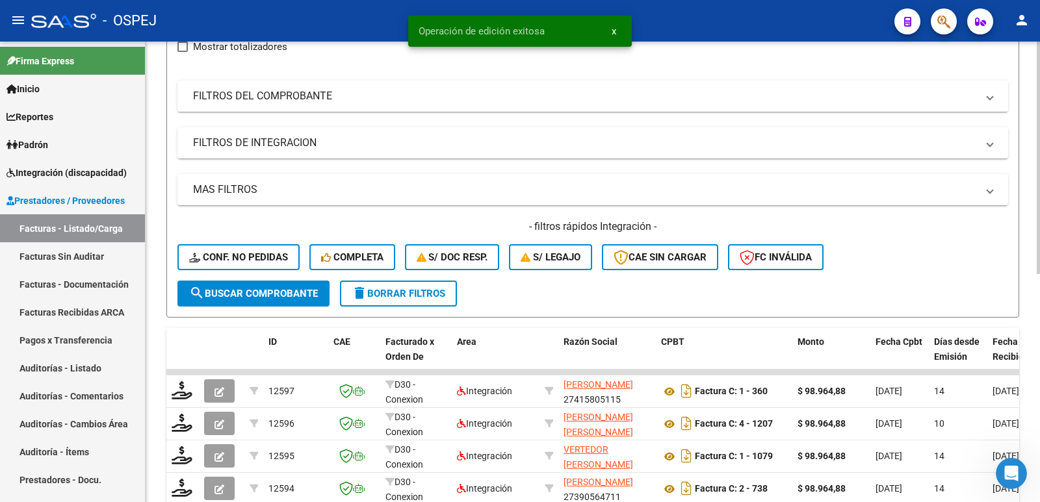
scroll to position [195, 0]
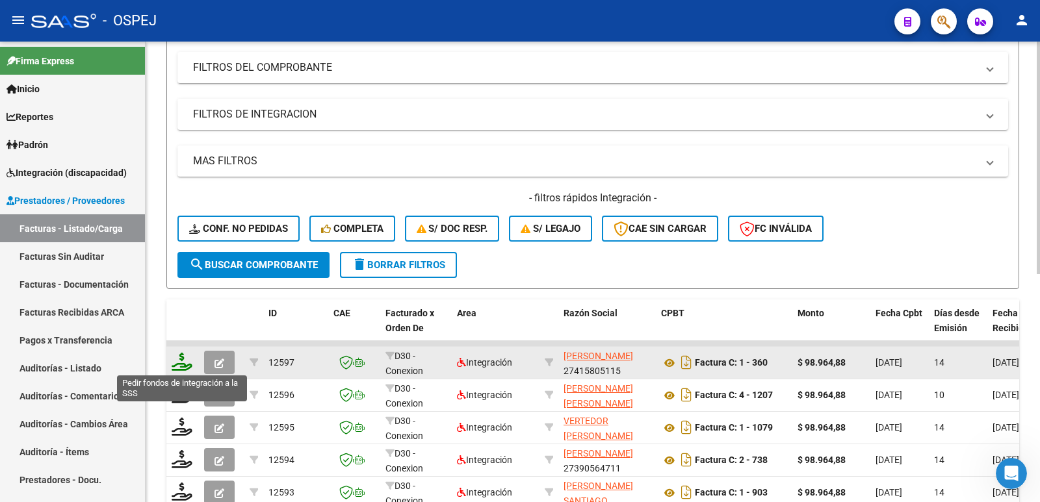
click at [181, 366] on icon at bounding box center [182, 362] width 21 height 18
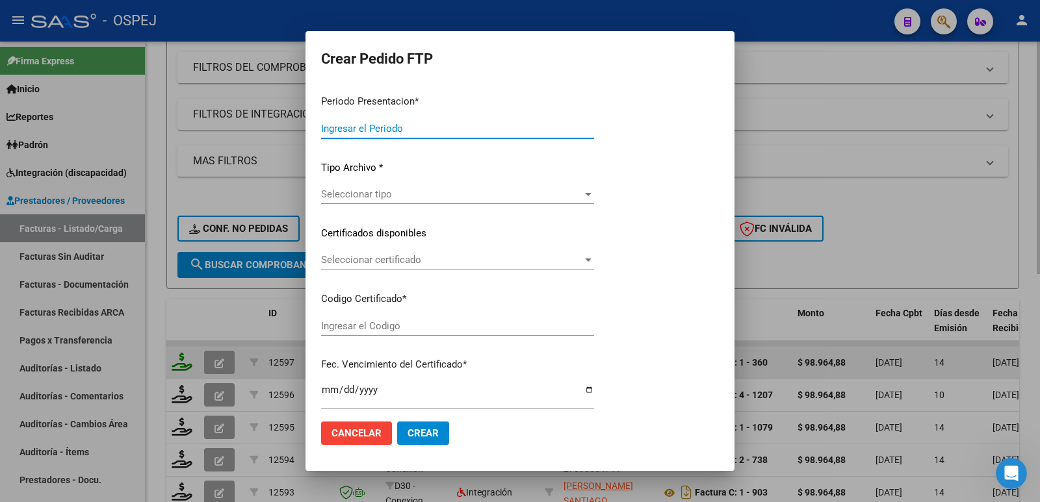
type input "202509"
type input "$ 98.964,88"
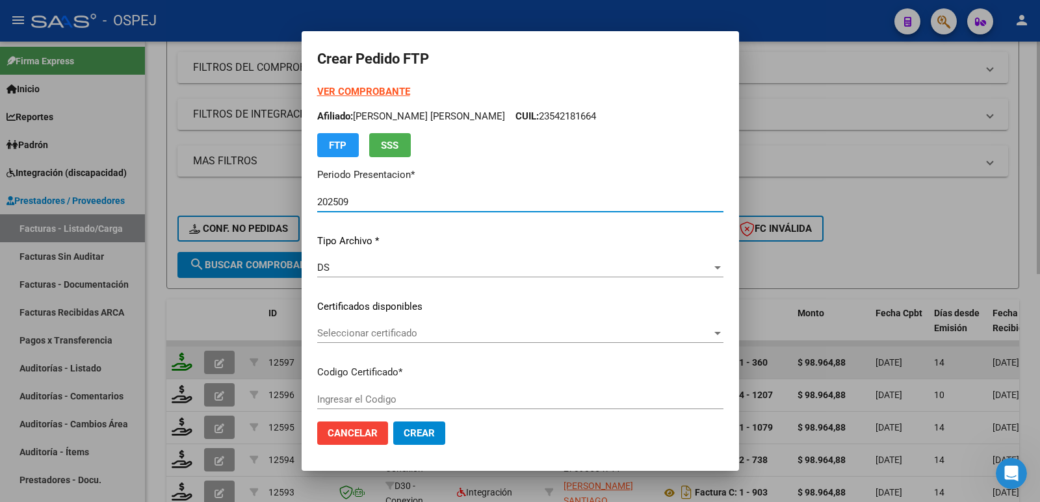
type input "arg01000542181662024091820390918"
type input "[DATE]"
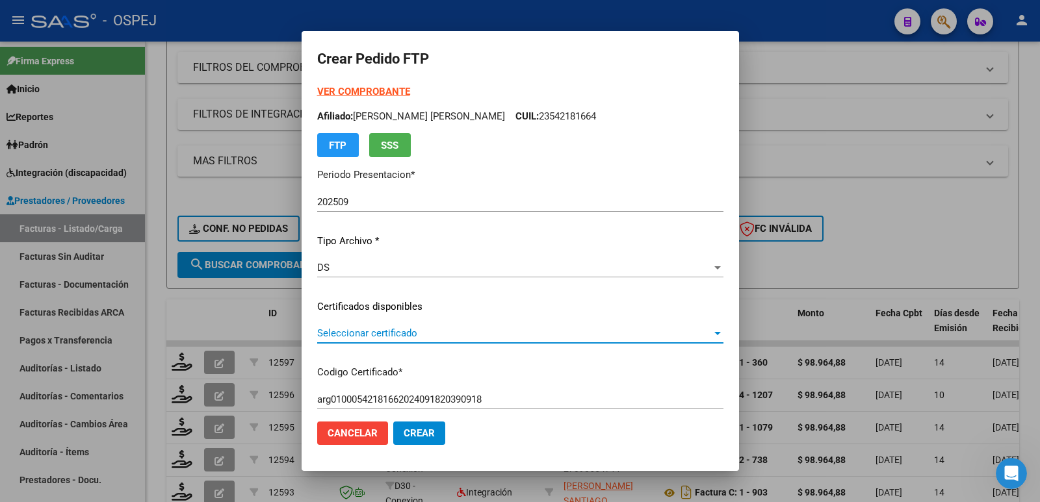
click at [554, 333] on span "Seleccionar certificado" at bounding box center [514, 334] width 394 height 12
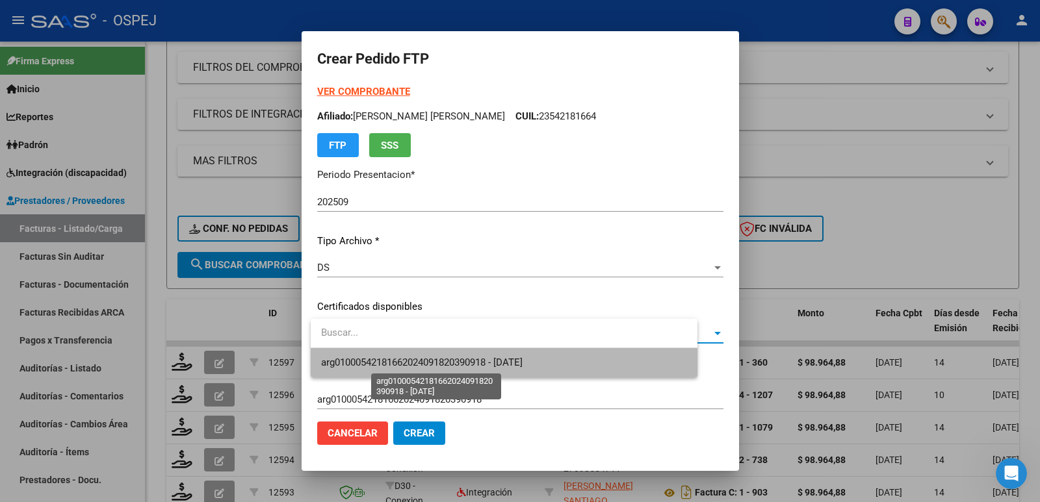
click at [522, 367] on span "arg01000542181662024091820390918 - [DATE]" at bounding box center [421, 363] width 201 height 12
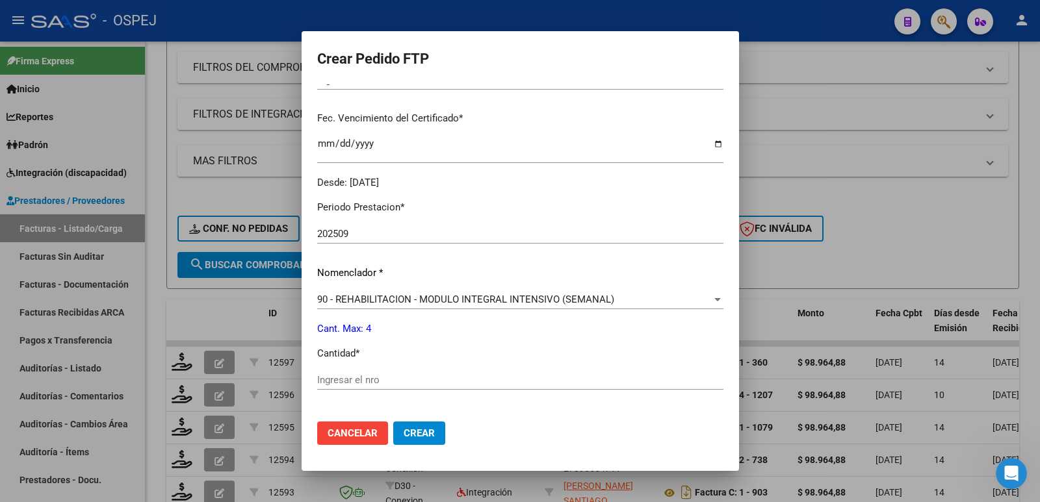
scroll to position [390, 0]
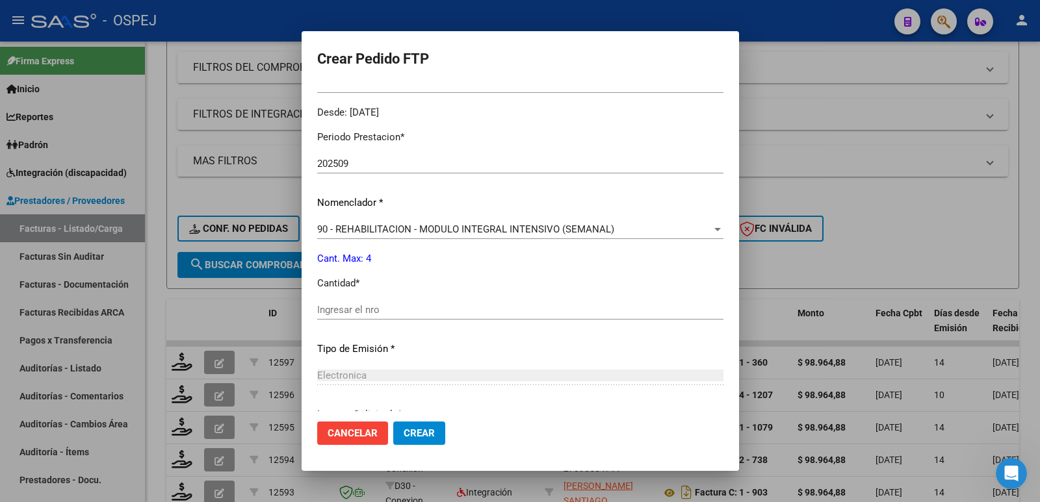
click at [502, 312] on input "Ingresar el nro" at bounding box center [520, 310] width 406 height 12
type input "4"
click at [431, 428] on span "Crear" at bounding box center [419, 434] width 31 height 12
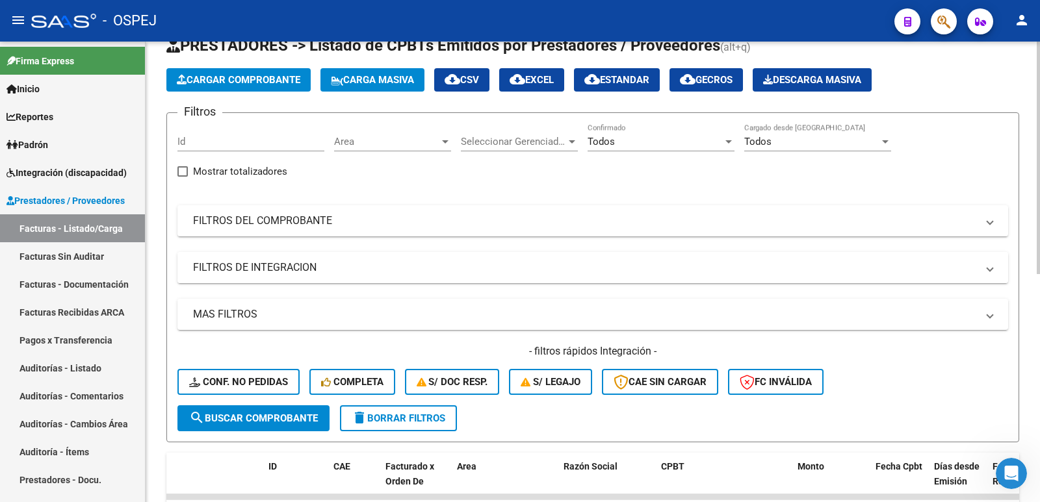
scroll to position [0, 0]
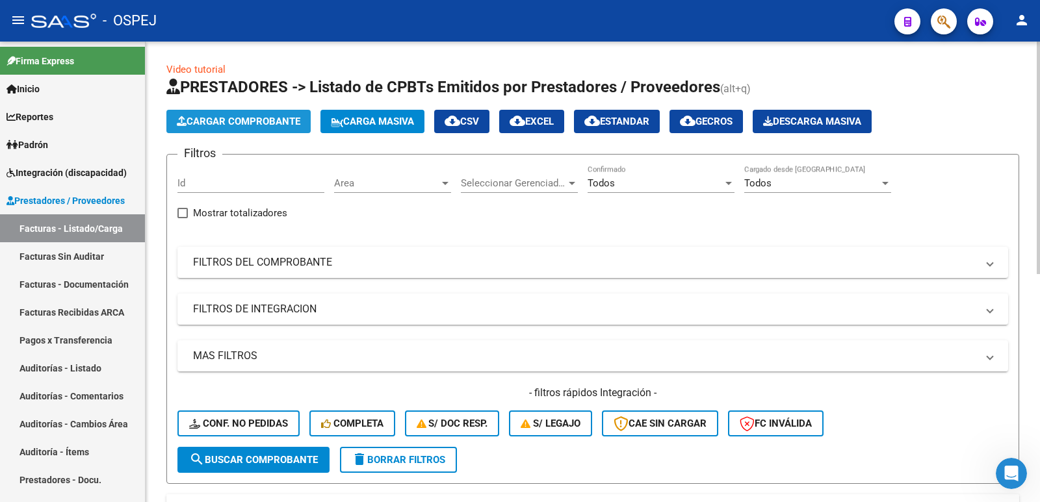
click at [218, 119] on span "Cargar Comprobante" at bounding box center [238, 122] width 123 height 12
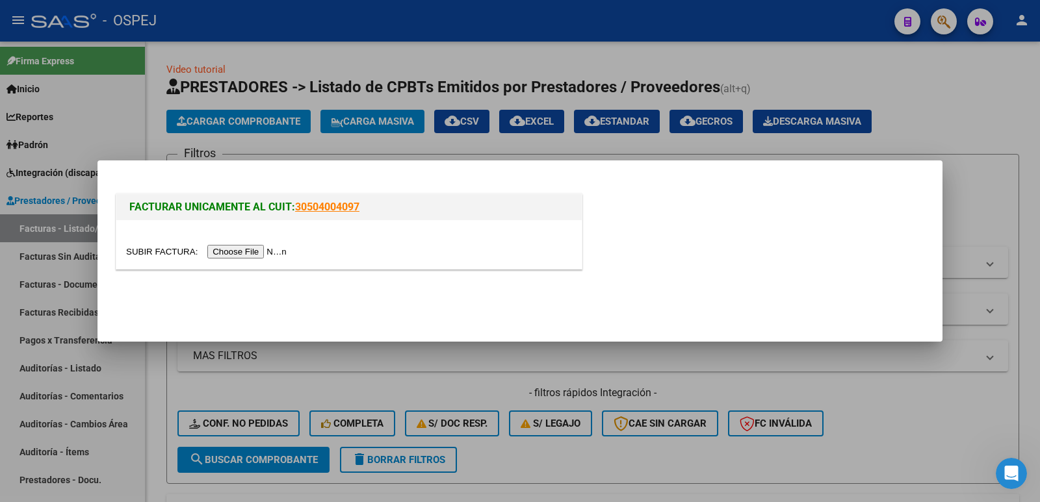
click at [263, 251] on input "file" at bounding box center [208, 252] width 164 height 14
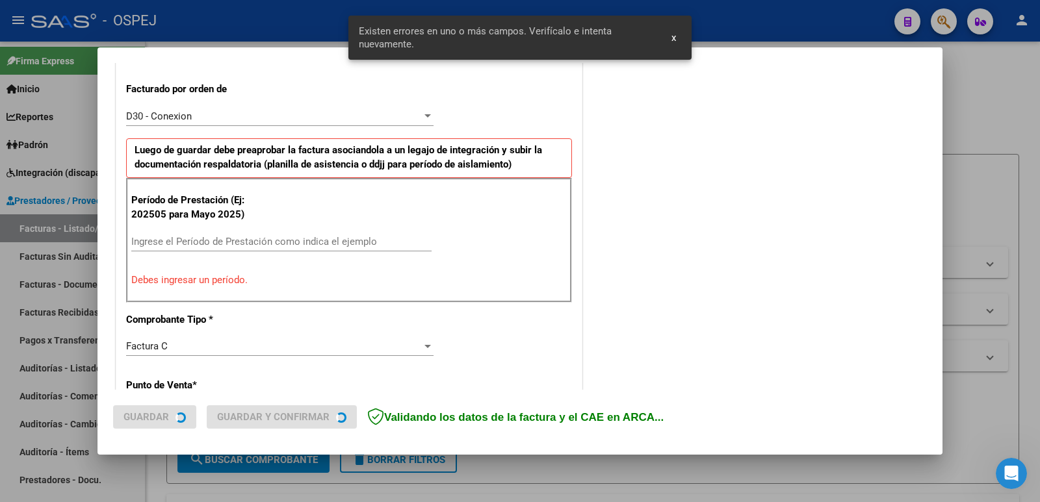
scroll to position [355, 0]
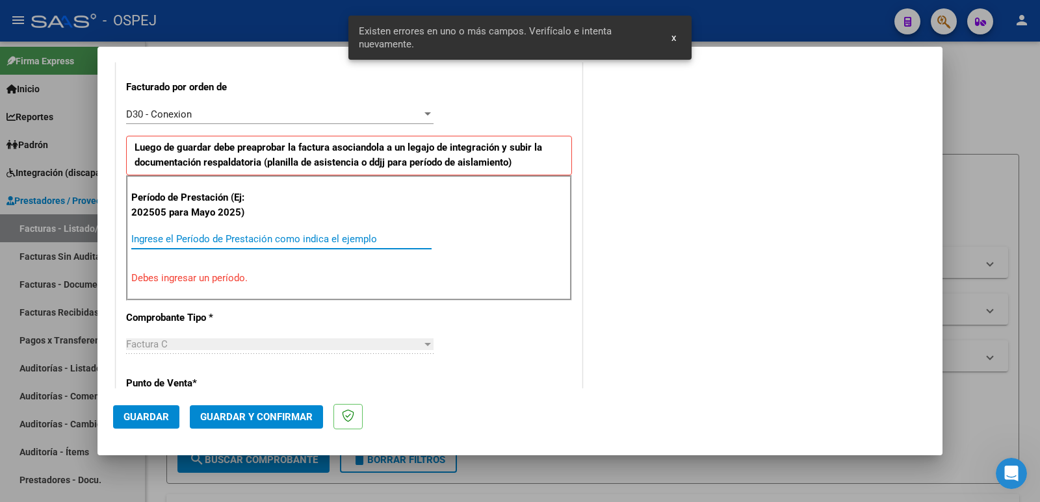
click at [174, 236] on input "Ingrese el Período de Prestación como indica el ejemplo" at bounding box center [281, 239] width 300 height 12
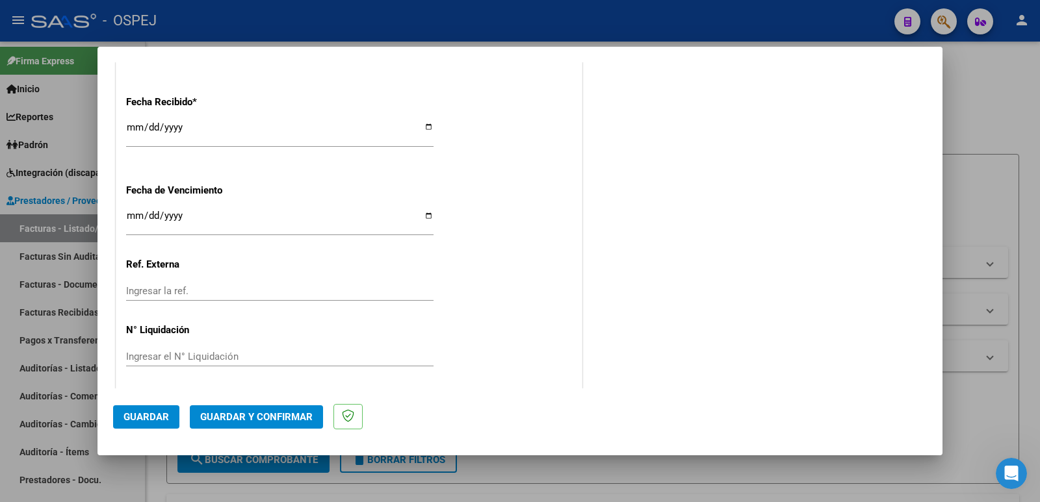
scroll to position [957, 0]
type input "202509"
click at [157, 413] on span "Guardar" at bounding box center [145, 417] width 45 height 12
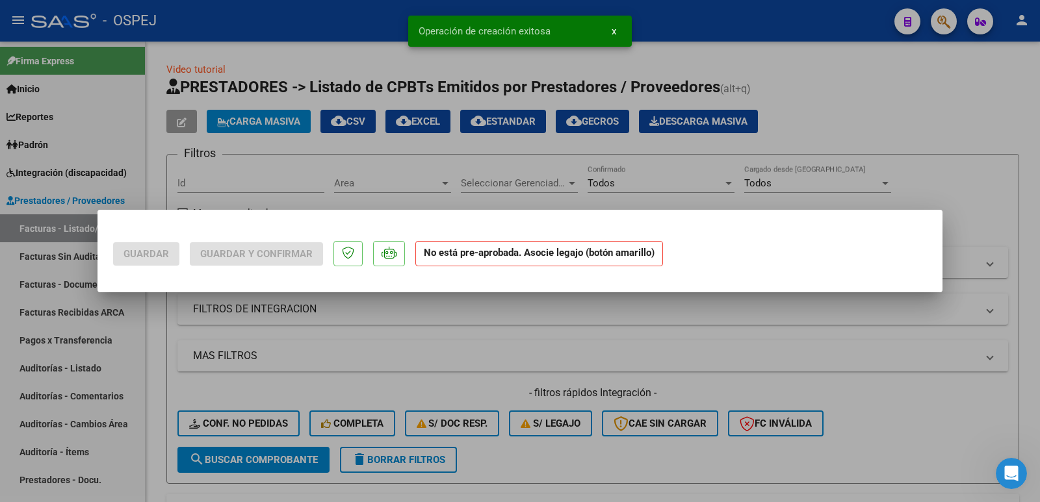
scroll to position [0, 0]
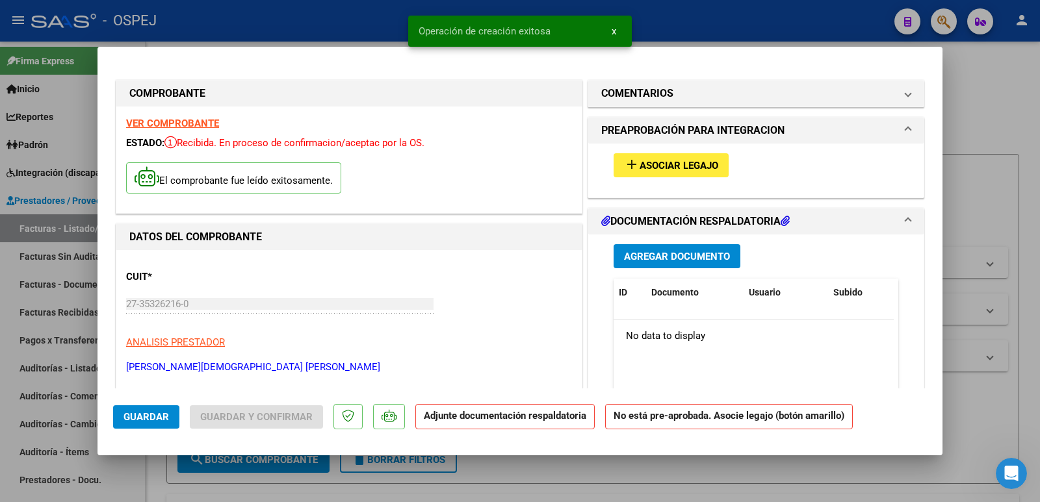
click at [639, 164] on span "Asociar Legajo" at bounding box center [678, 166] width 79 height 12
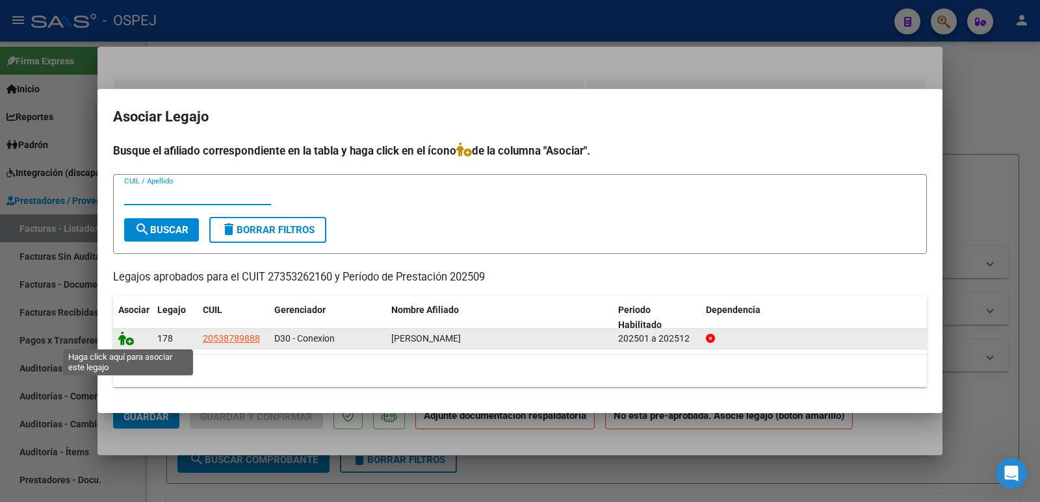
click at [124, 336] on icon at bounding box center [126, 338] width 16 height 14
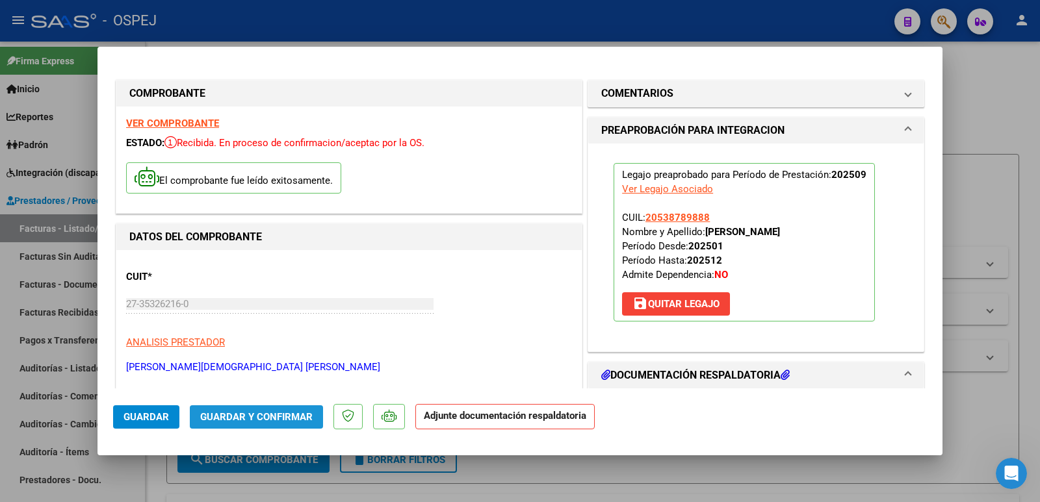
click at [277, 413] on span "Guardar y Confirmar" at bounding box center [256, 417] width 112 height 12
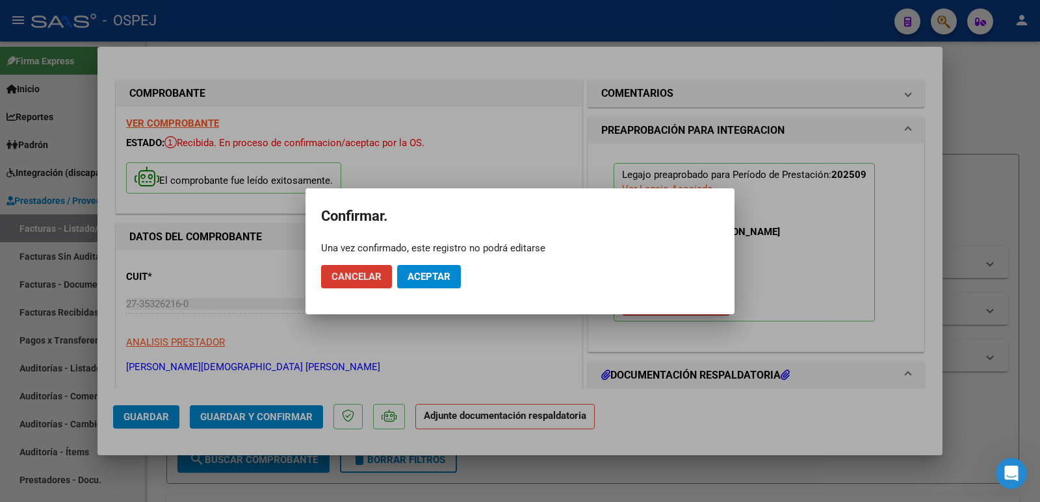
click at [425, 278] on span "Aceptar" at bounding box center [428, 277] width 43 height 12
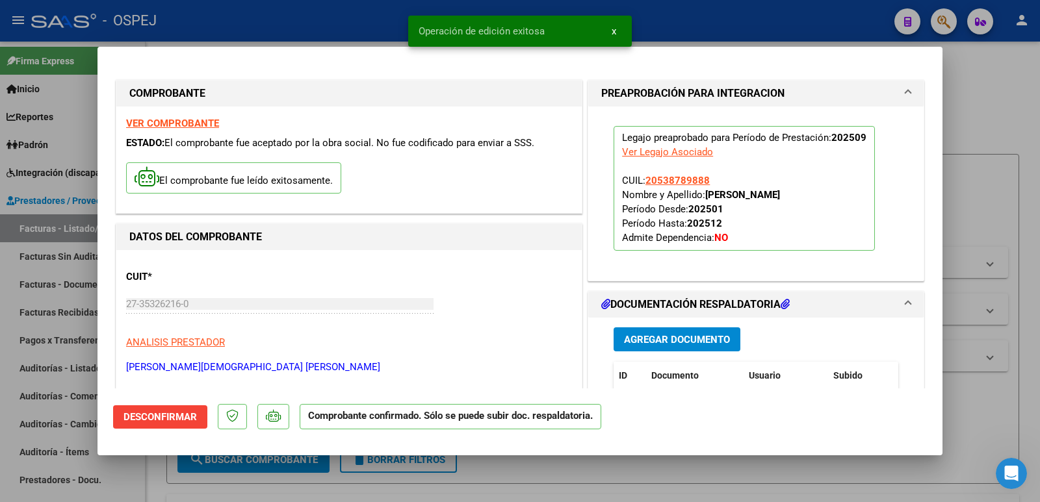
click at [261, 14] on div at bounding box center [520, 251] width 1040 height 502
type input "$ 0,00"
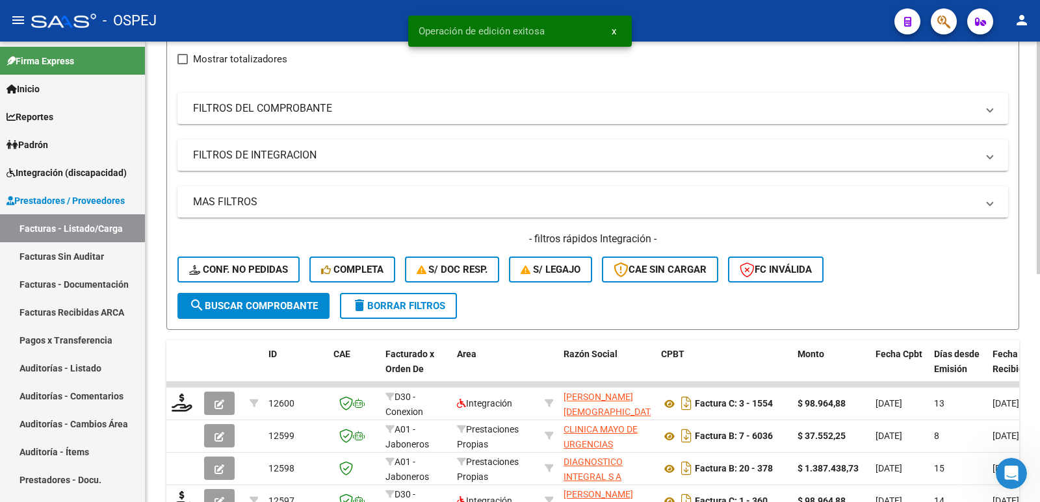
scroll to position [195, 0]
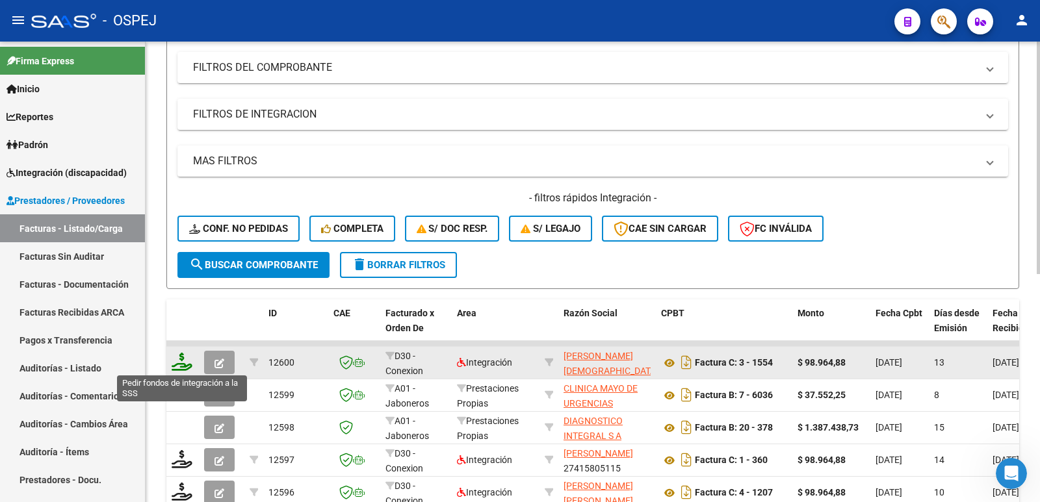
click at [180, 361] on icon at bounding box center [182, 362] width 21 height 18
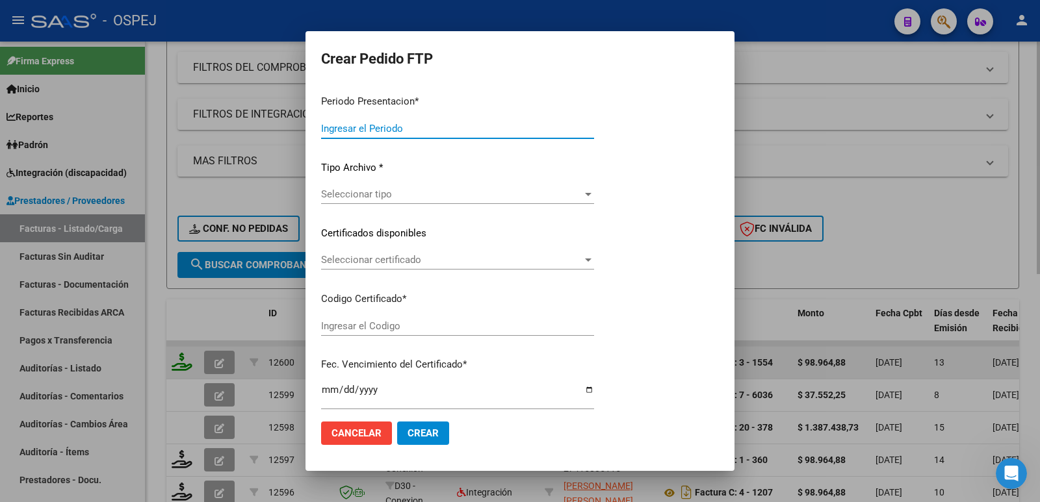
type input "202509"
type input "$ 98.964,88"
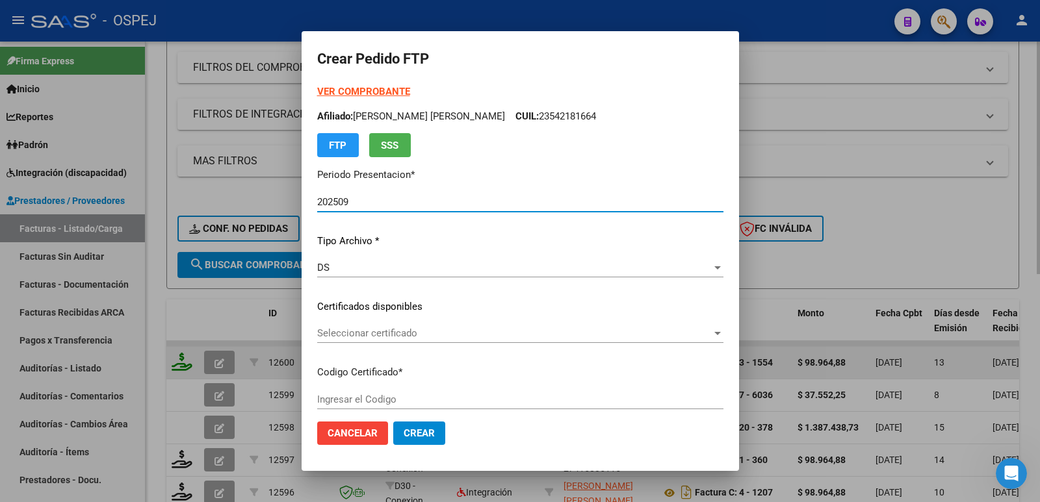
type input "20270125"
type input "[DATE]"
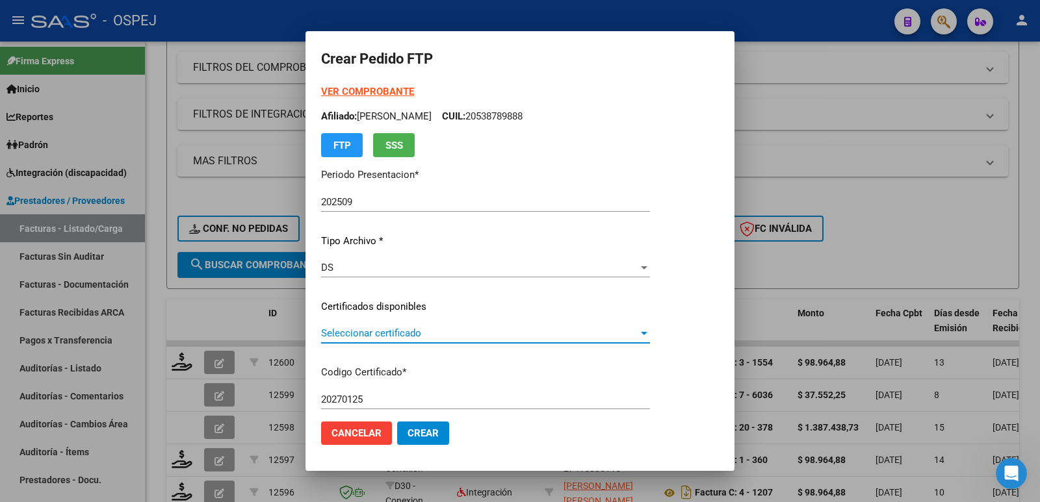
click at [430, 336] on span "Seleccionar certificado" at bounding box center [479, 334] width 317 height 12
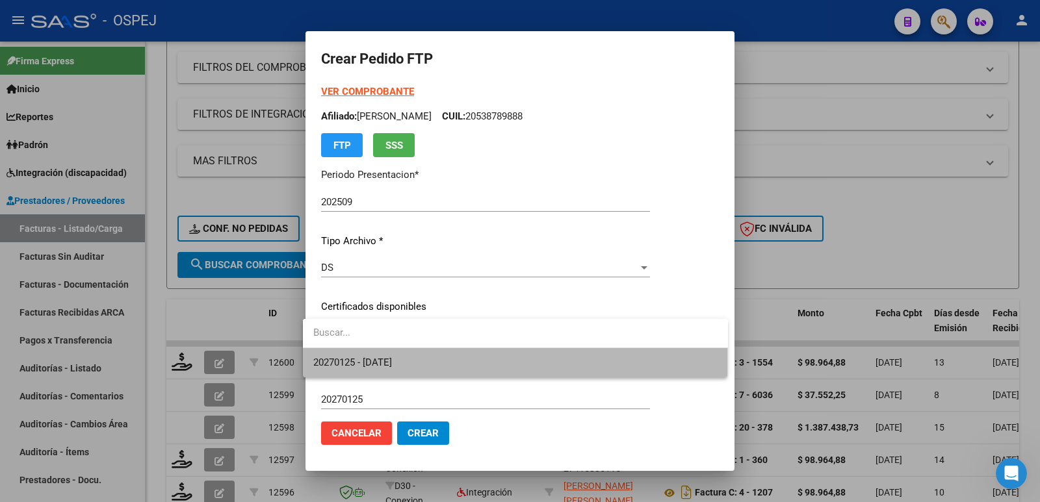
click at [430, 363] on span "20270125 - [DATE]" at bounding box center [515, 362] width 404 height 29
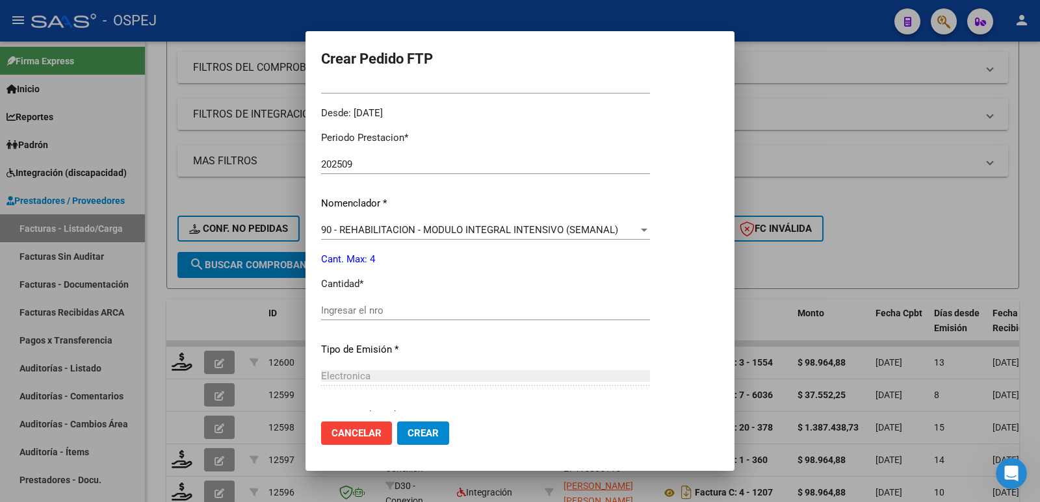
scroll to position [390, 0]
click at [432, 313] on input "Ingresar el nro" at bounding box center [485, 310] width 329 height 12
type input "4"
click at [419, 432] on span "Crear" at bounding box center [422, 434] width 31 height 12
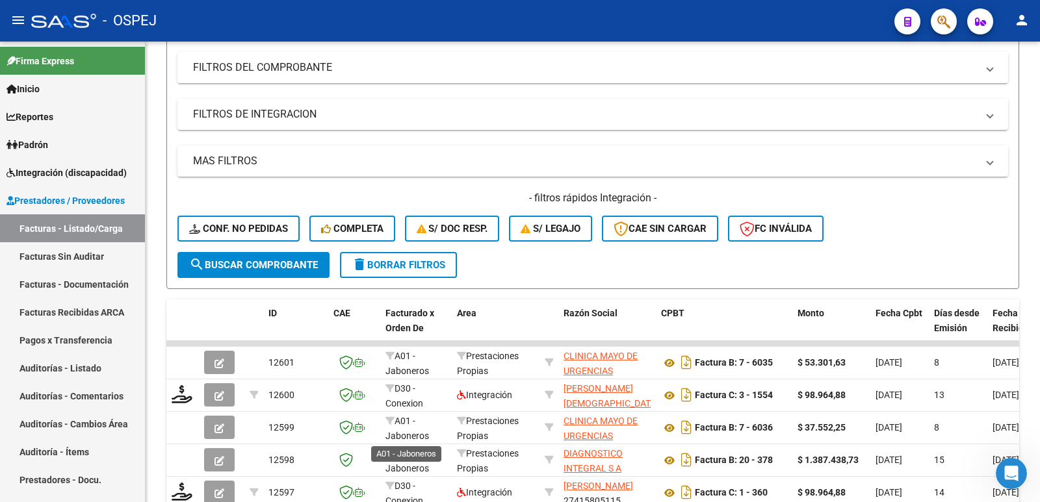
scroll to position [0, 0]
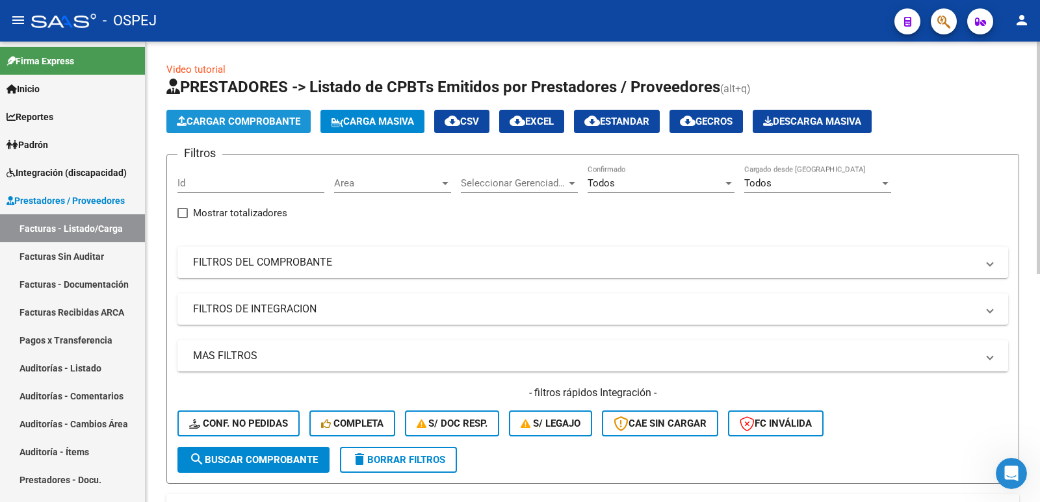
click at [238, 124] on span "Cargar Comprobante" at bounding box center [238, 122] width 123 height 12
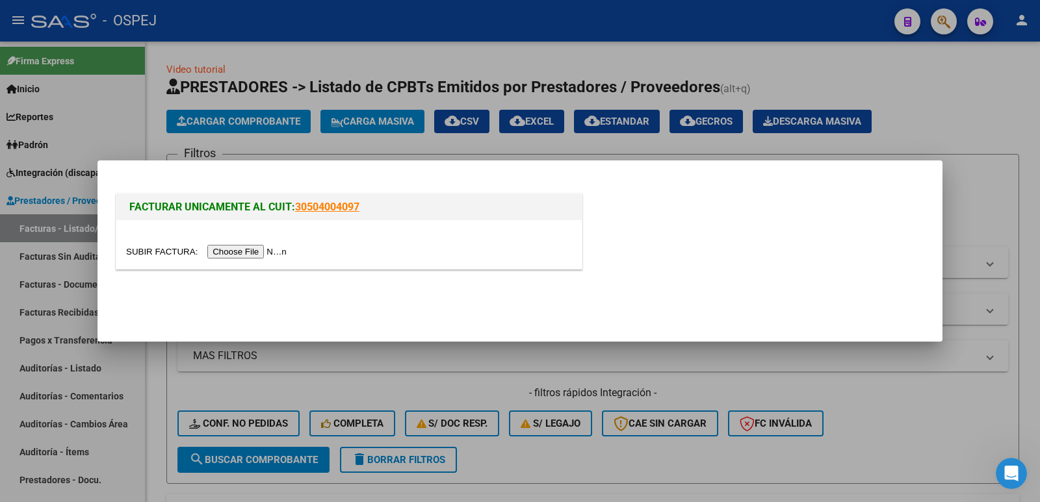
click at [256, 254] on input "file" at bounding box center [208, 252] width 164 height 14
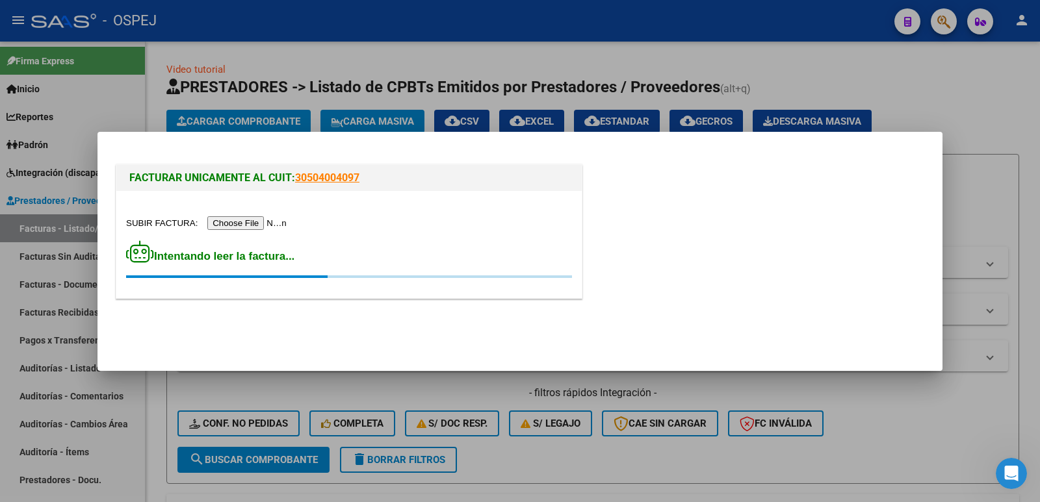
click at [829, 68] on div at bounding box center [520, 251] width 1040 height 502
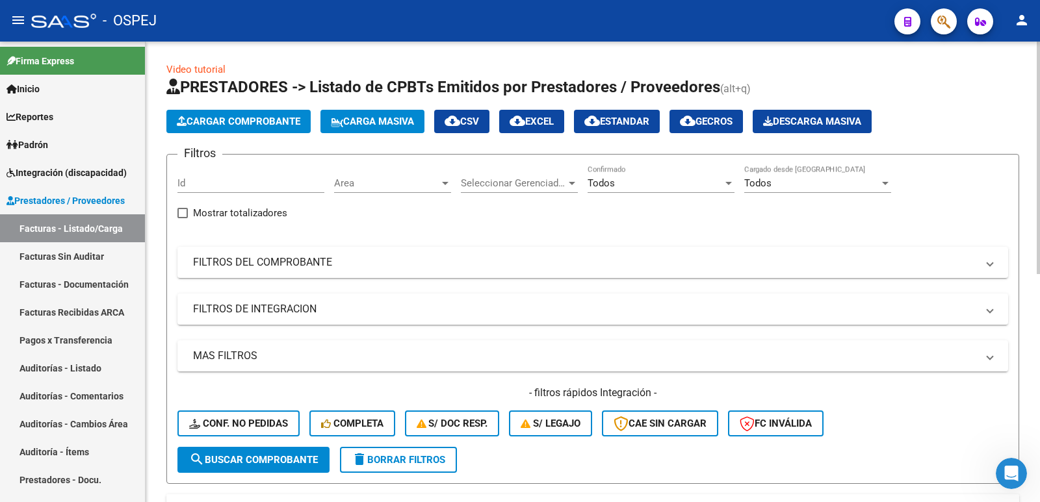
click at [263, 123] on span "Cargar Comprobante" at bounding box center [238, 122] width 123 height 12
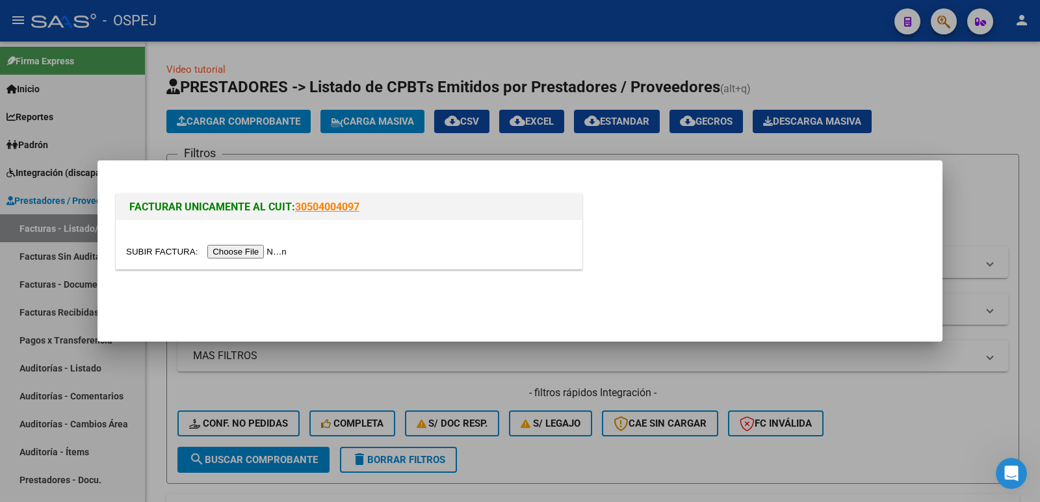
click at [227, 250] on input "file" at bounding box center [208, 252] width 164 height 14
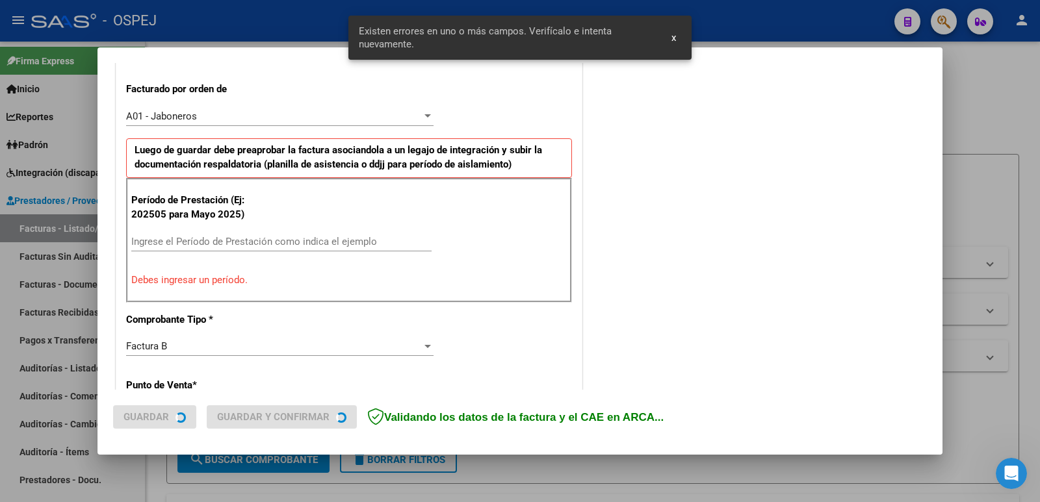
scroll to position [355, 0]
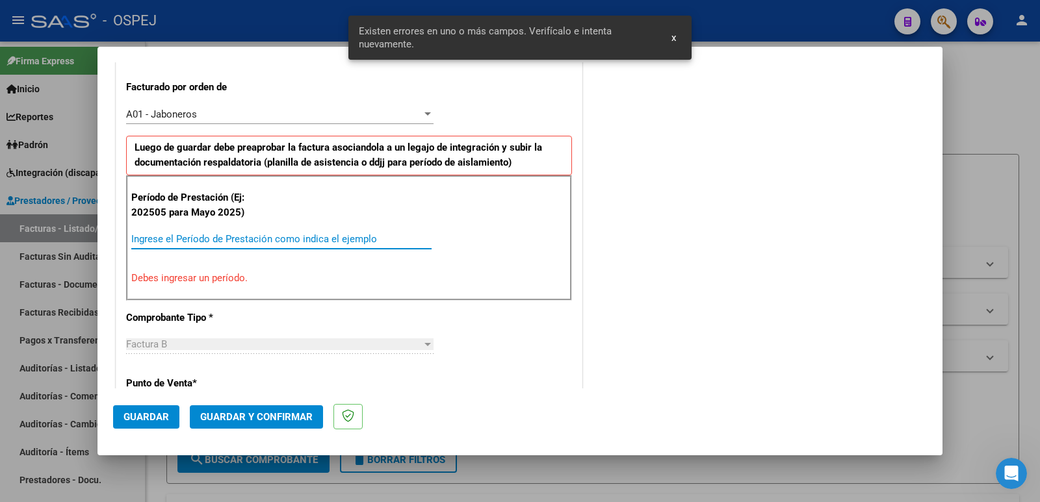
click at [326, 243] on input "Ingrese el Período de Prestación como indica el ejemplo" at bounding box center [281, 239] width 300 height 12
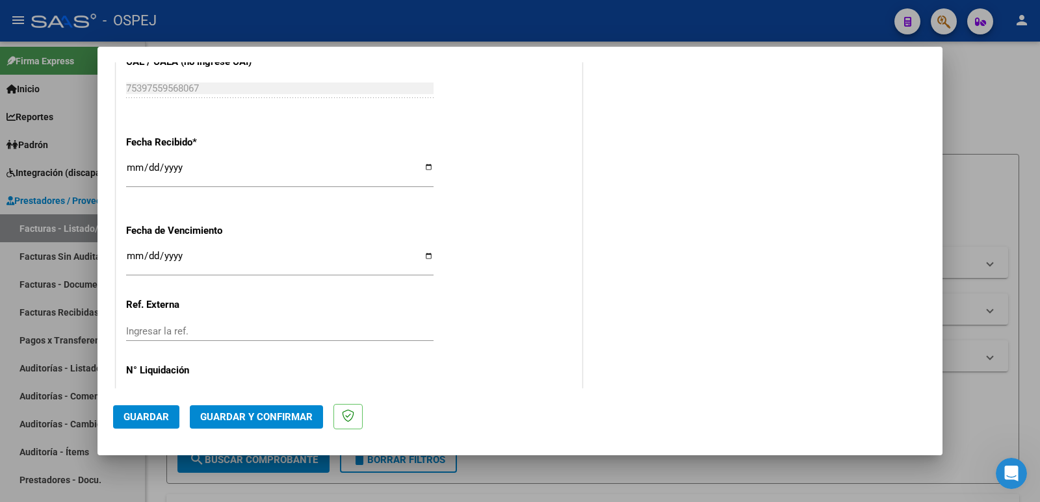
scroll to position [940, 0]
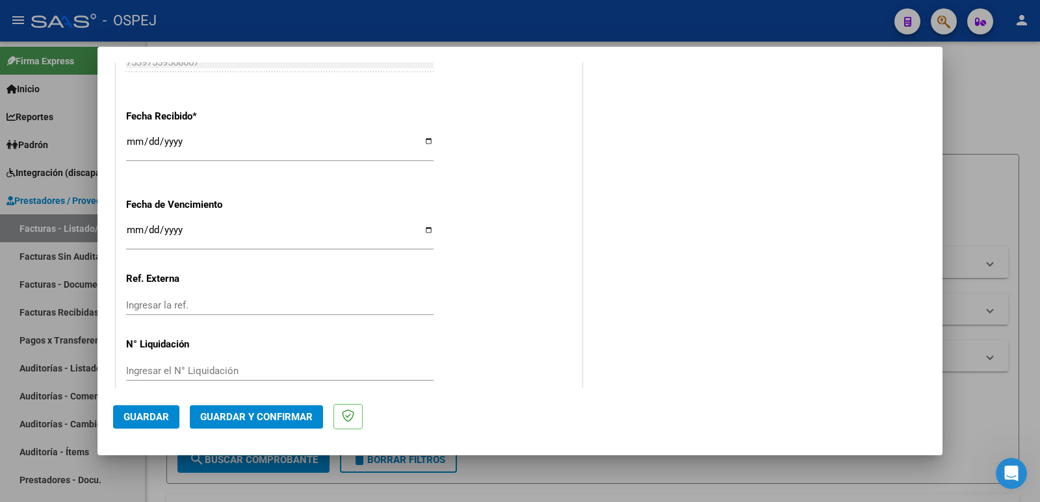
type input "202509"
click at [139, 412] on span "Guardar" at bounding box center [145, 417] width 45 height 12
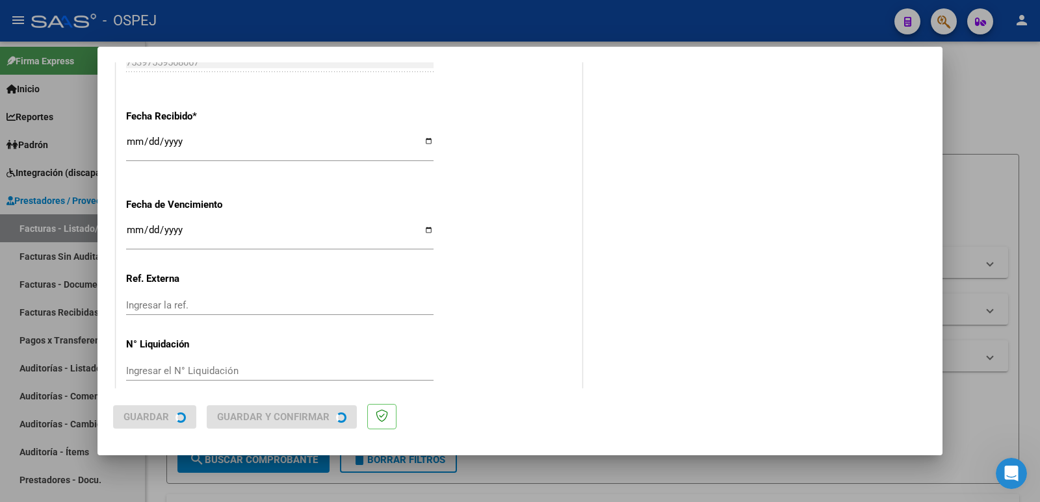
scroll to position [0, 0]
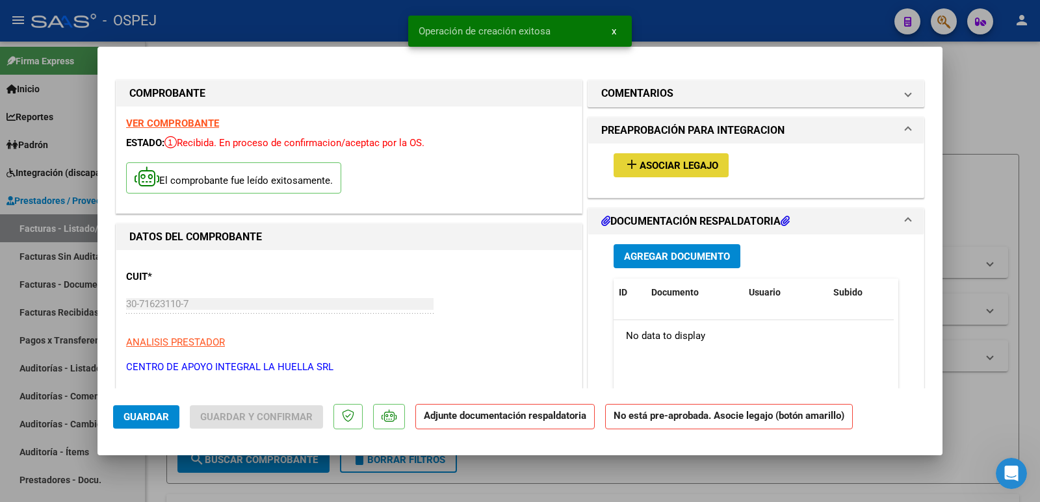
click at [674, 168] on span "Asociar Legajo" at bounding box center [678, 166] width 79 height 12
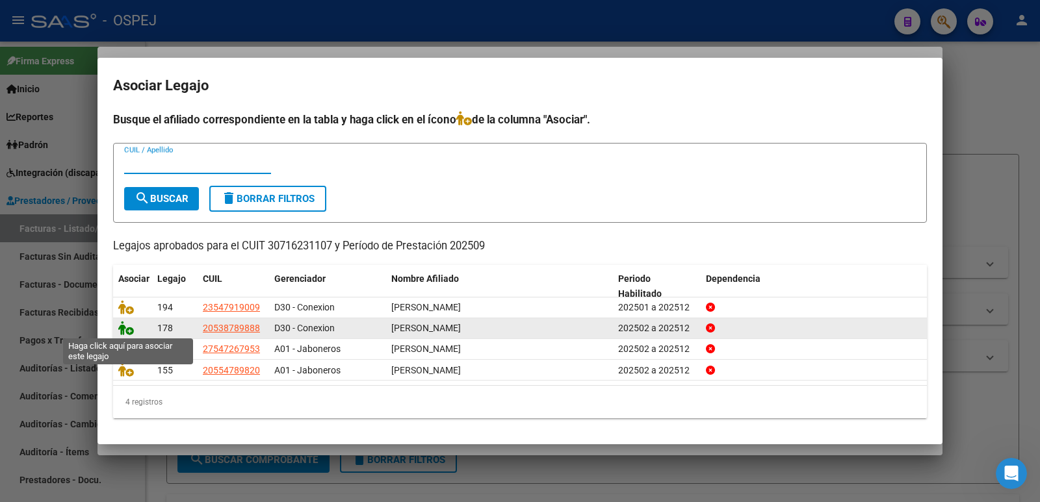
click at [127, 328] on icon at bounding box center [126, 328] width 16 height 14
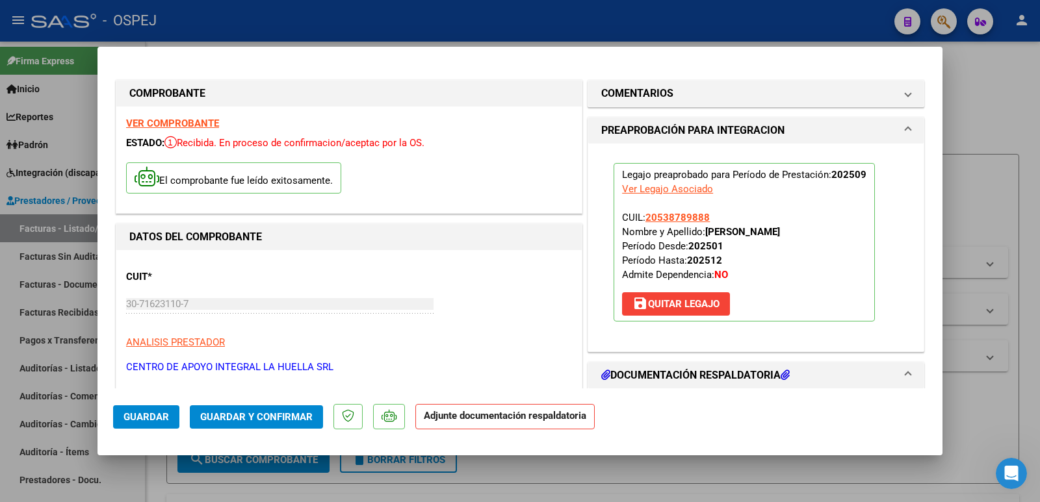
click at [237, 417] on span "Guardar y Confirmar" at bounding box center [256, 417] width 112 height 12
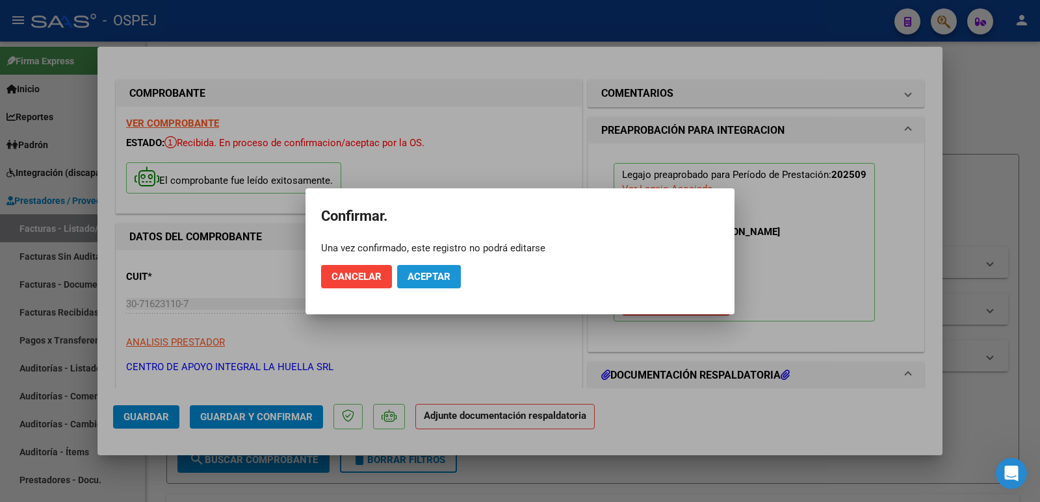
click at [439, 281] on span "Aceptar" at bounding box center [428, 277] width 43 height 12
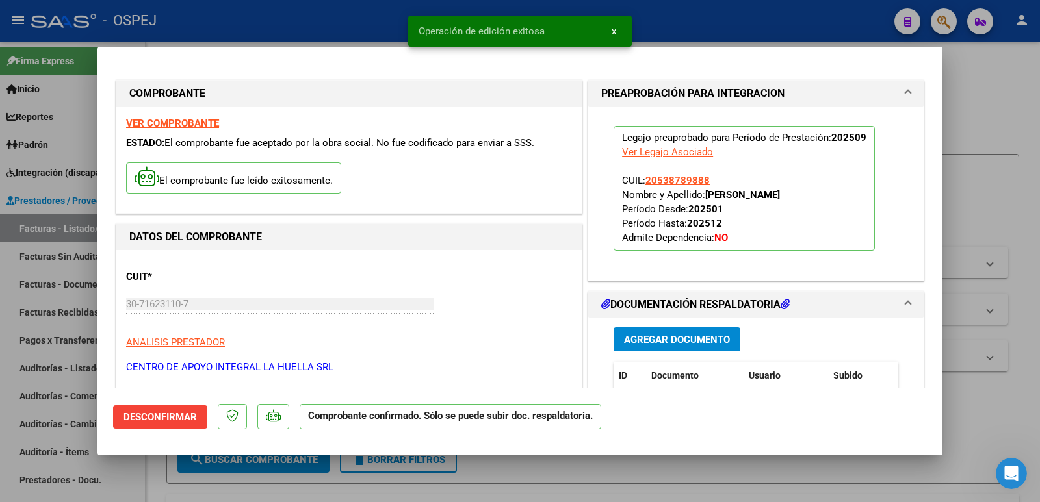
click at [349, 26] on div at bounding box center [520, 251] width 1040 height 502
type input "$ 0,00"
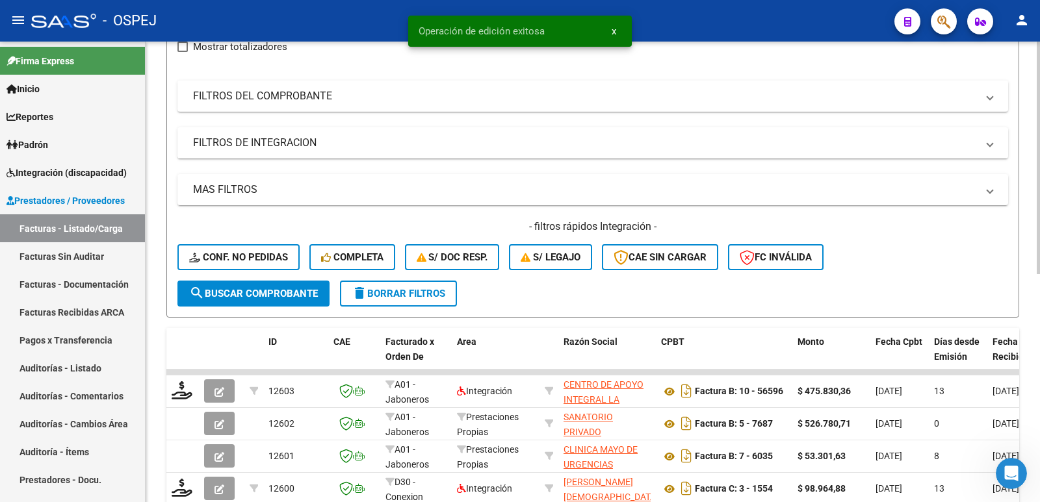
scroll to position [260, 0]
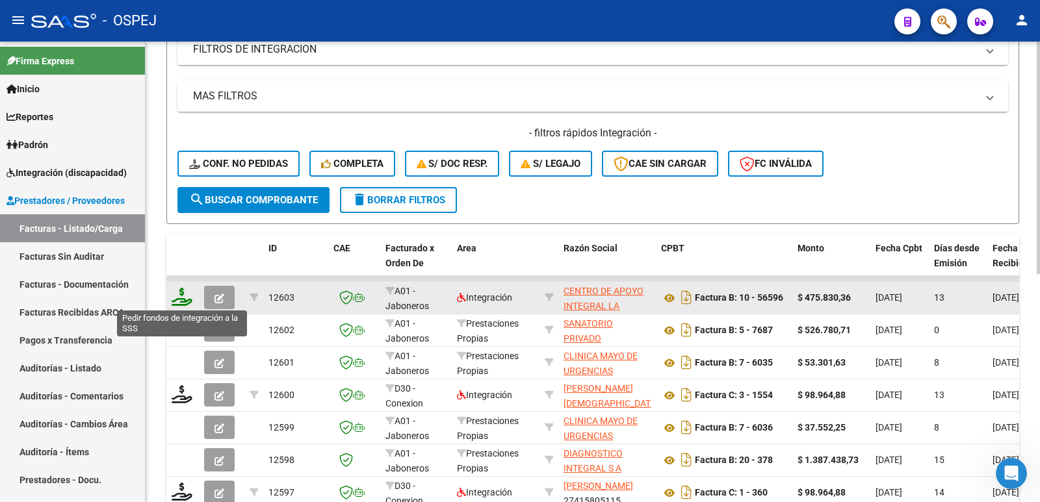
click at [183, 302] on icon at bounding box center [182, 297] width 21 height 18
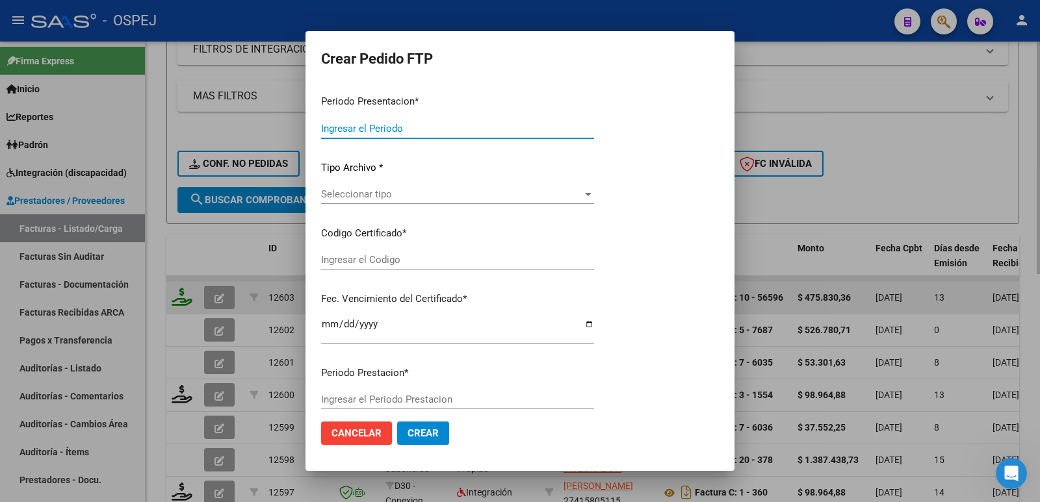
type input "202509"
type input "$ 475.830,36"
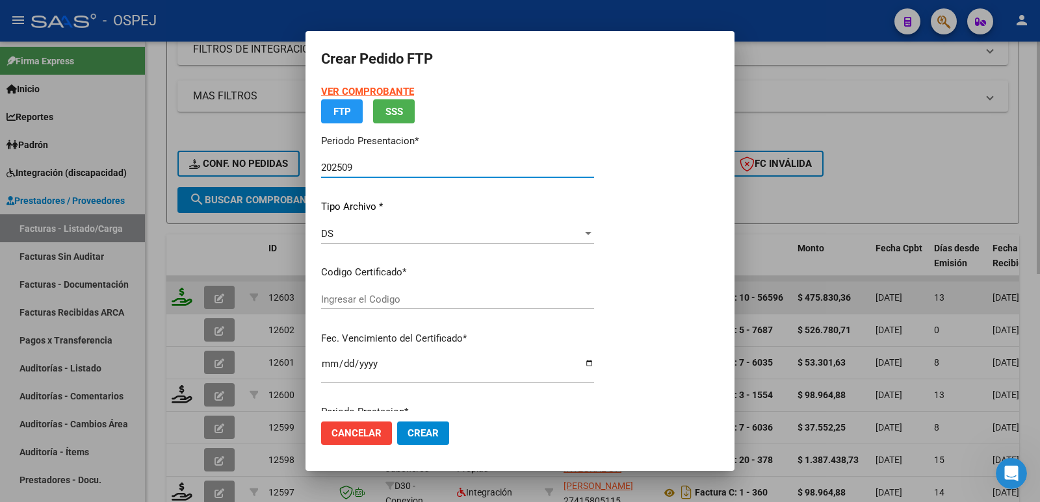
type input "20270125"
type input "[DATE]"
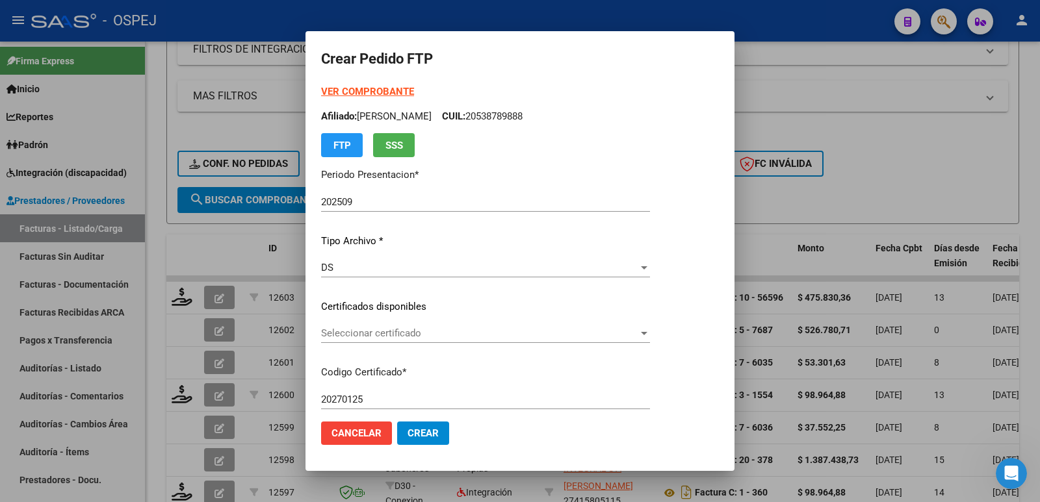
click at [459, 326] on div "Seleccionar certificado Seleccionar certificado" at bounding box center [485, 333] width 329 height 19
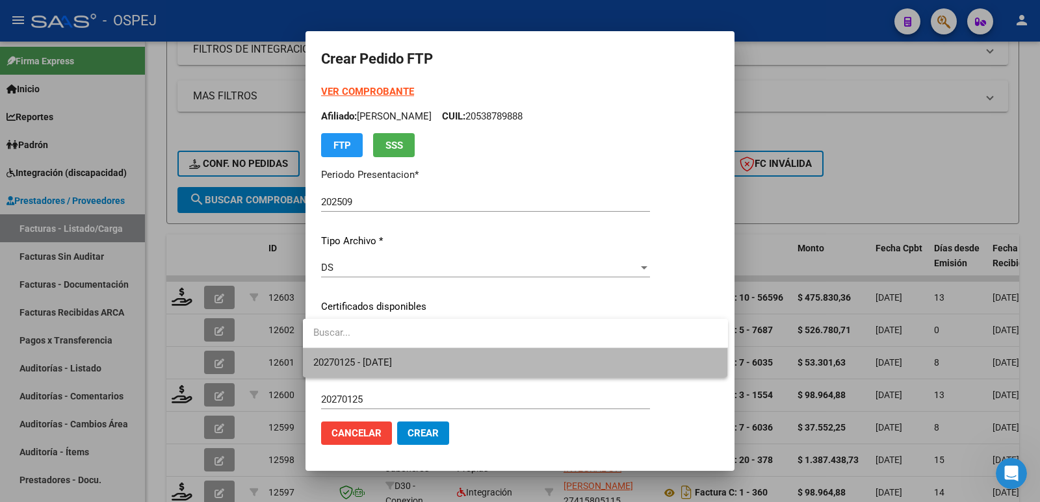
click at [433, 366] on span "20270125 - [DATE]" at bounding box center [515, 362] width 404 height 29
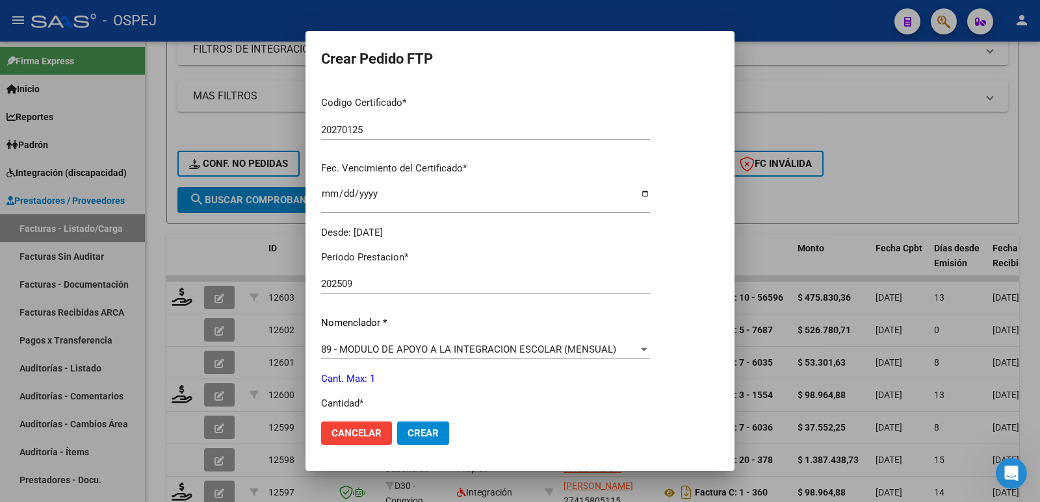
scroll to position [325, 0]
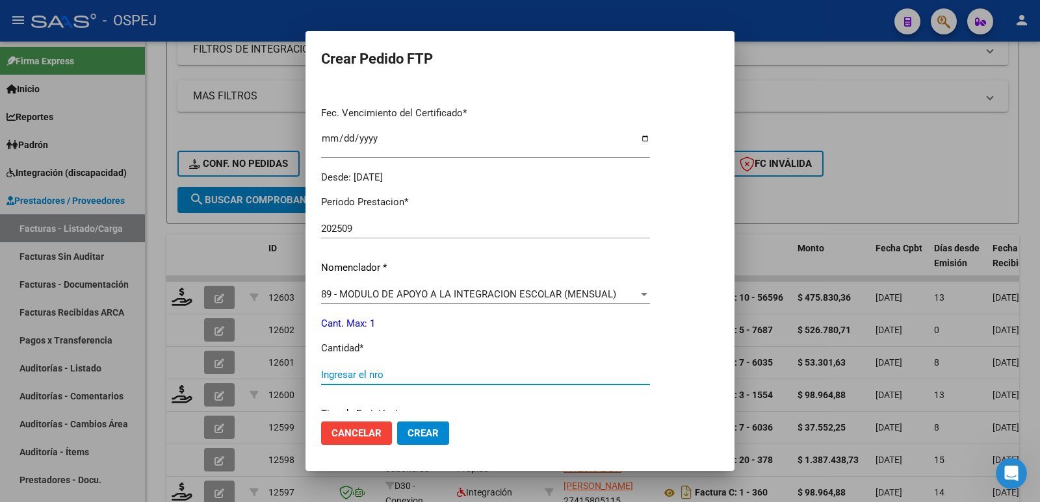
click at [396, 379] on input "Ingresar el nro" at bounding box center [485, 375] width 329 height 12
type input "1"
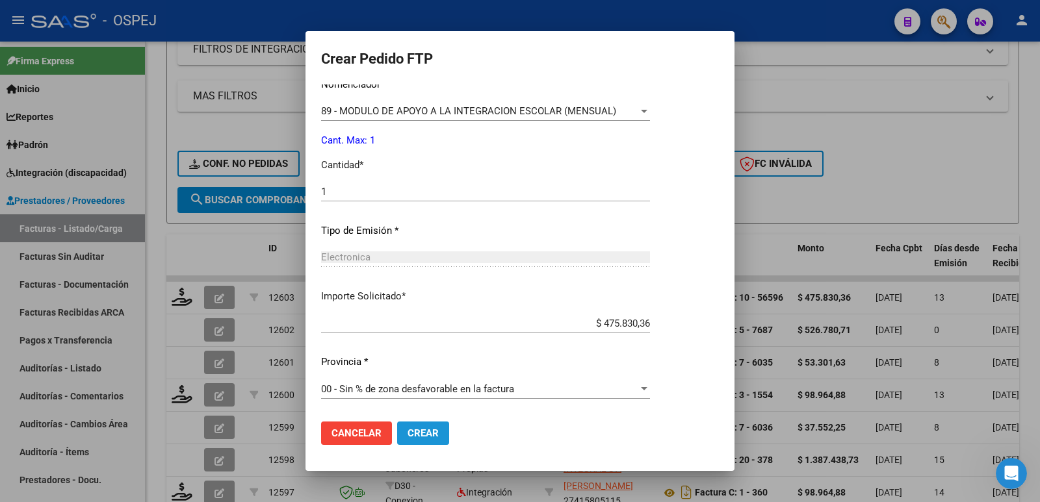
click at [409, 430] on span "Crear" at bounding box center [422, 434] width 31 height 12
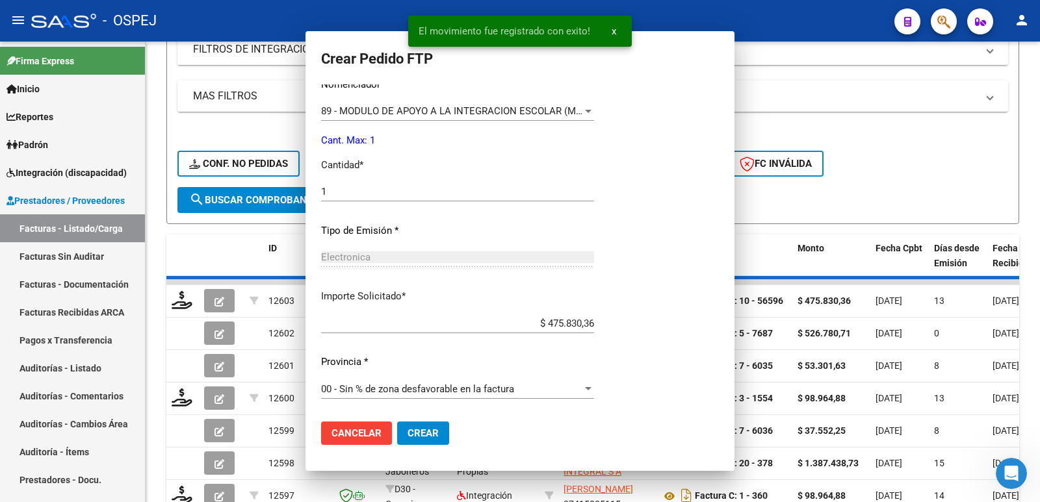
scroll to position [0, 0]
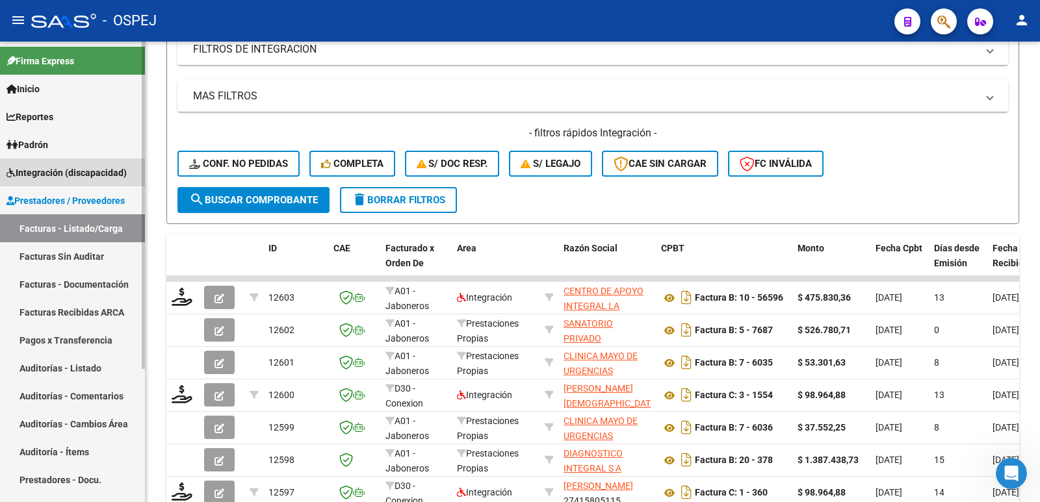
click at [64, 173] on span "Integración (discapacidad)" at bounding box center [66, 173] width 120 height 14
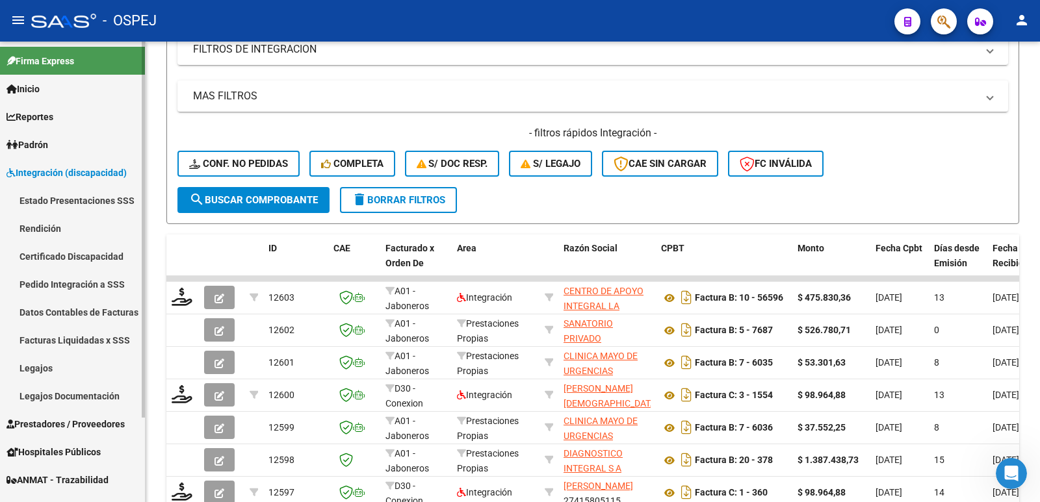
click at [51, 343] on link "Facturas Liquidadas x SSS" at bounding box center [72, 340] width 145 height 28
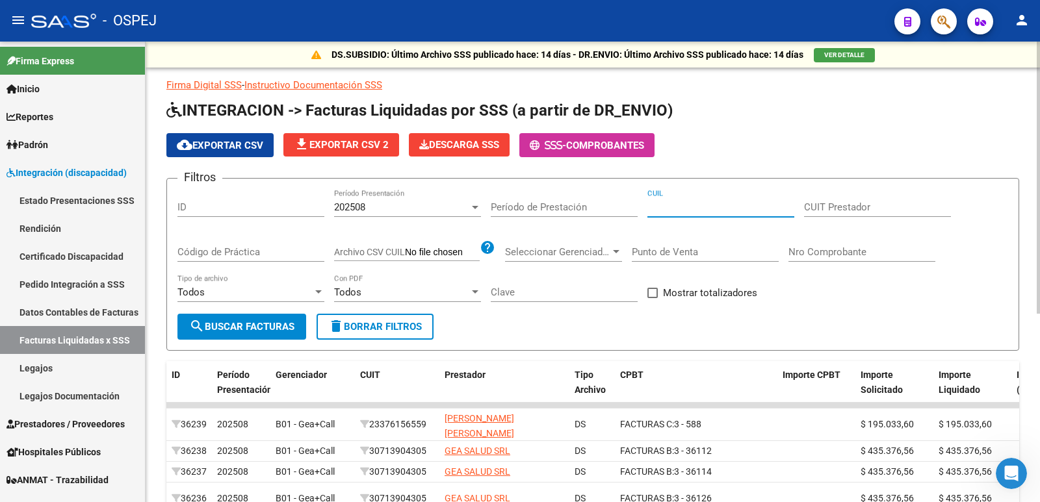
click at [699, 208] on input "CUIL" at bounding box center [720, 207] width 147 height 12
paste input "27-25411300-5"
type input "27-25411300-5"
click at [218, 329] on span "search Buscar Facturas" at bounding box center [241, 327] width 105 height 12
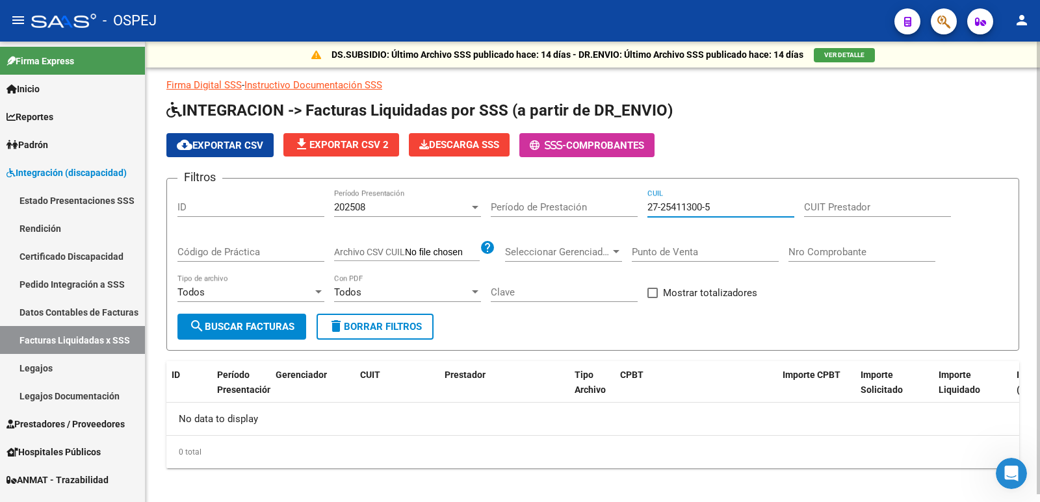
click at [710, 209] on input "27-25411300-5" at bounding box center [720, 207] width 147 height 12
click at [470, 203] on div at bounding box center [475, 207] width 12 height 10
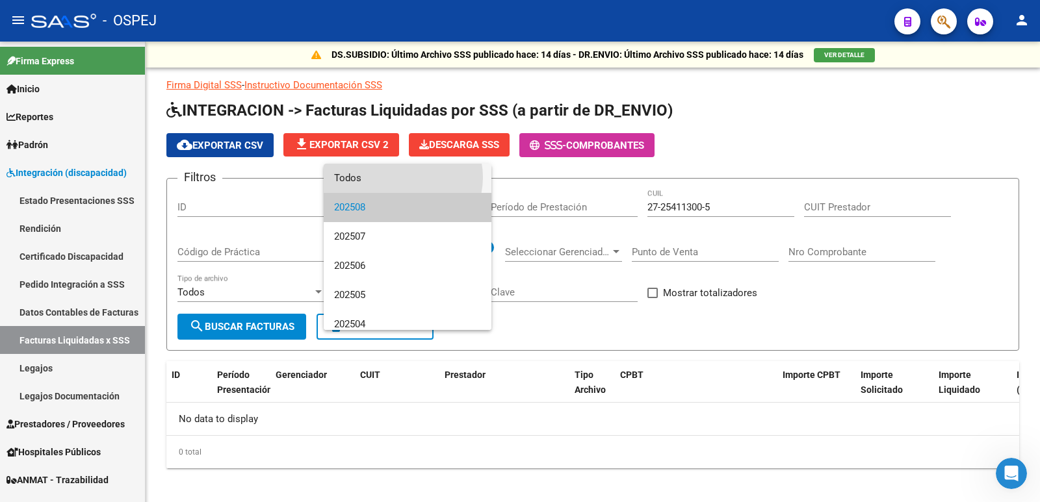
click at [402, 177] on span "Todos" at bounding box center [407, 178] width 147 height 29
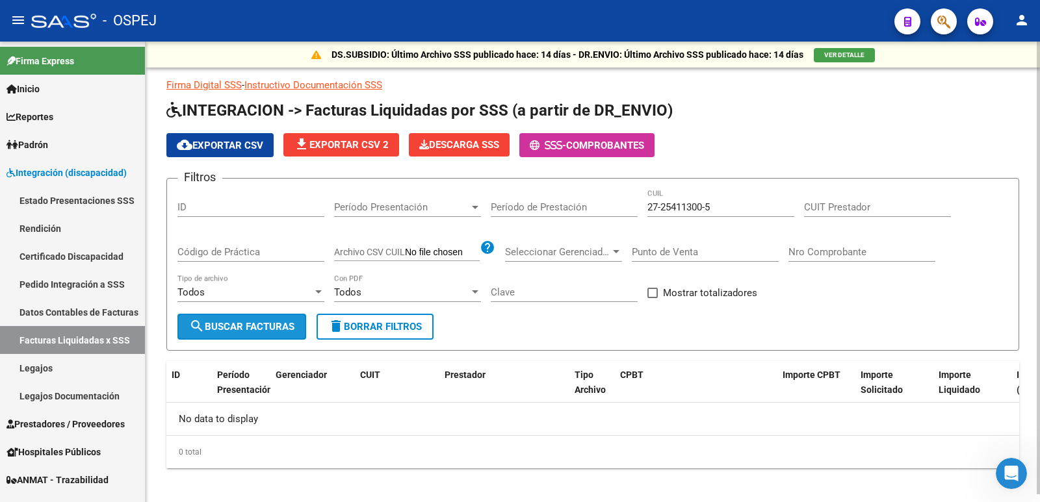
click at [240, 330] on span "search Buscar Facturas" at bounding box center [241, 327] width 105 height 12
drag, startPoint x: 745, startPoint y: 209, endPoint x: 483, endPoint y: 201, distance: 262.0
click at [485, 202] on div "Filtros ID Período Presentación Período Presentación Período de Prestación 27-2…" at bounding box center [592, 251] width 830 height 125
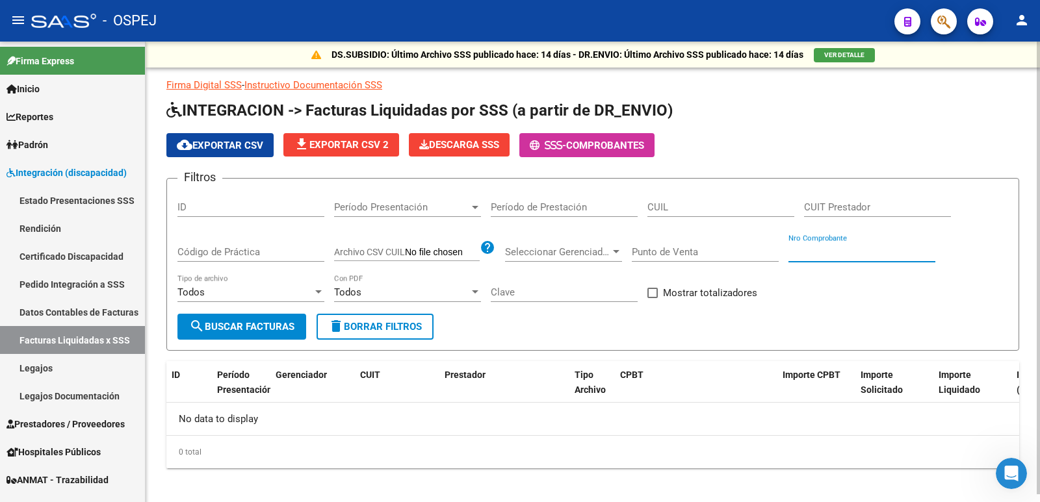
click at [821, 254] on input "Nro Comprobante" at bounding box center [861, 252] width 147 height 12
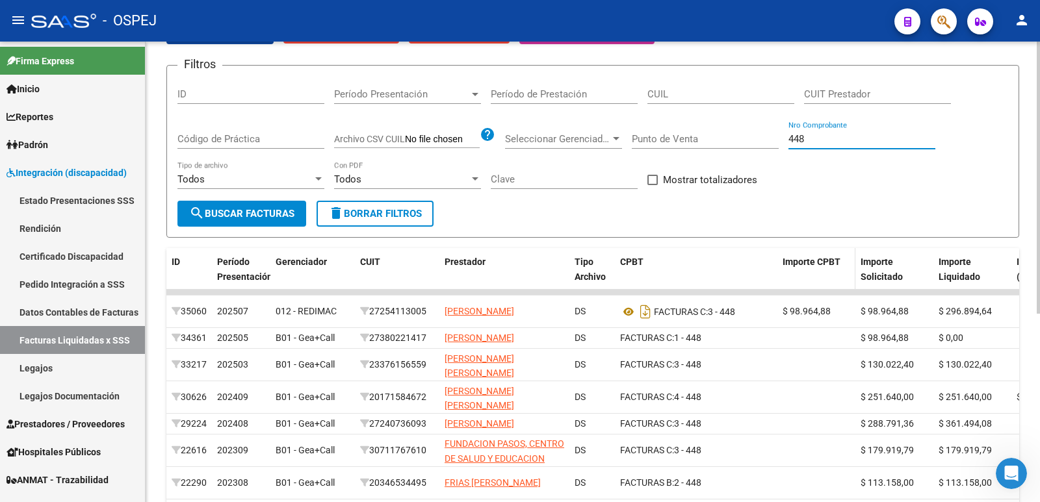
scroll to position [130, 0]
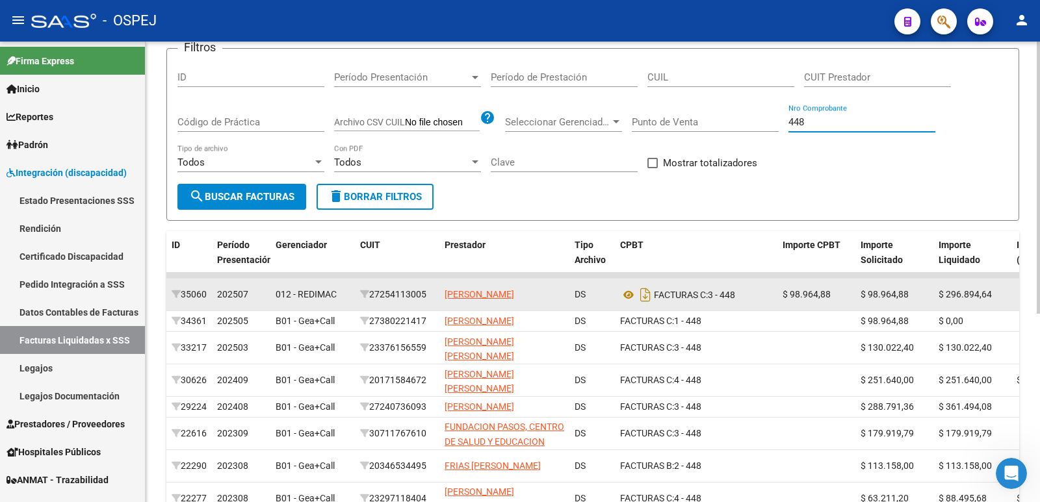
type input "448"
drag, startPoint x: 376, startPoint y: 289, endPoint x: 433, endPoint y: 296, distance: 56.9
click at [433, 296] on div "27254113005" at bounding box center [397, 294] width 74 height 15
copy div "27254113005"
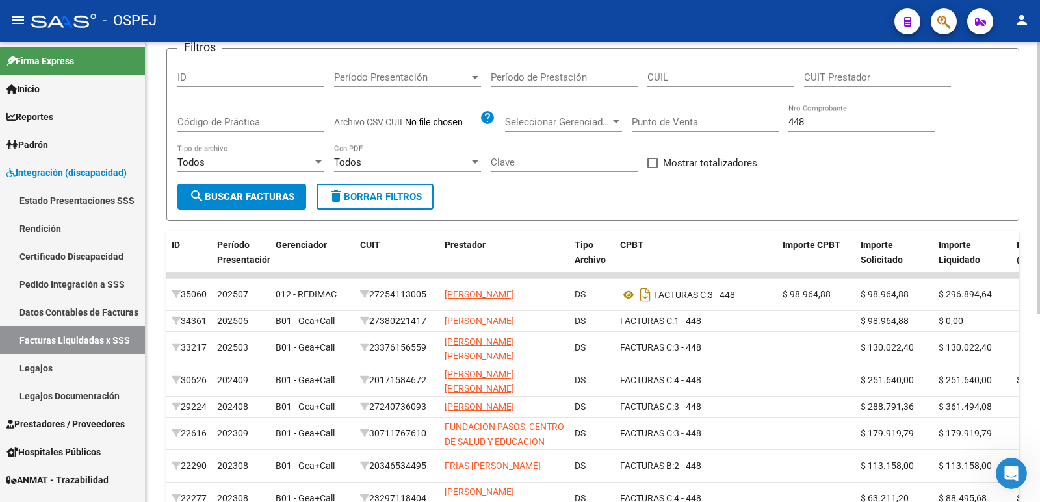
click at [914, 72] on input "CUIT Prestador" at bounding box center [877, 77] width 147 height 12
paste input "27-25411300-5"
type input "27-25411300-5"
drag, startPoint x: 824, startPoint y: 125, endPoint x: 753, endPoint y: 131, distance: 71.1
click at [753, 131] on div "Filtros ID Período Presentación Período Presentación Período de Prestación CUIL…" at bounding box center [592, 121] width 830 height 125
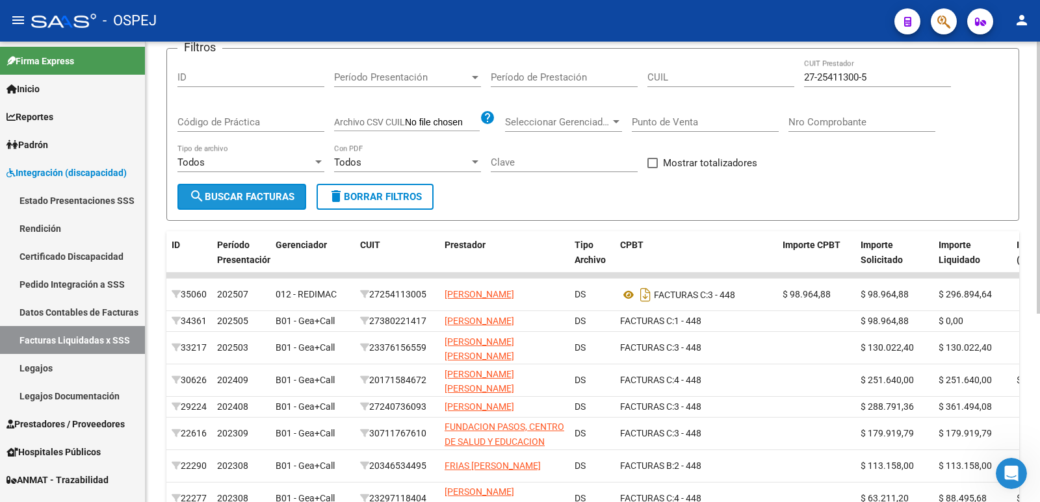
click at [285, 192] on span "search Buscar Facturas" at bounding box center [241, 197] width 105 height 12
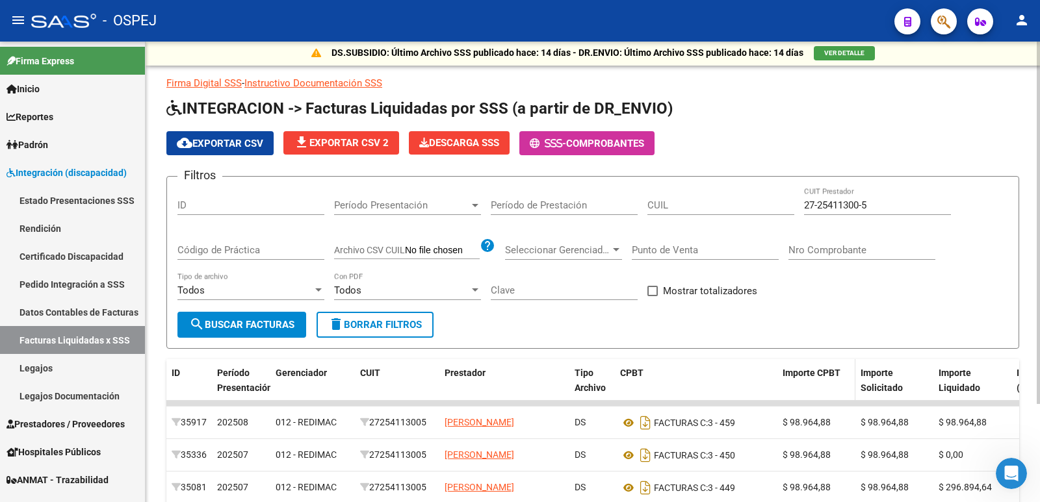
scroll to position [0, 0]
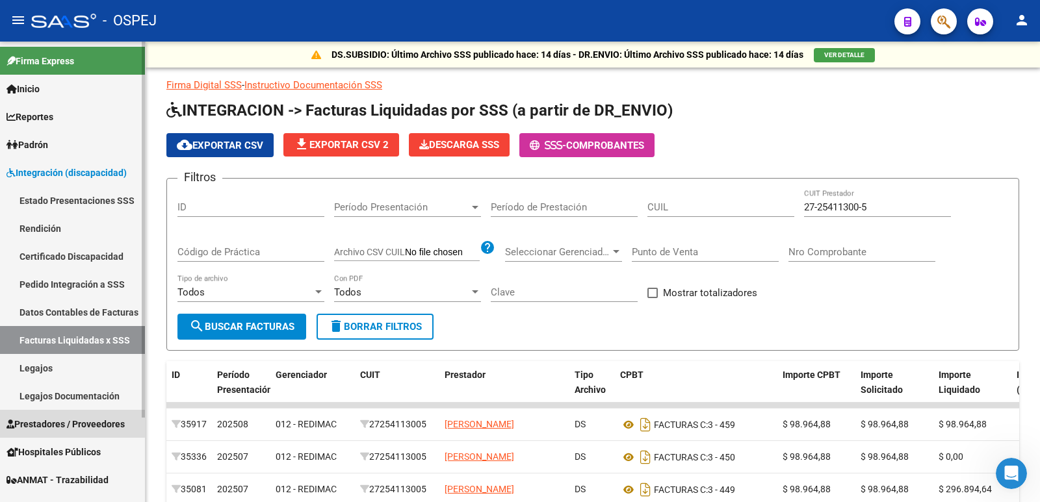
click at [66, 423] on span "Prestadores / Proveedores" at bounding box center [65, 424] width 118 height 14
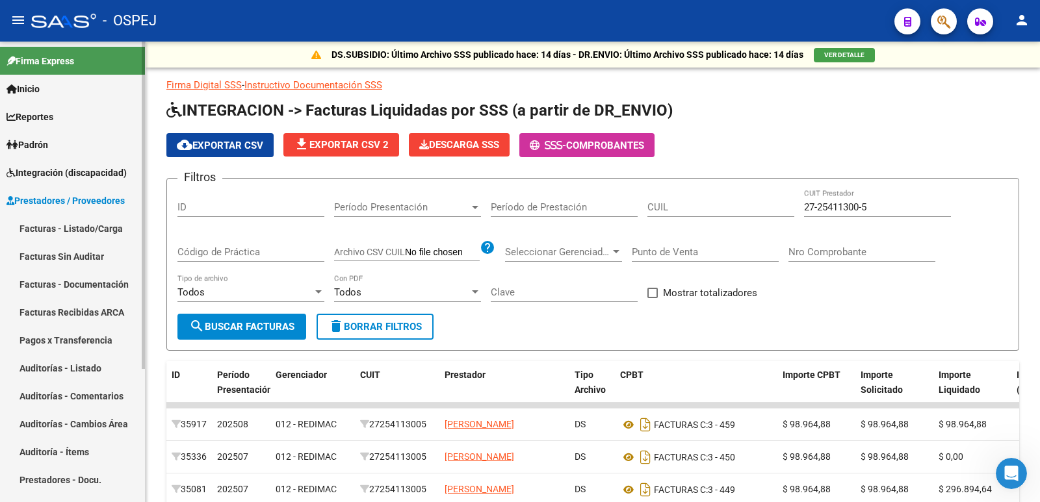
click at [83, 227] on link "Facturas - Listado/Carga" at bounding box center [72, 228] width 145 height 28
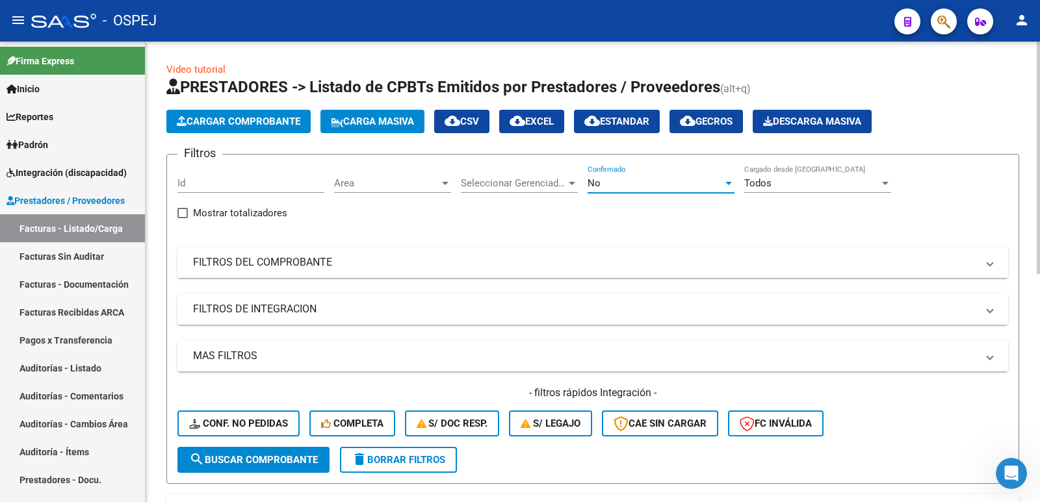
click at [628, 188] on div "No" at bounding box center [654, 183] width 135 height 12
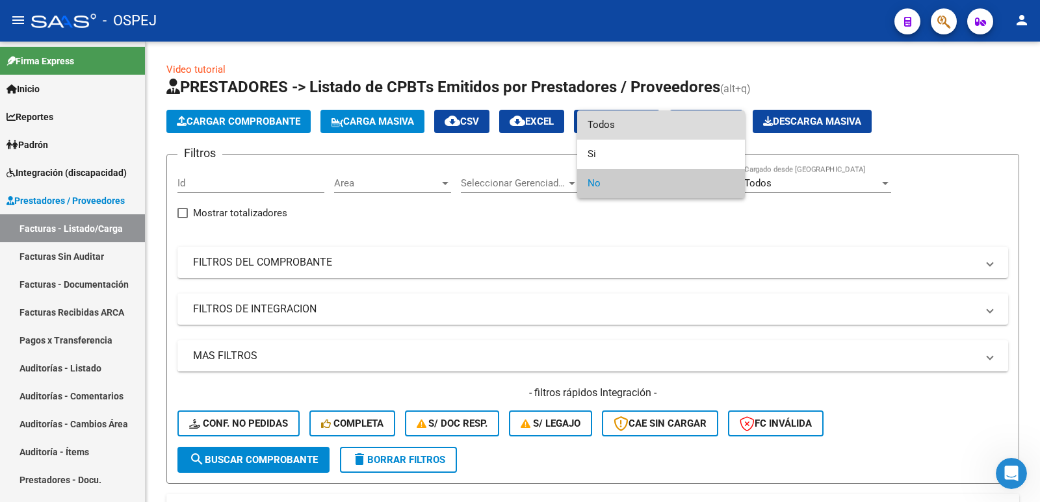
click at [619, 123] on span "Todos" at bounding box center [660, 124] width 147 height 29
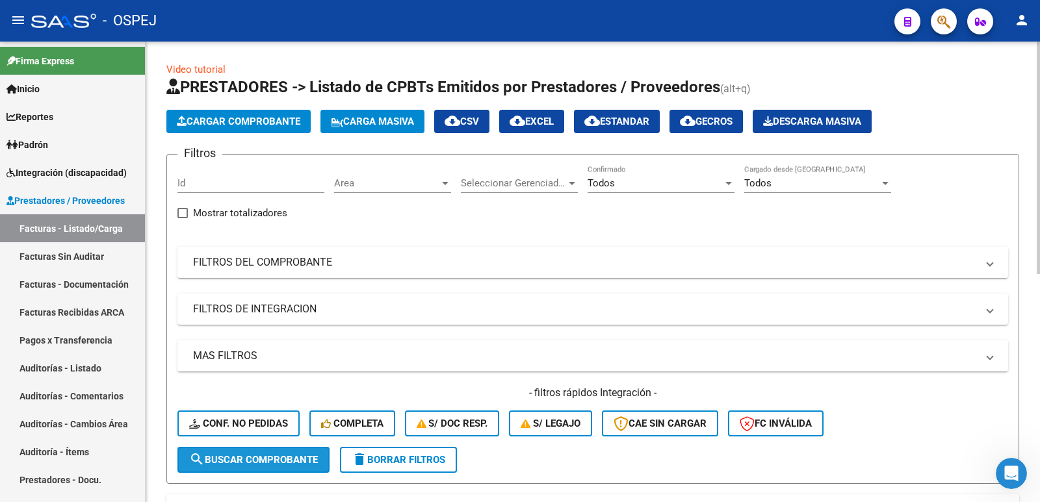
click at [222, 463] on span "search Buscar Comprobante" at bounding box center [253, 460] width 129 height 12
click at [253, 121] on span "Cargar Comprobante" at bounding box center [238, 122] width 123 height 12
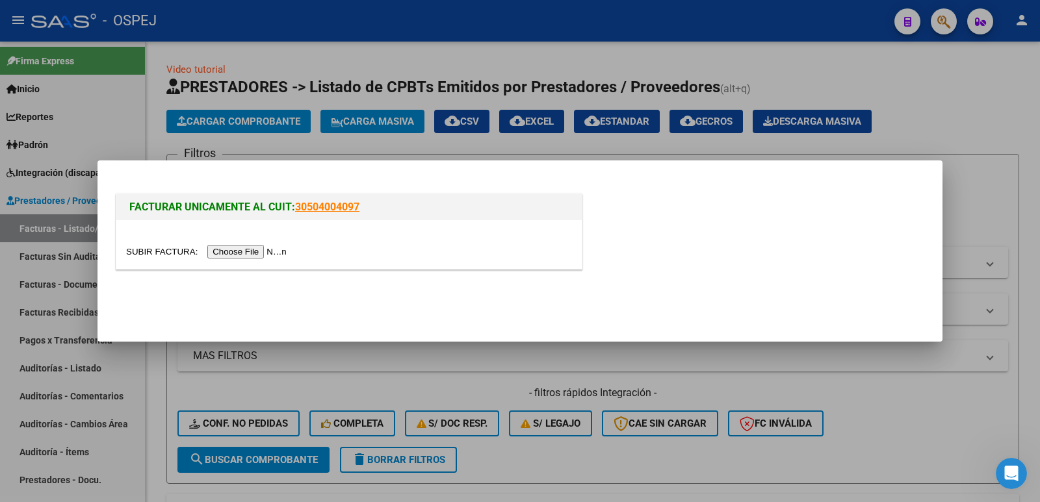
click at [244, 251] on input "file" at bounding box center [208, 252] width 164 height 14
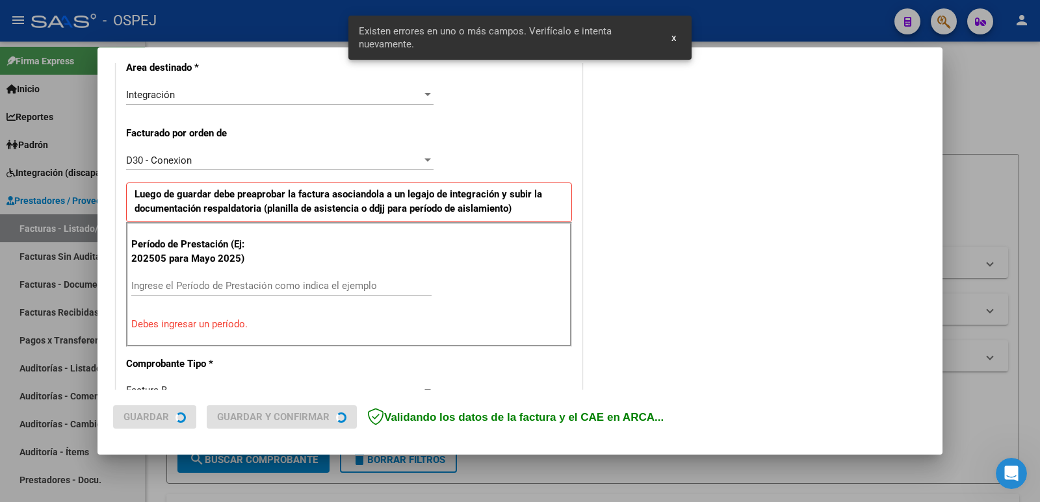
scroll to position [355, 0]
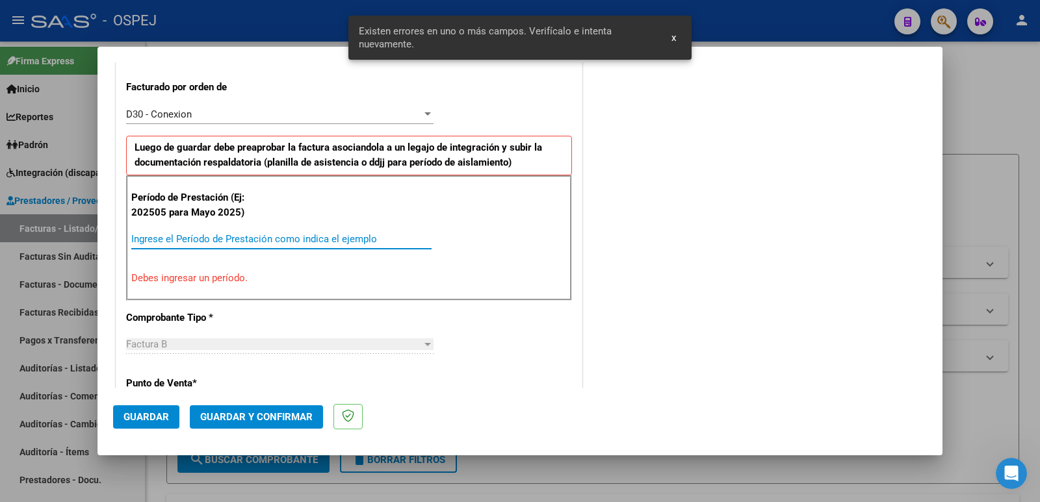
click at [310, 234] on input "Ingrese el Período de Prestación como indica el ejemplo" at bounding box center [281, 239] width 300 height 12
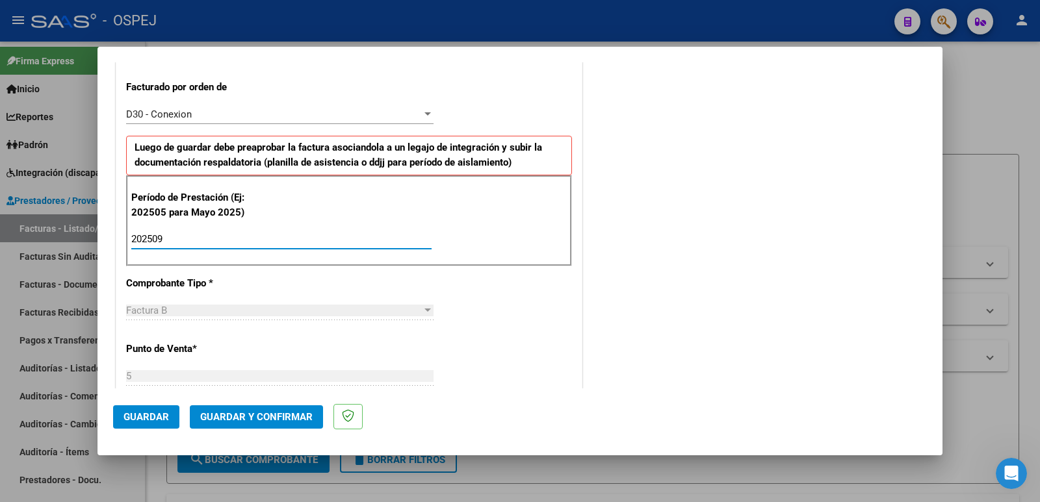
type input "202509"
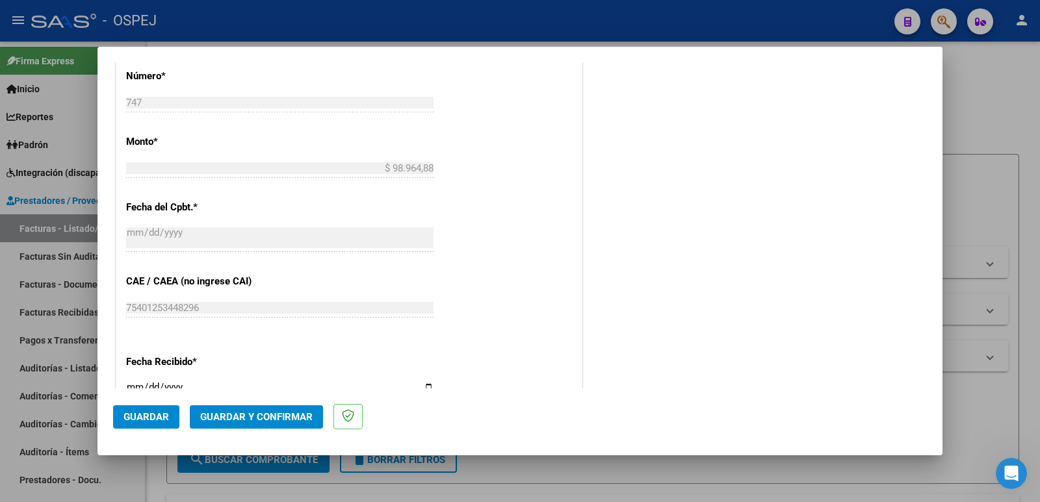
scroll to position [745, 0]
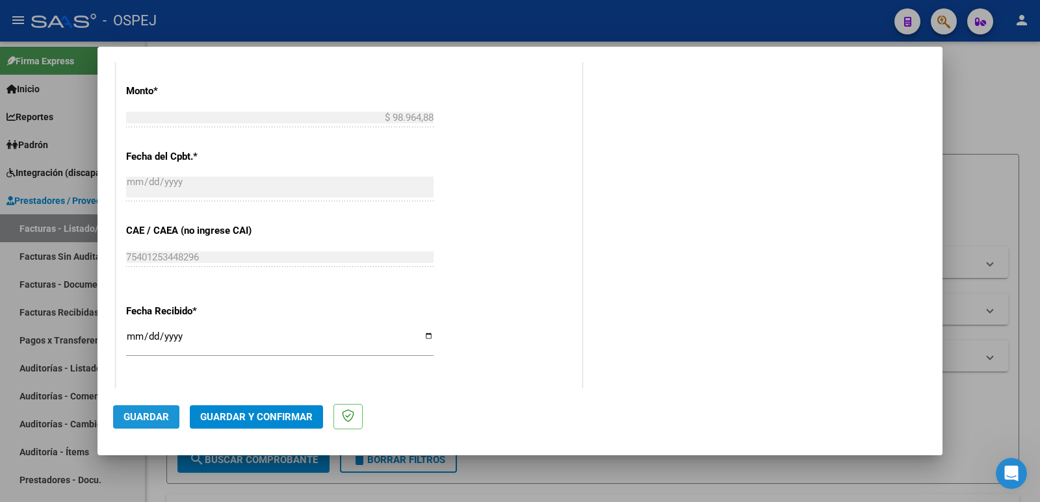
click at [157, 420] on span "Guardar" at bounding box center [145, 417] width 45 height 12
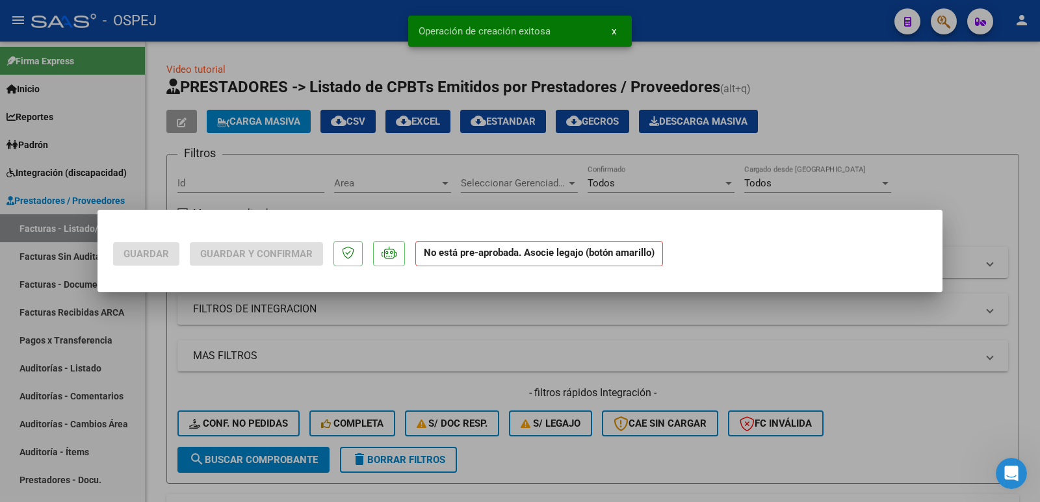
scroll to position [0, 0]
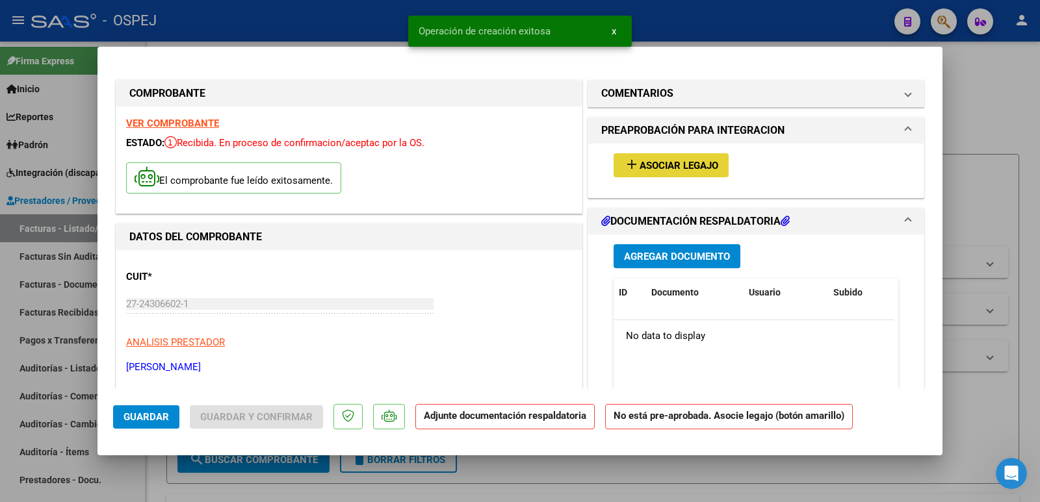
click at [648, 164] on span "Asociar Legajo" at bounding box center [678, 166] width 79 height 12
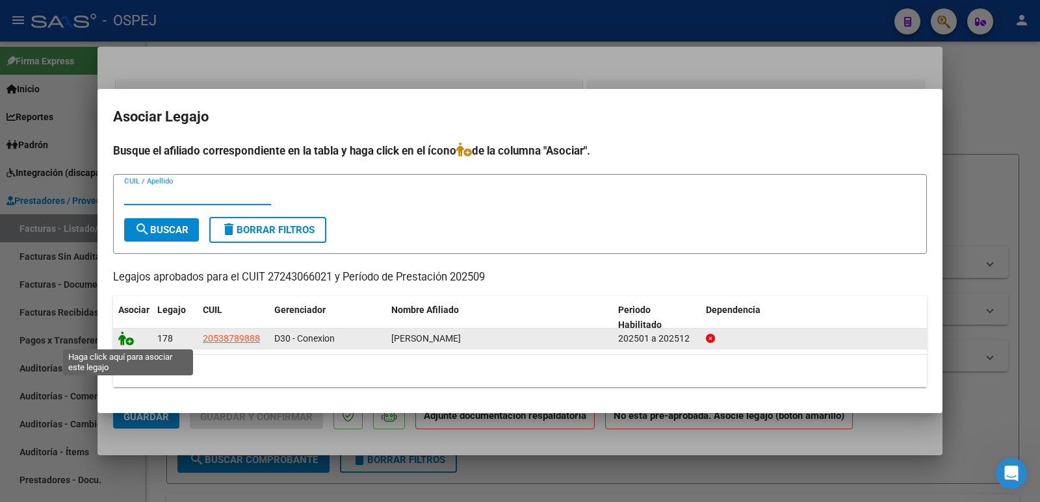
click at [122, 337] on icon at bounding box center [126, 338] width 16 height 14
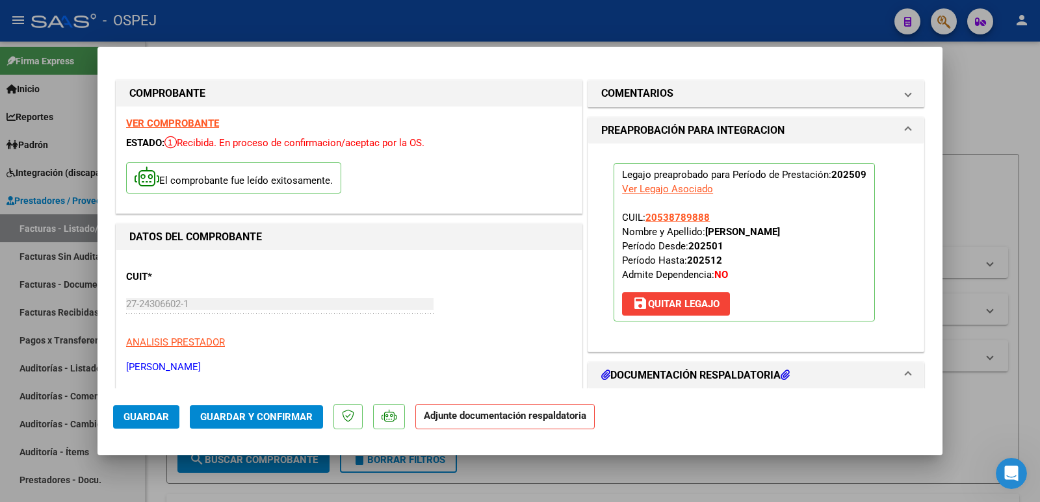
click at [140, 422] on span "Guardar" at bounding box center [145, 417] width 45 height 12
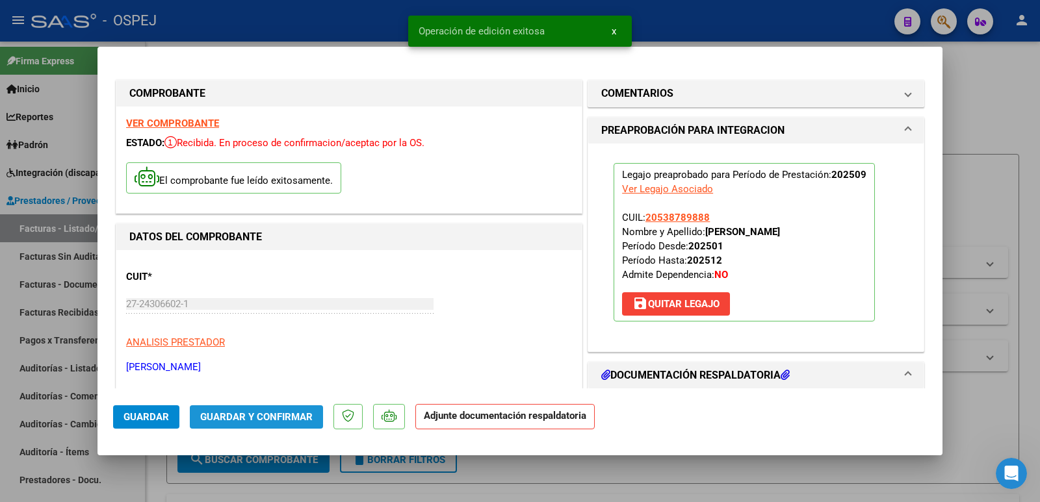
click at [257, 415] on span "Guardar y Confirmar" at bounding box center [256, 417] width 112 height 12
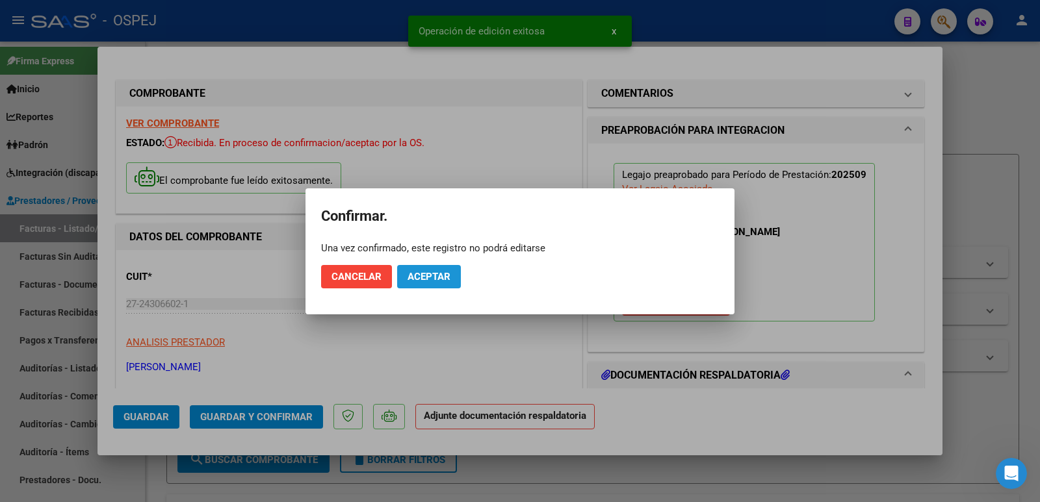
click at [427, 272] on span "Aceptar" at bounding box center [428, 277] width 43 height 12
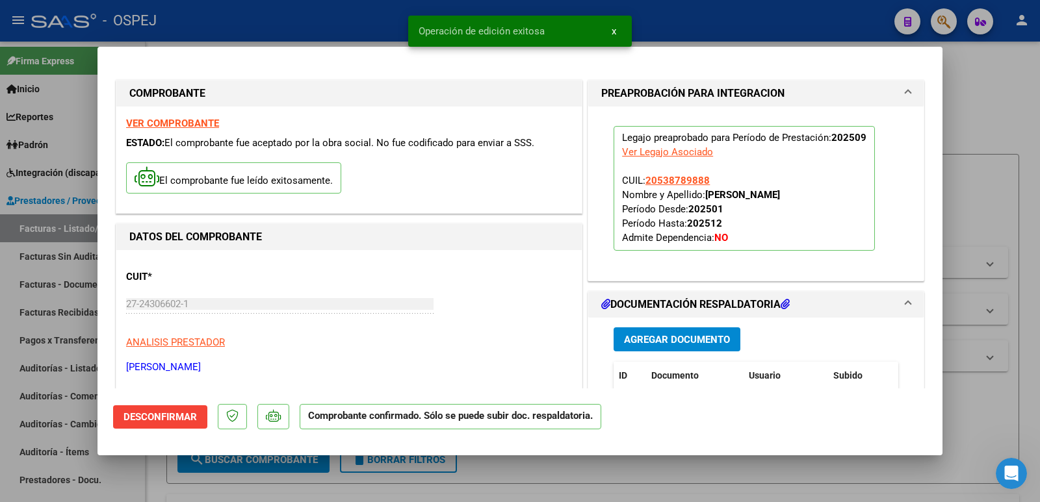
click at [326, 21] on div at bounding box center [520, 251] width 1040 height 502
type input "$ 0,00"
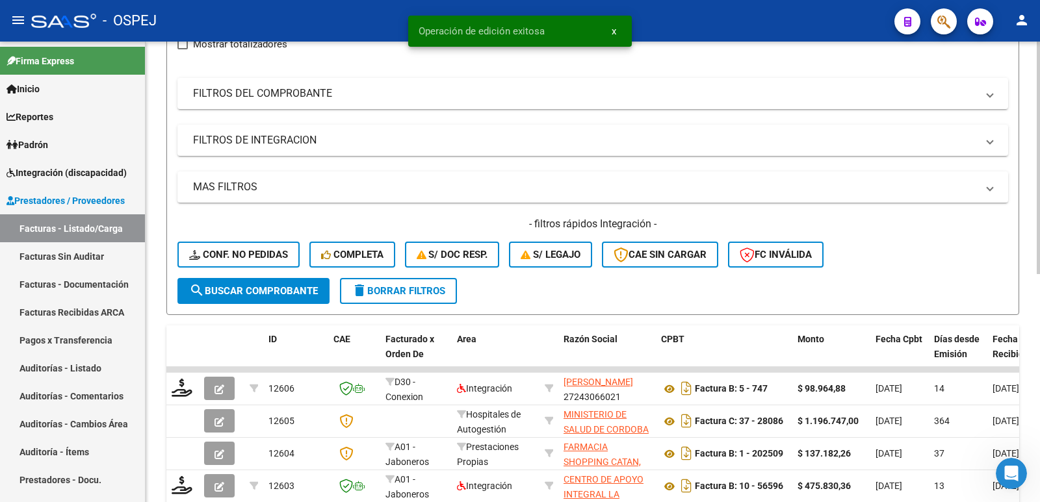
scroll to position [195, 0]
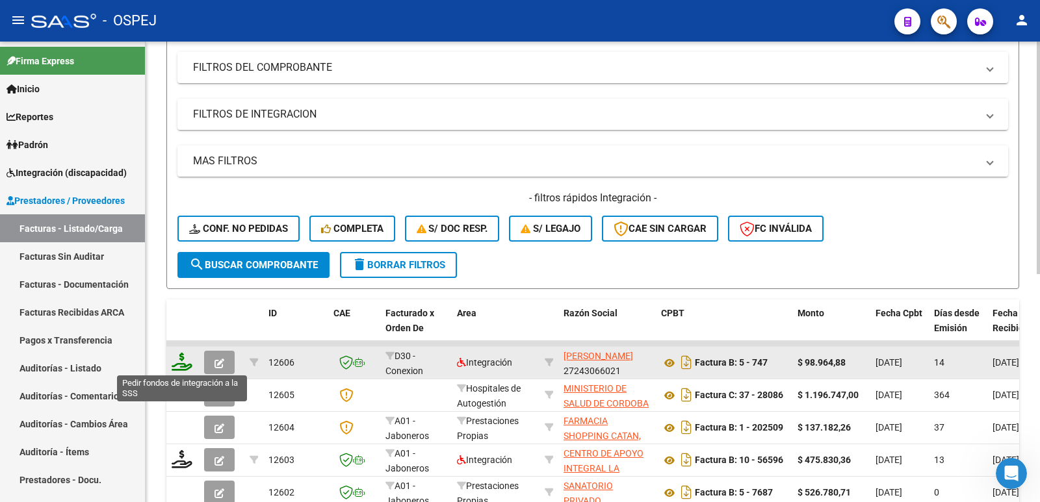
click at [179, 368] on icon at bounding box center [182, 362] width 21 height 18
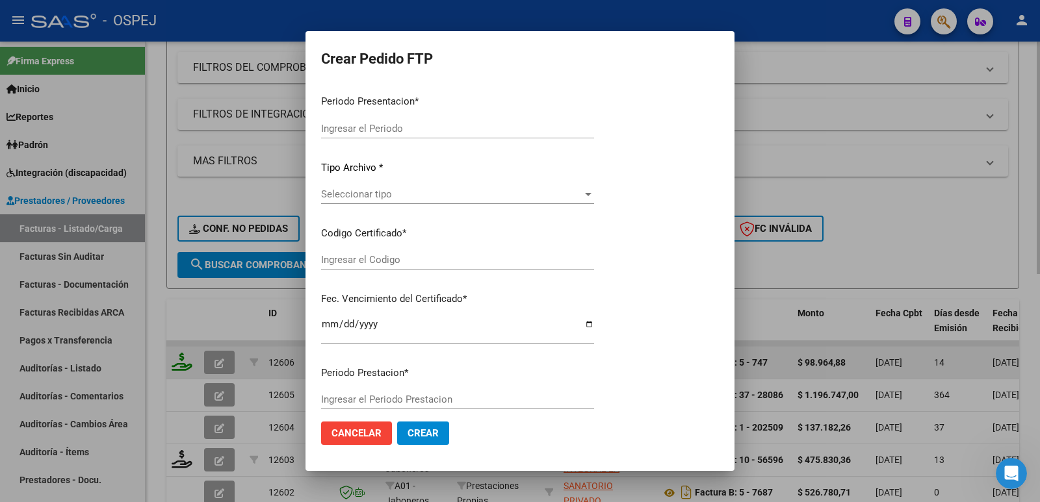
type input "202509"
type input "$ 98.964,88"
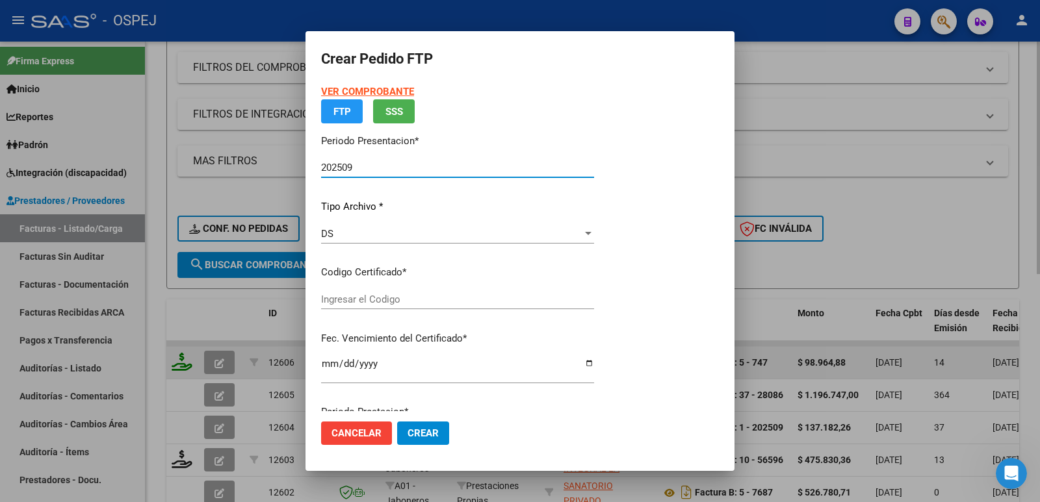
type input "20270125"
type input "[DATE]"
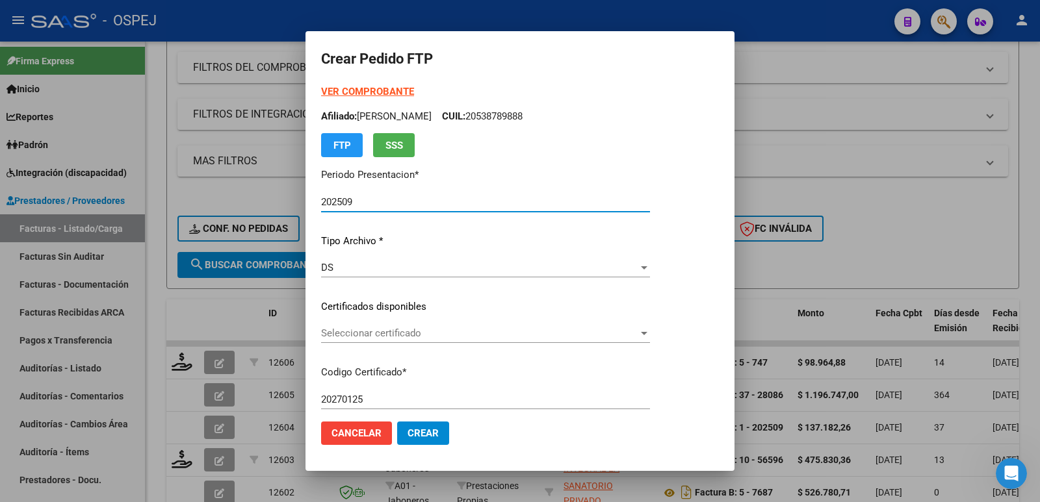
click at [488, 337] on span "Seleccionar certificado" at bounding box center [479, 334] width 317 height 12
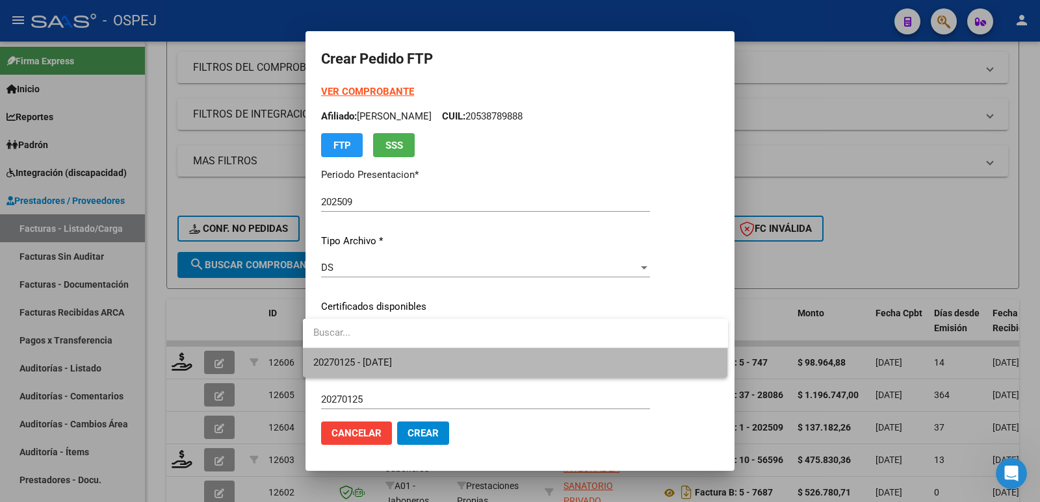
click at [467, 368] on span "20270125 - [DATE]" at bounding box center [515, 362] width 404 height 29
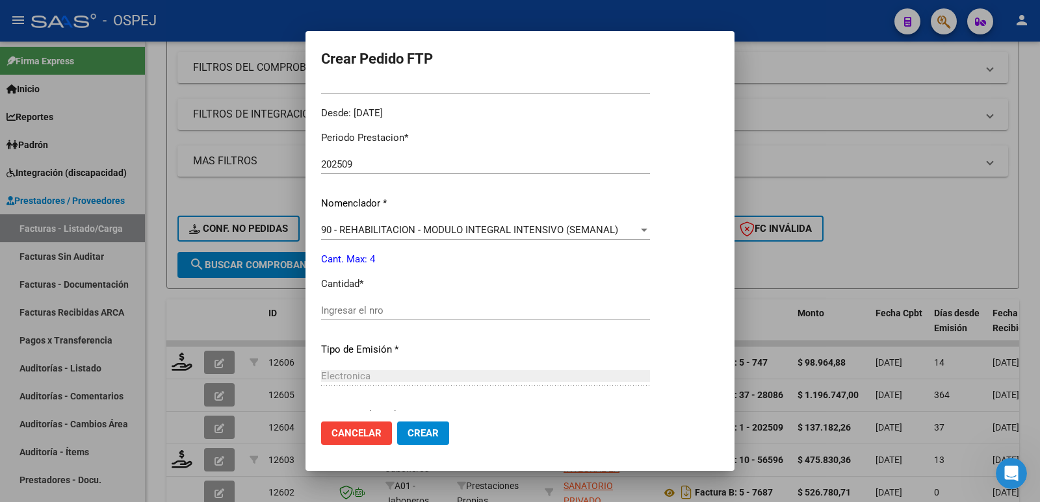
scroll to position [390, 0]
click at [374, 311] on input "Ingresar el nro" at bounding box center [485, 310] width 329 height 12
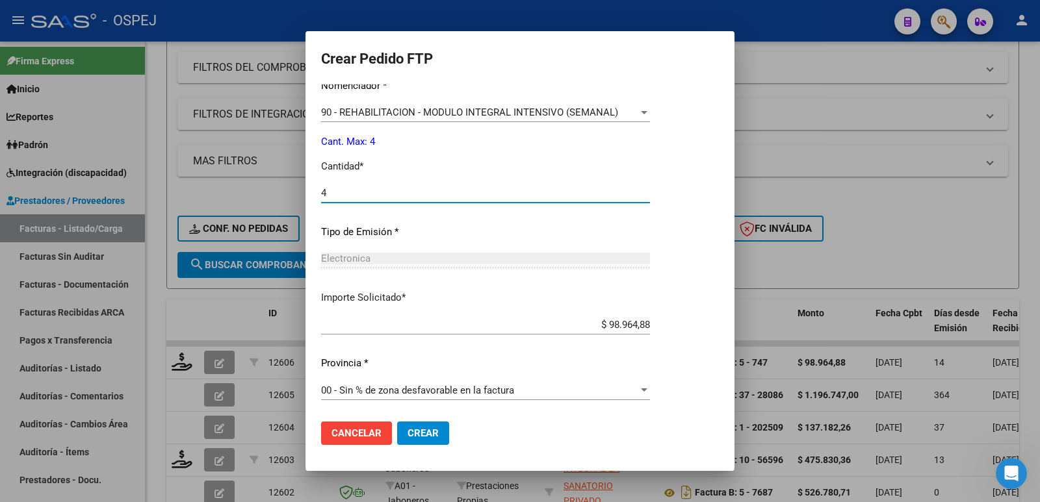
scroll to position [508, 0]
type input "4"
click at [413, 432] on span "Crear" at bounding box center [422, 434] width 31 height 12
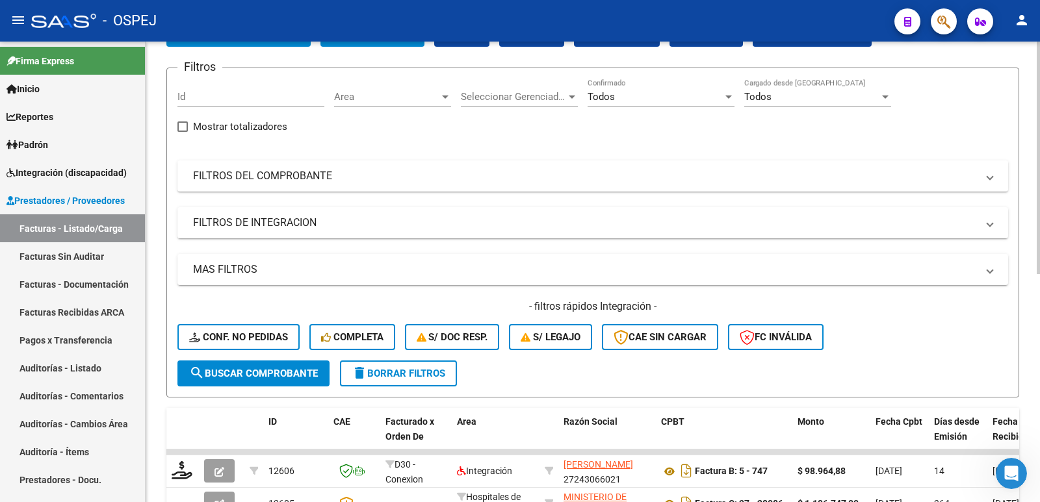
scroll to position [0, 0]
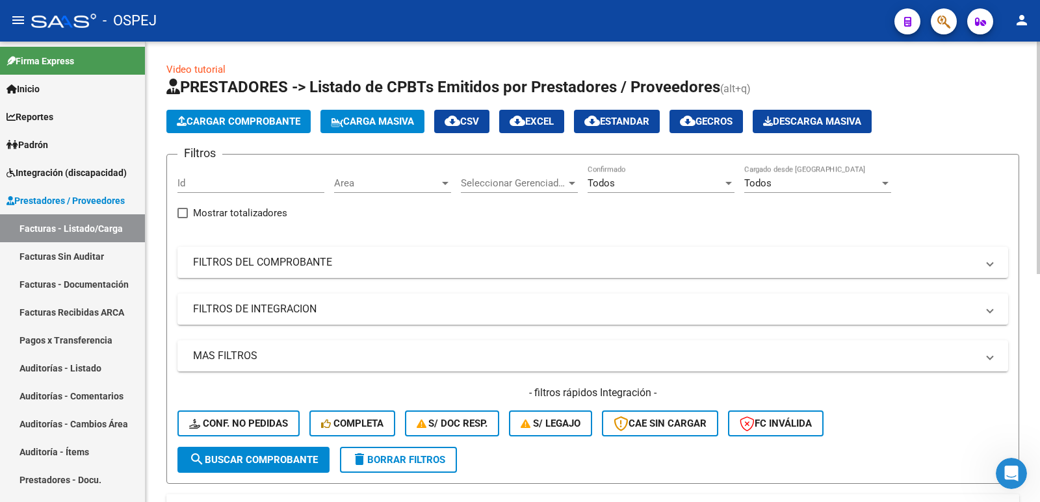
click at [279, 126] on span "Cargar Comprobante" at bounding box center [238, 122] width 123 height 12
